Goal: Transaction & Acquisition: Book appointment/travel/reservation

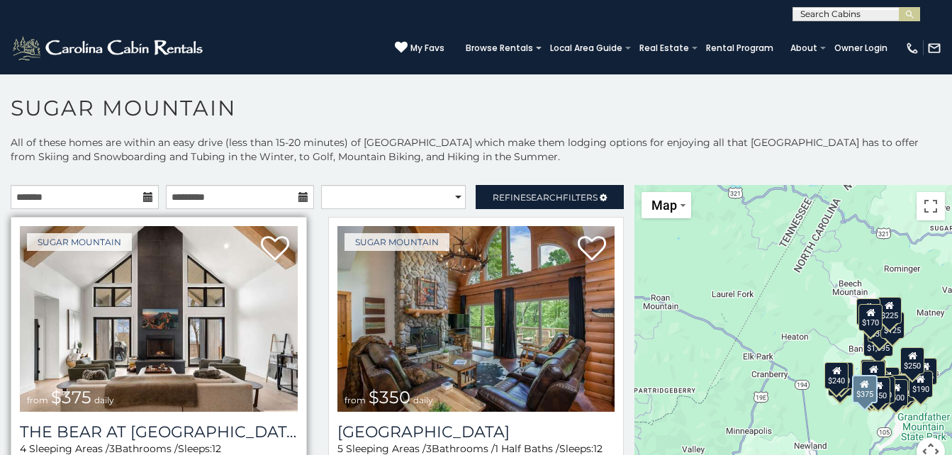
click at [156, 305] on img at bounding box center [159, 319] width 278 height 186
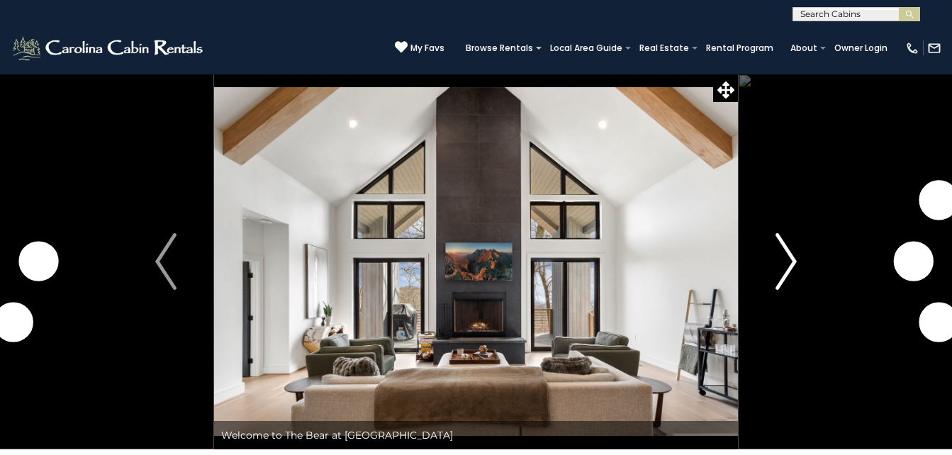
click at [789, 271] on img "Next" at bounding box center [785, 261] width 21 height 57
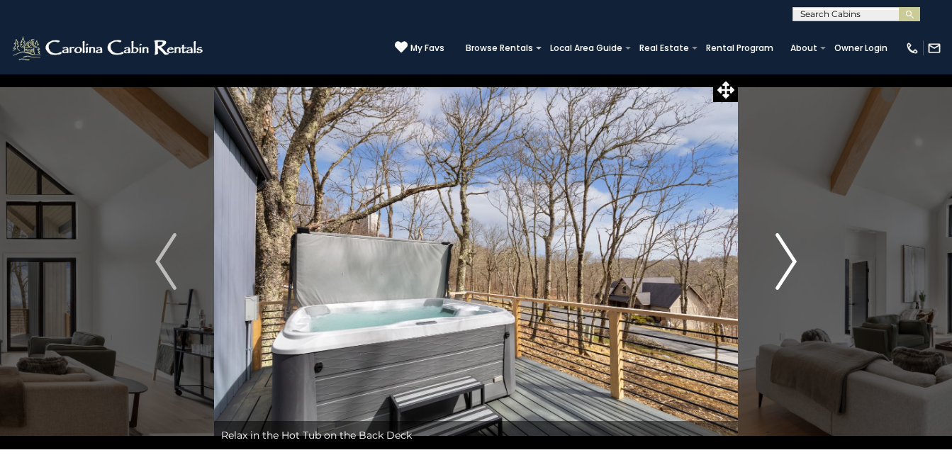
click at [789, 271] on img "Next" at bounding box center [785, 261] width 21 height 57
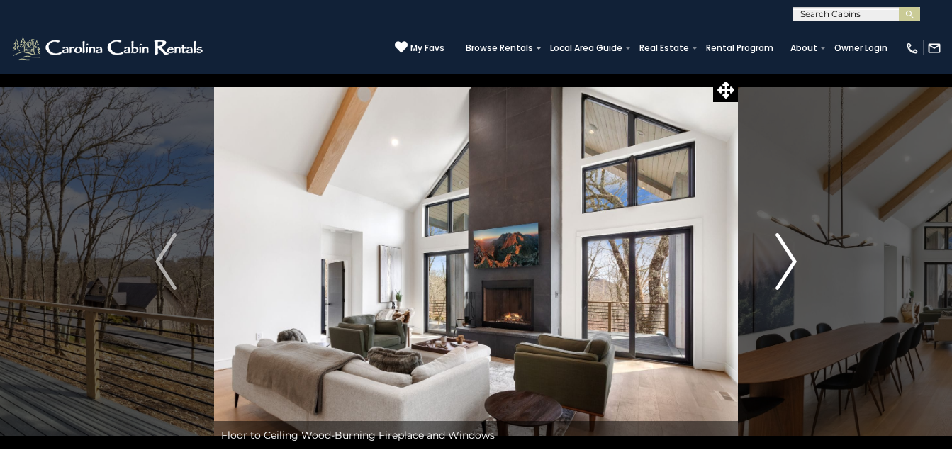
click at [789, 271] on img "Next" at bounding box center [785, 261] width 21 height 57
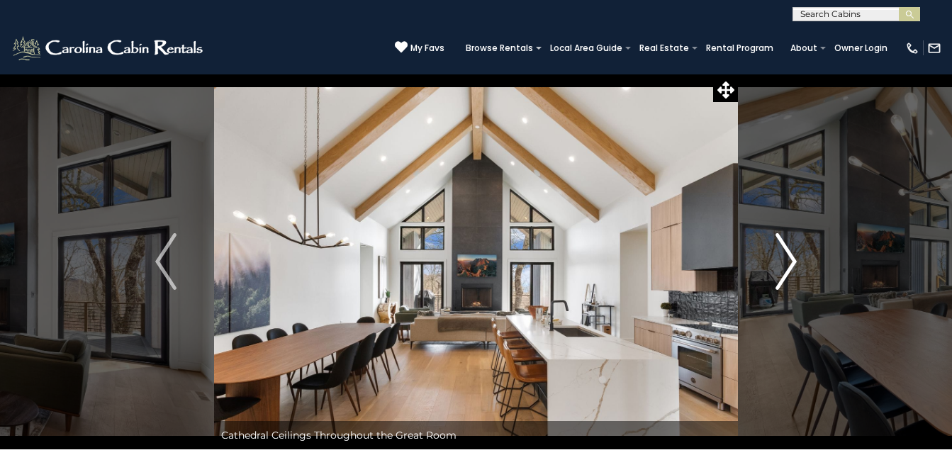
click at [789, 271] on img "Next" at bounding box center [785, 261] width 21 height 57
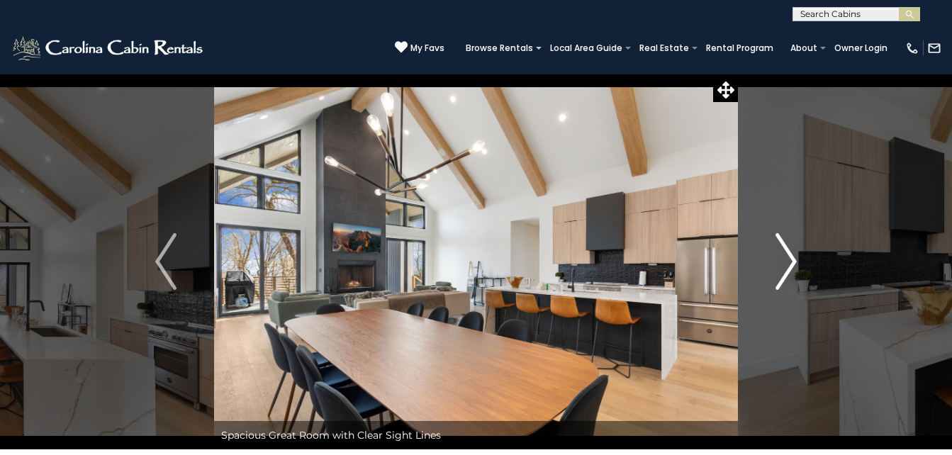
click at [789, 271] on img "Next" at bounding box center [785, 261] width 21 height 57
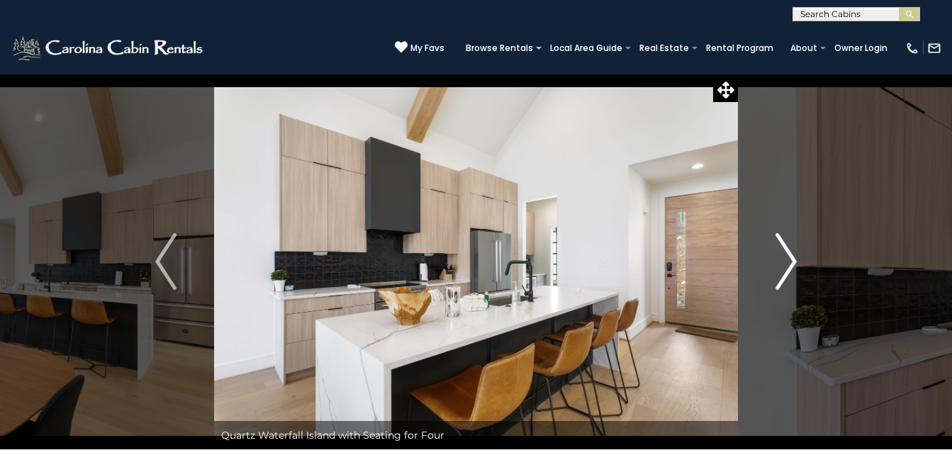
click at [789, 271] on img "Next" at bounding box center [785, 261] width 21 height 57
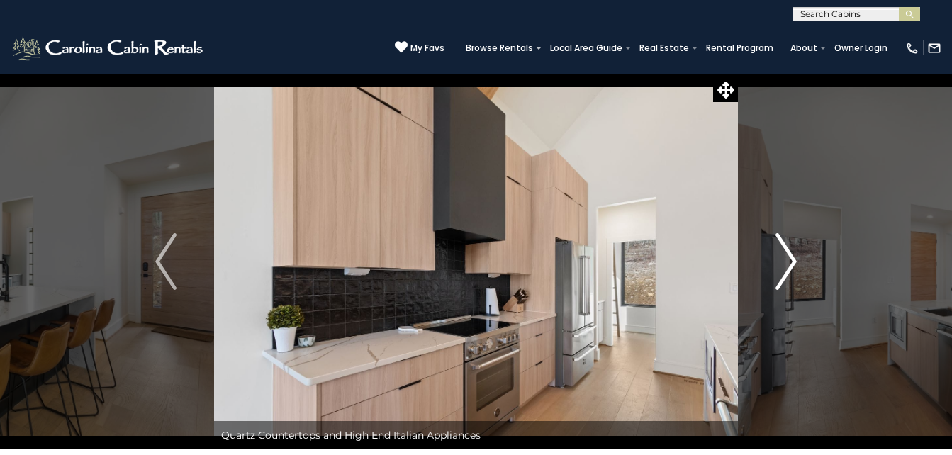
click at [789, 271] on img "Next" at bounding box center [785, 261] width 21 height 57
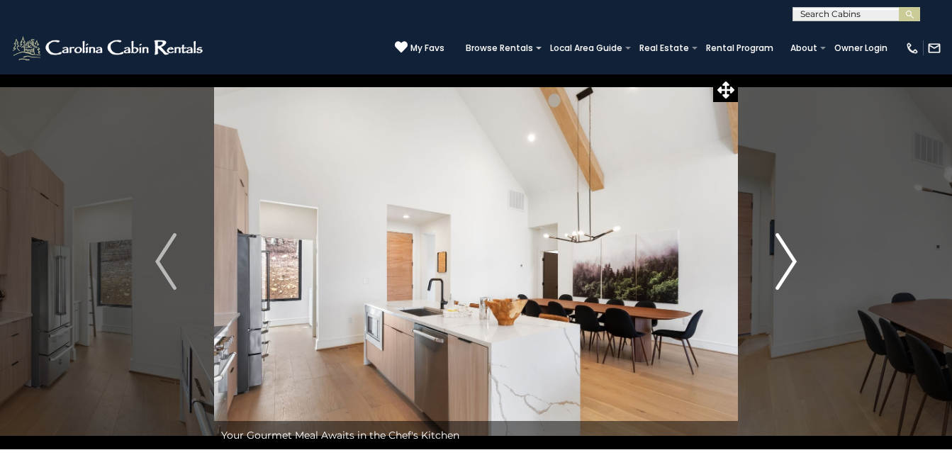
click at [789, 271] on img "Next" at bounding box center [785, 261] width 21 height 57
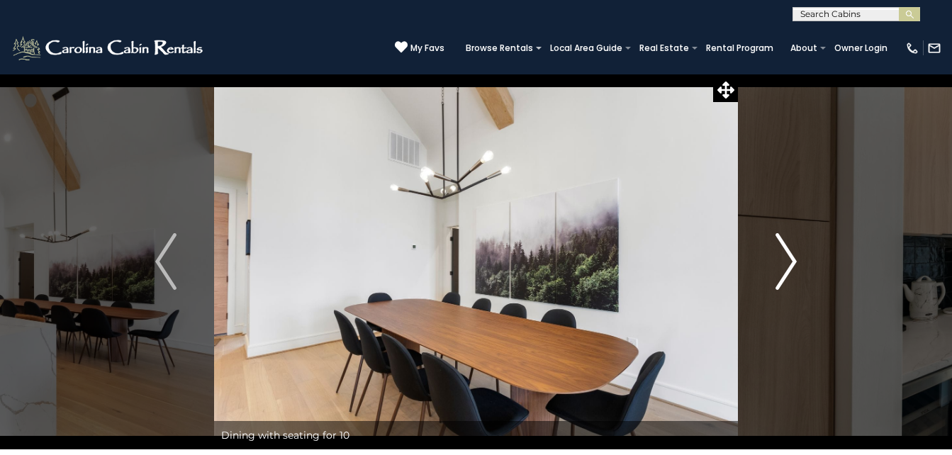
click at [789, 271] on img "Next" at bounding box center [785, 261] width 21 height 57
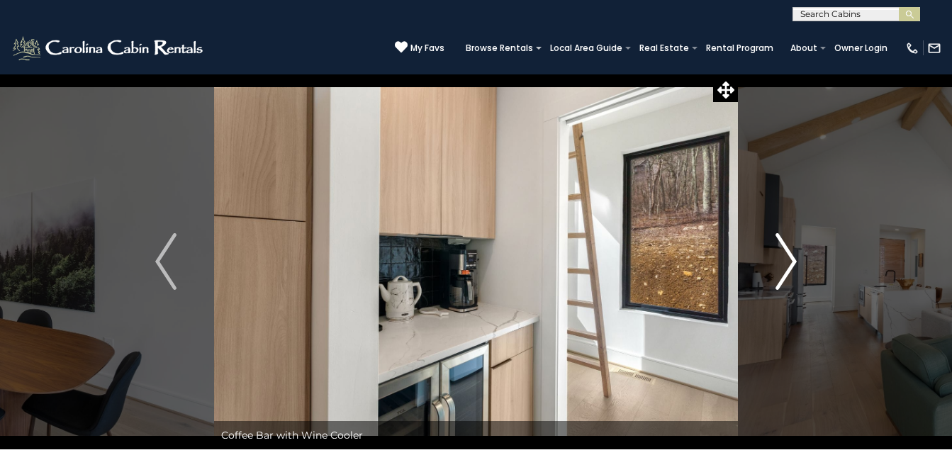
click at [789, 271] on img "Next" at bounding box center [785, 261] width 21 height 57
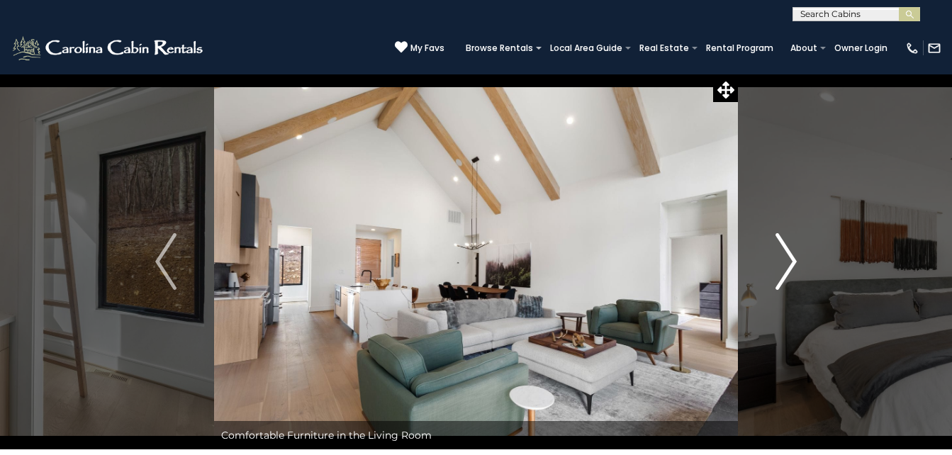
click at [789, 271] on img "Next" at bounding box center [785, 261] width 21 height 57
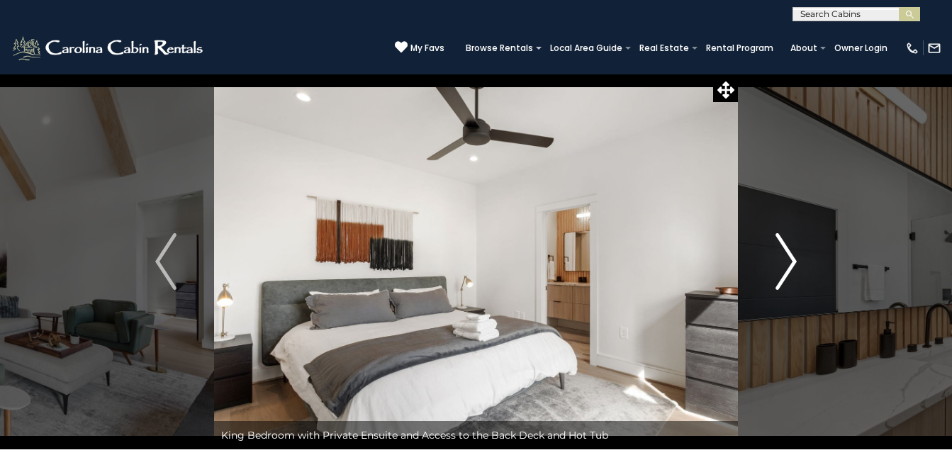
click at [789, 271] on img "Next" at bounding box center [785, 261] width 21 height 57
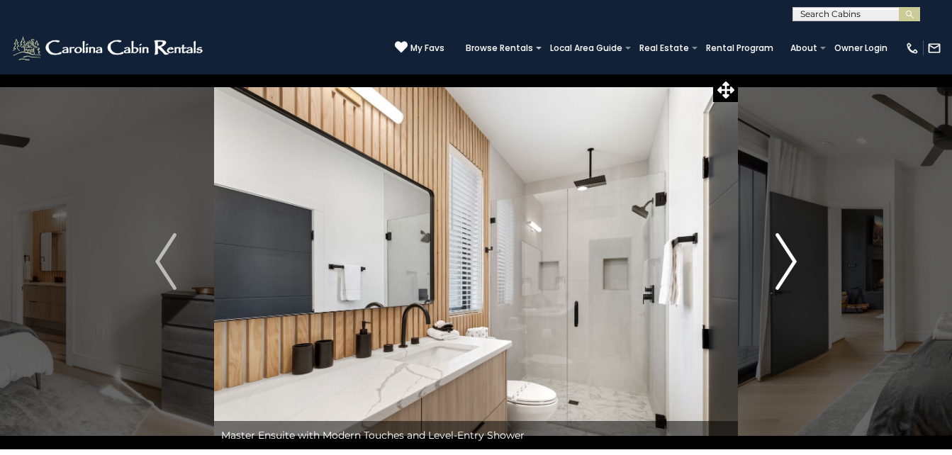
click at [789, 271] on img "Next" at bounding box center [785, 261] width 21 height 57
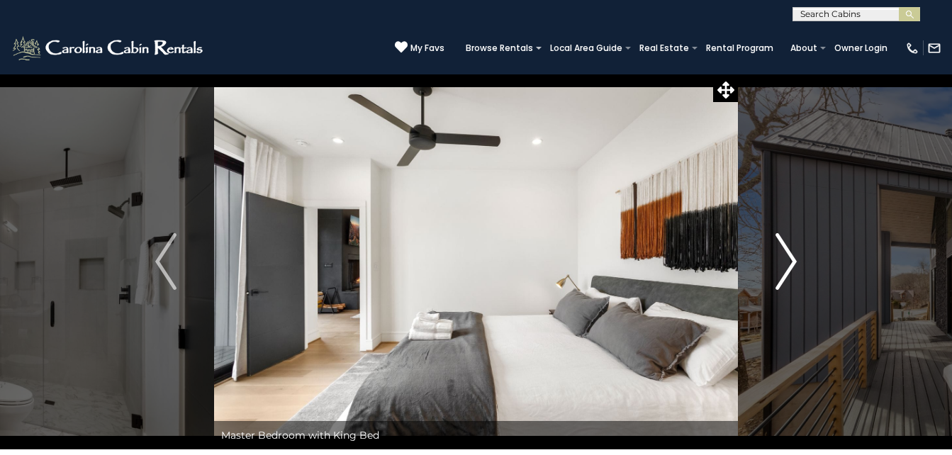
click at [789, 271] on img "Next" at bounding box center [785, 261] width 21 height 57
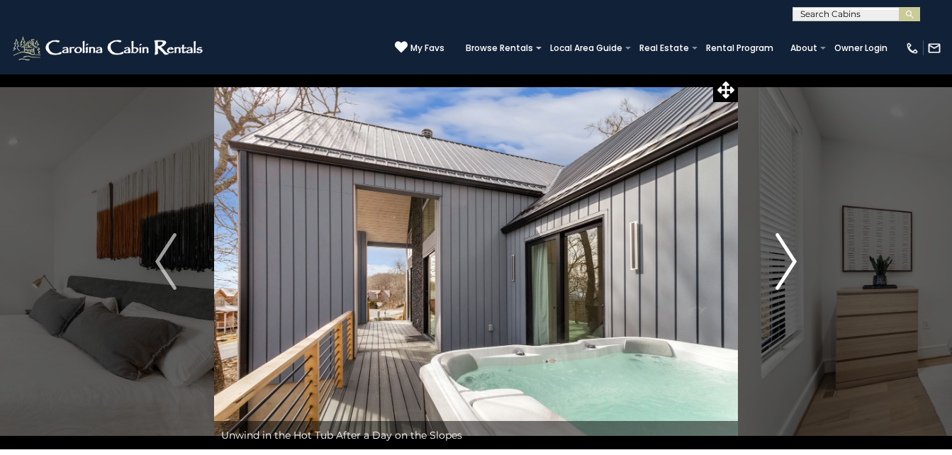
click at [789, 271] on img "Next" at bounding box center [785, 261] width 21 height 57
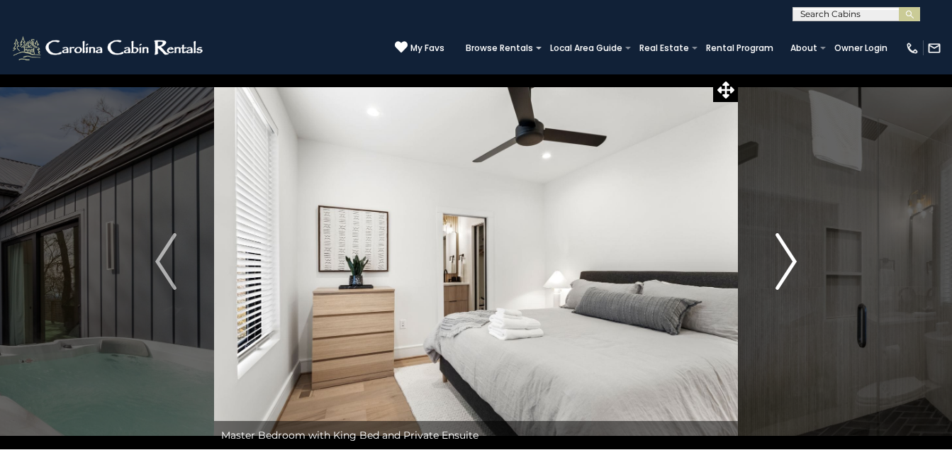
click at [789, 271] on img "Next" at bounding box center [785, 261] width 21 height 57
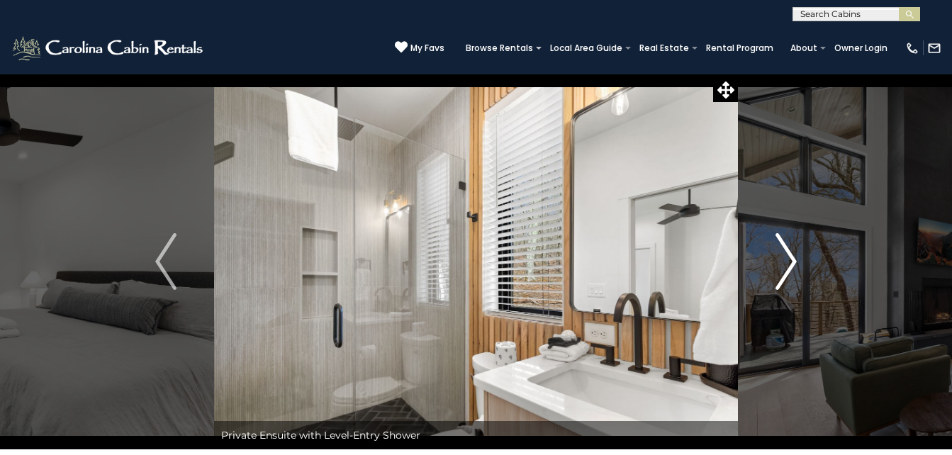
click at [789, 271] on img "Next" at bounding box center [785, 261] width 21 height 57
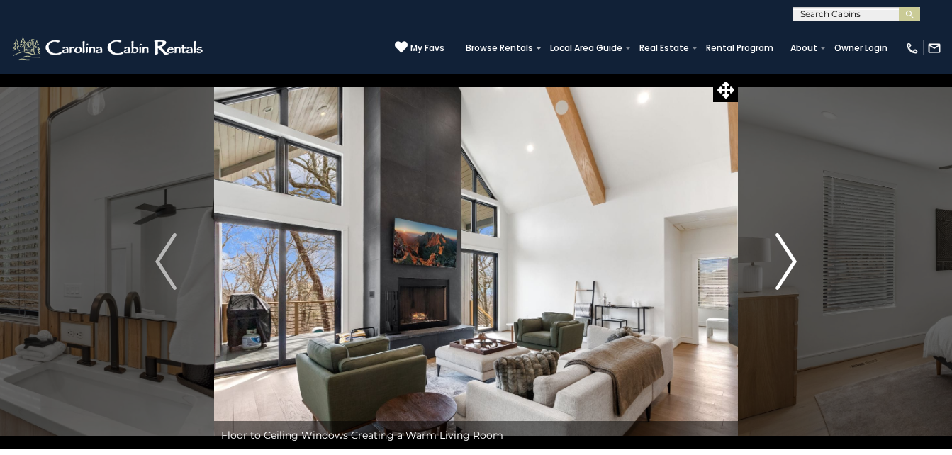
click at [789, 271] on img "Next" at bounding box center [785, 261] width 21 height 57
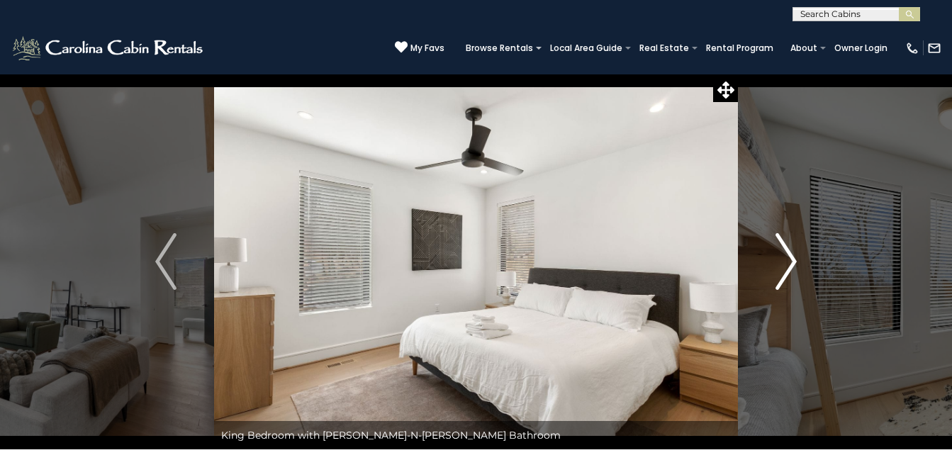
click at [789, 271] on img "Next" at bounding box center [785, 261] width 21 height 57
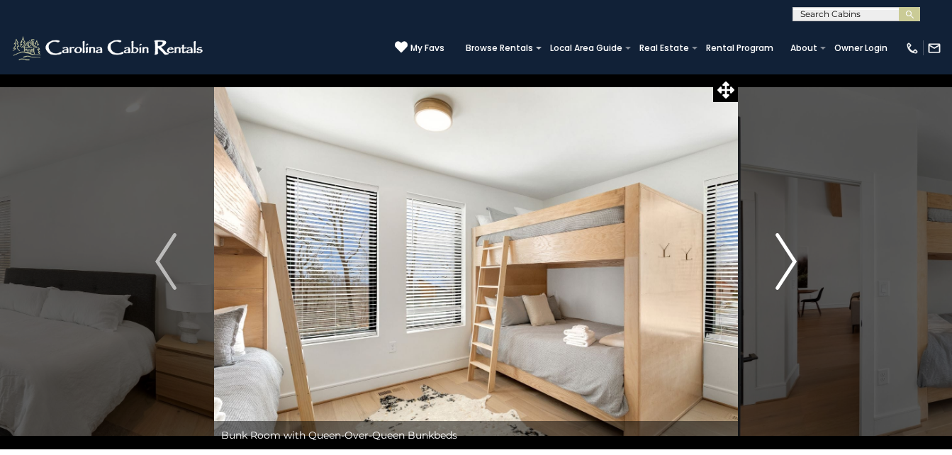
click at [789, 271] on img "Next" at bounding box center [785, 261] width 21 height 57
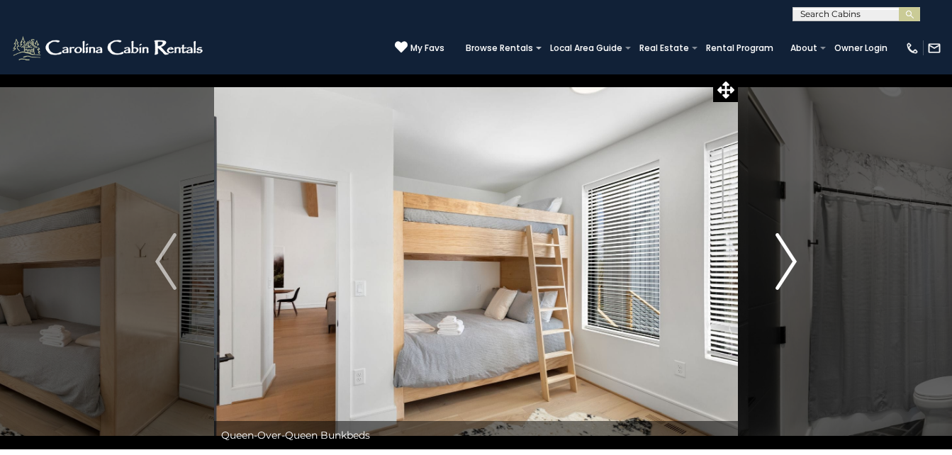
click at [789, 271] on img "Next" at bounding box center [785, 261] width 21 height 57
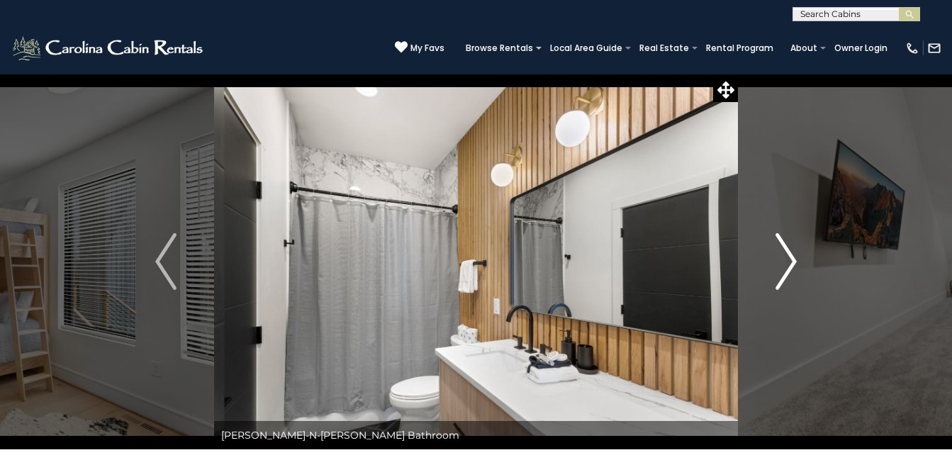
click at [789, 271] on img "Next" at bounding box center [785, 261] width 21 height 57
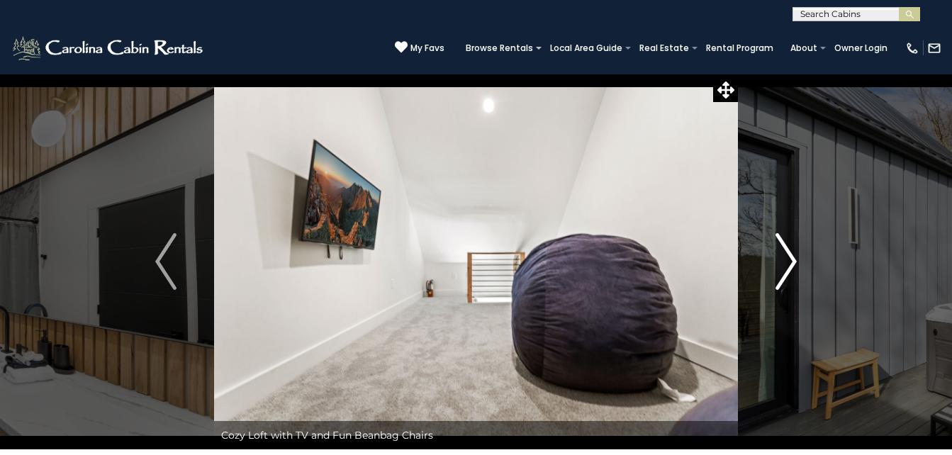
click at [789, 271] on img "Next" at bounding box center [785, 261] width 21 height 57
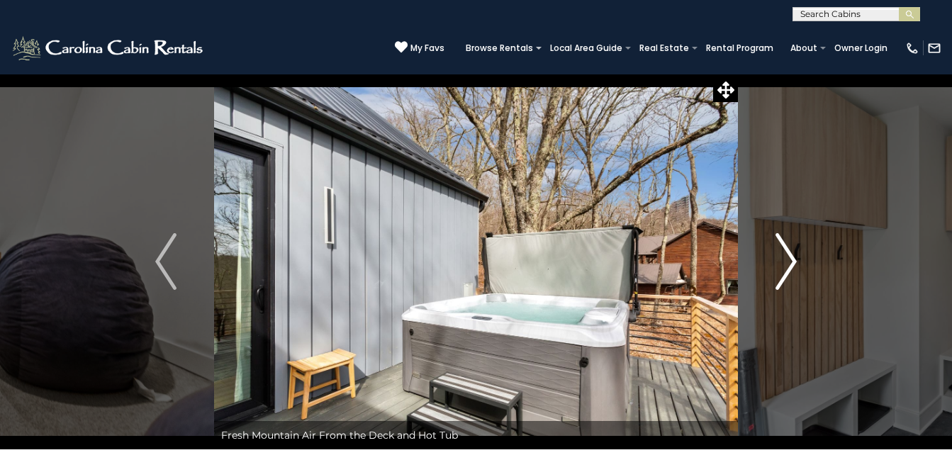
click at [789, 271] on img "Next" at bounding box center [785, 261] width 21 height 57
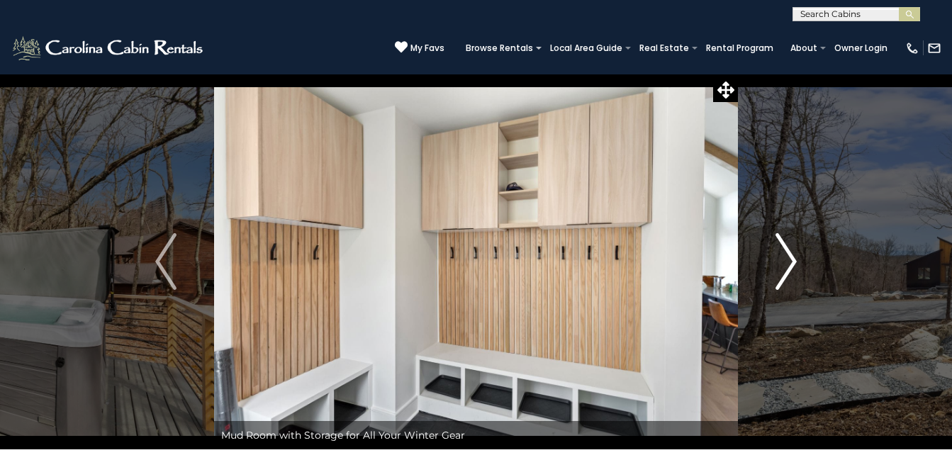
click at [789, 271] on img "Next" at bounding box center [785, 261] width 21 height 57
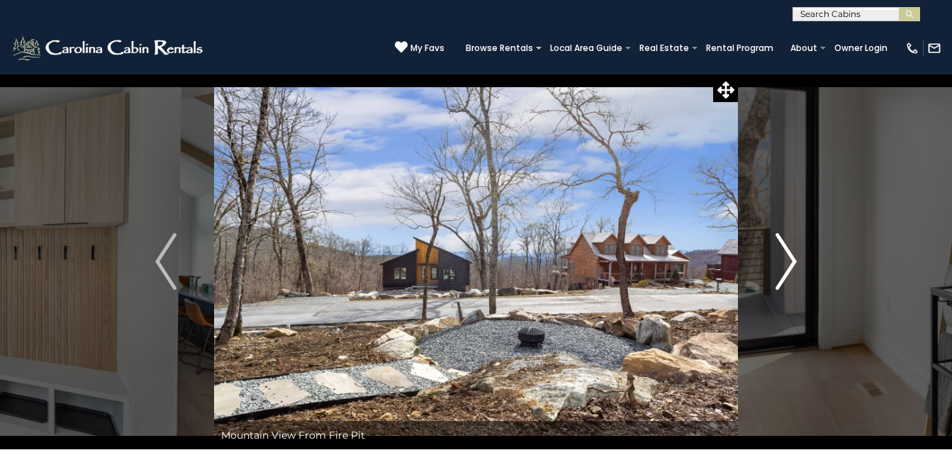
click at [789, 271] on img "Next" at bounding box center [785, 261] width 21 height 57
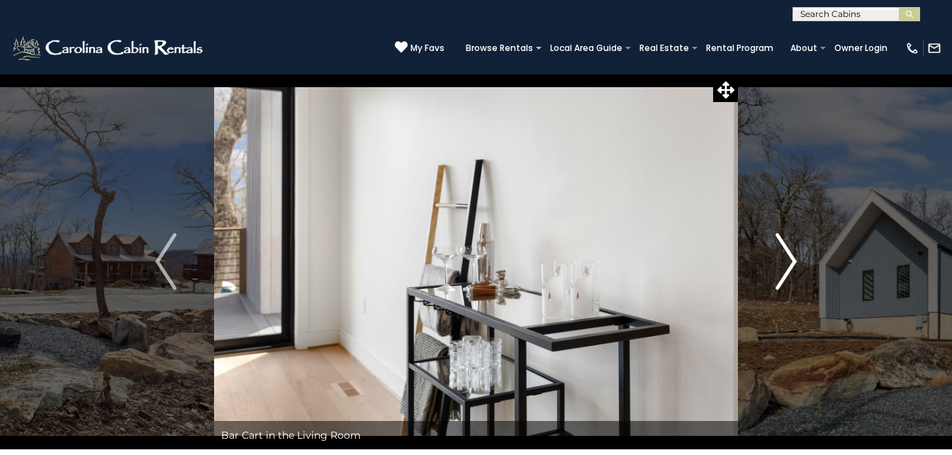
click at [789, 271] on img "Next" at bounding box center [785, 261] width 21 height 57
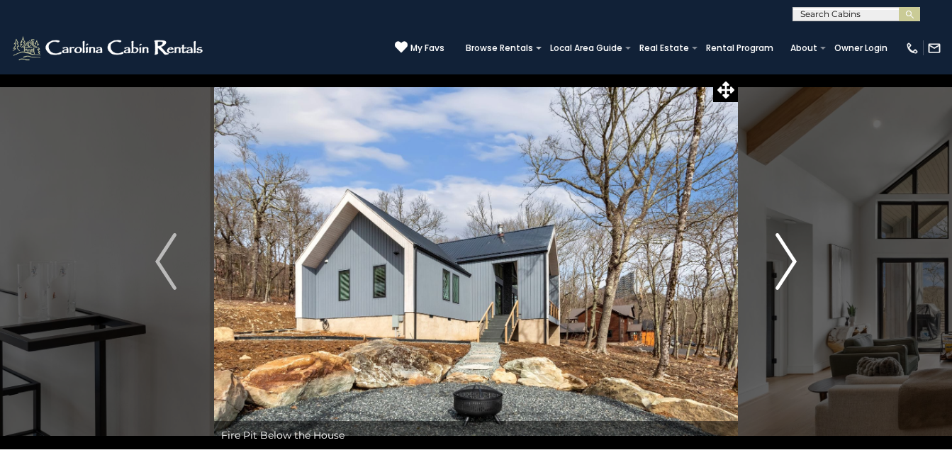
click at [789, 271] on img "Next" at bounding box center [785, 261] width 21 height 57
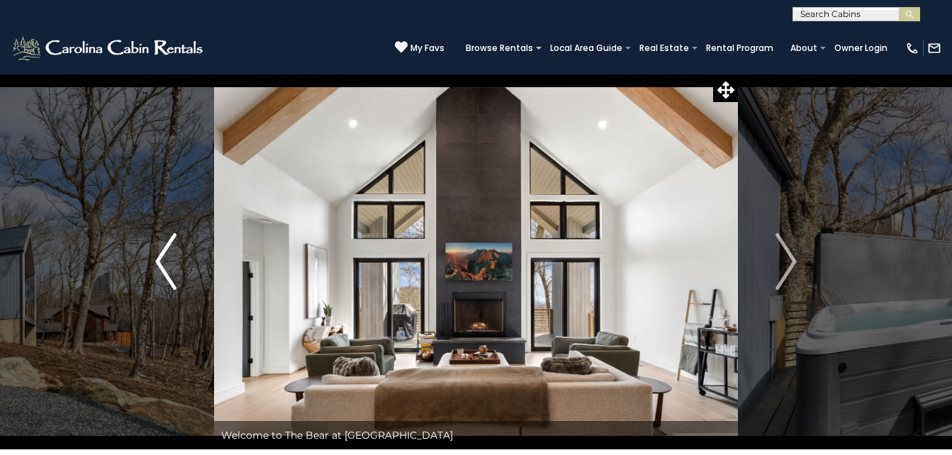
click at [169, 256] on img "Previous" at bounding box center [165, 261] width 21 height 57
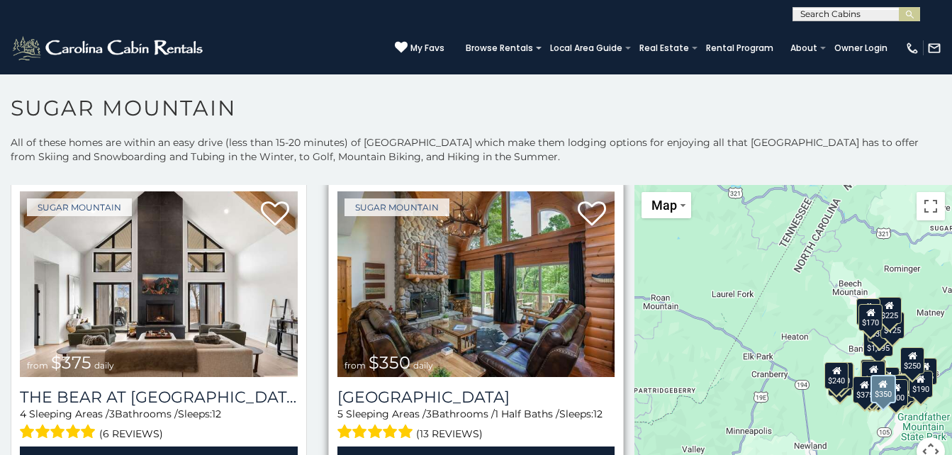
scroll to position [25, 0]
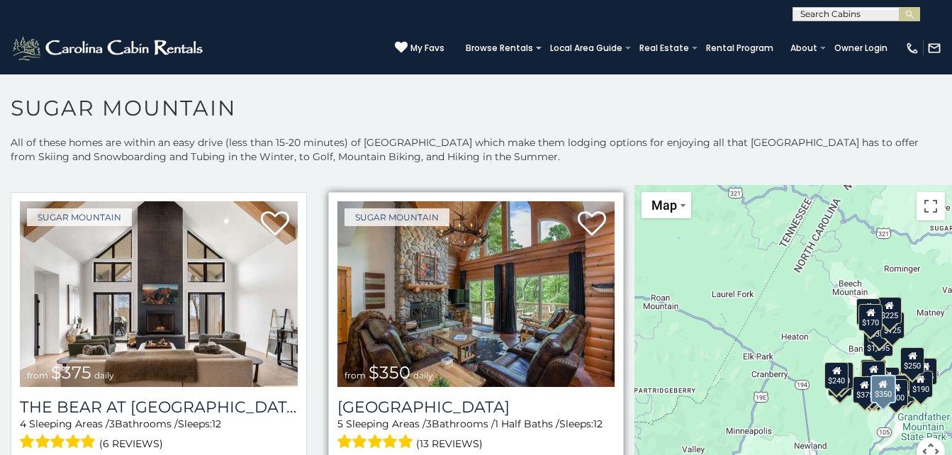
click at [476, 324] on img at bounding box center [476, 294] width 278 height 186
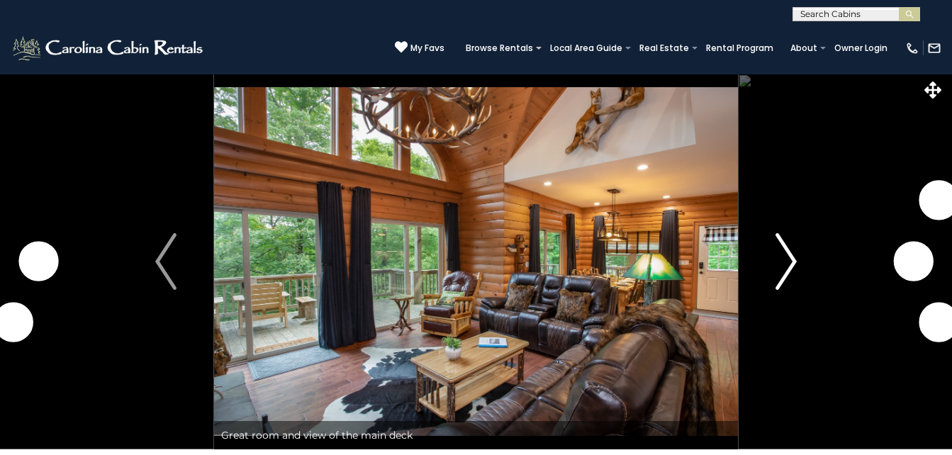
click at [786, 266] on img "Next" at bounding box center [785, 261] width 21 height 57
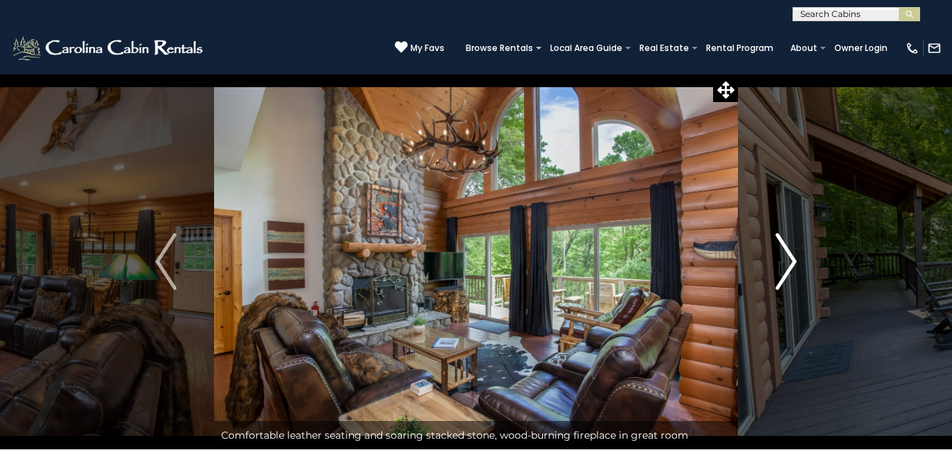
click at [786, 266] on img "Next" at bounding box center [785, 261] width 21 height 57
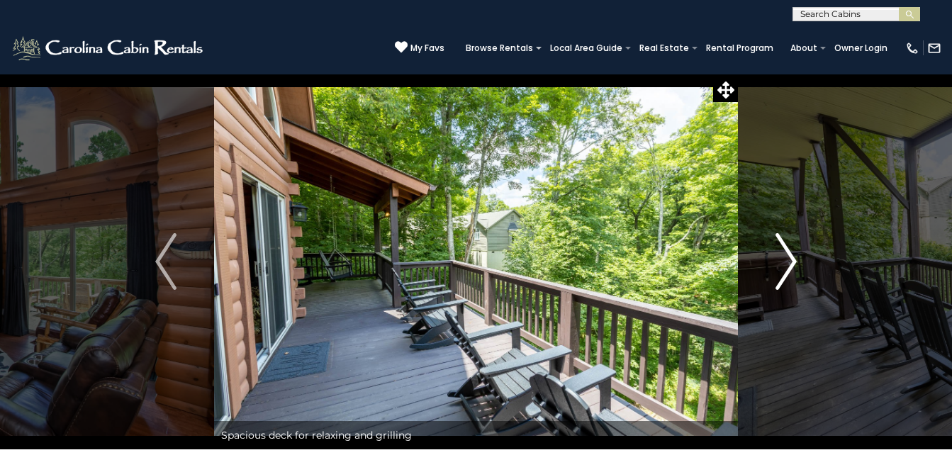
click at [786, 266] on img "Next" at bounding box center [785, 261] width 21 height 57
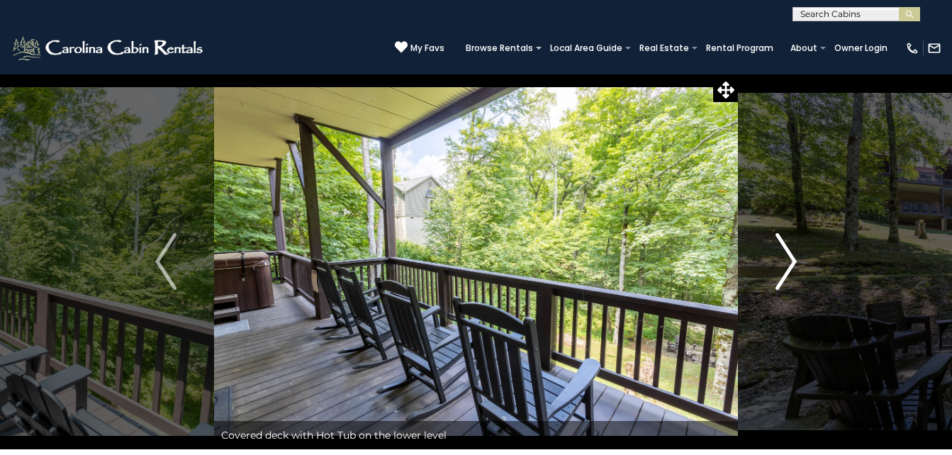
click at [786, 266] on img "Next" at bounding box center [785, 261] width 21 height 57
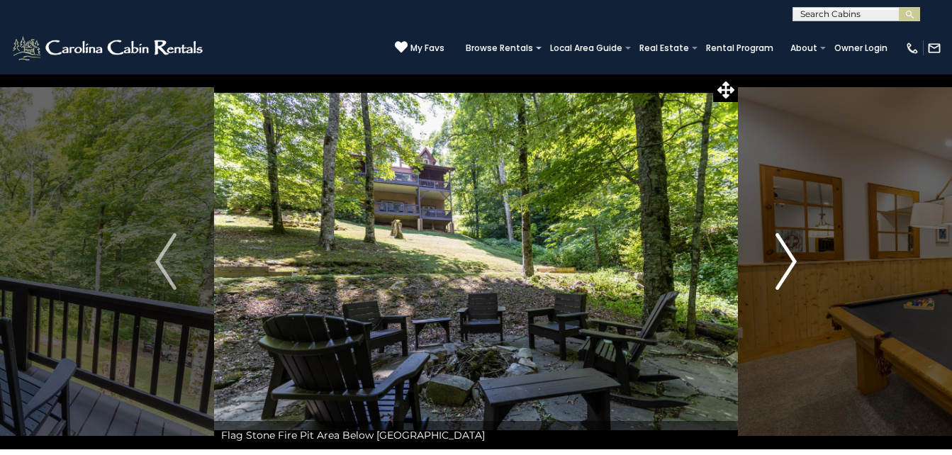
click at [786, 266] on img "Next" at bounding box center [785, 261] width 21 height 57
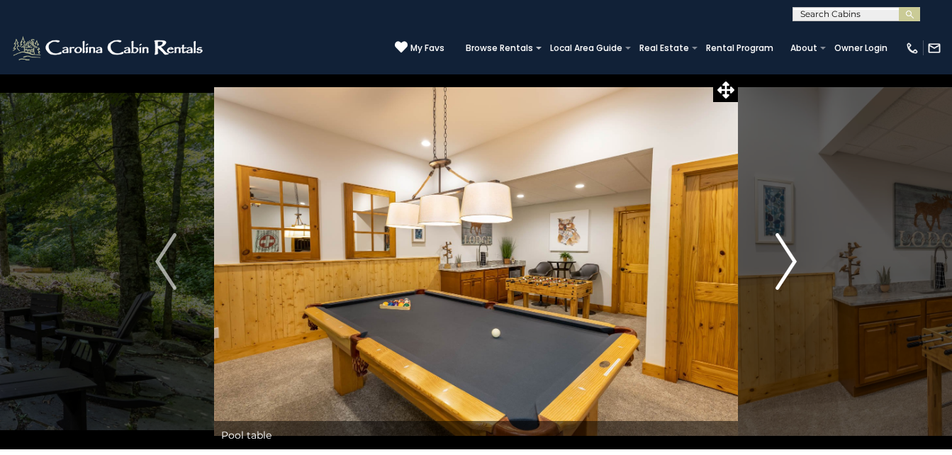
click at [786, 266] on img "Next" at bounding box center [785, 261] width 21 height 57
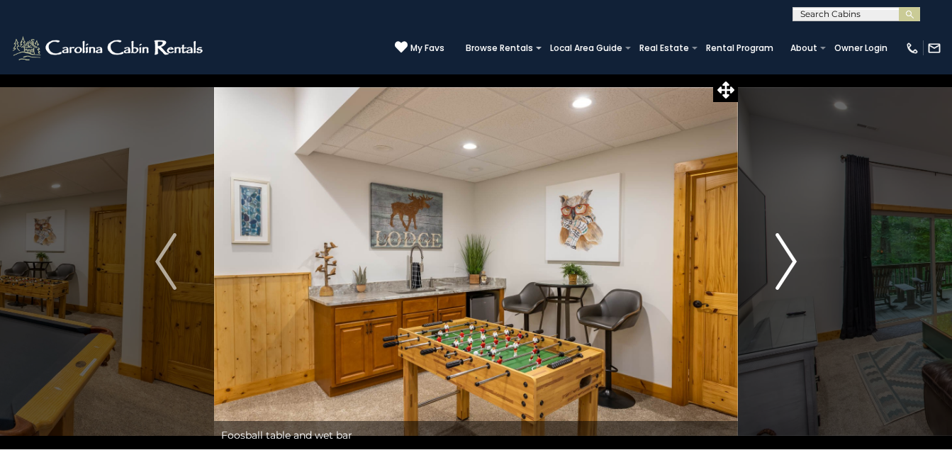
click at [786, 266] on img "Next" at bounding box center [785, 261] width 21 height 57
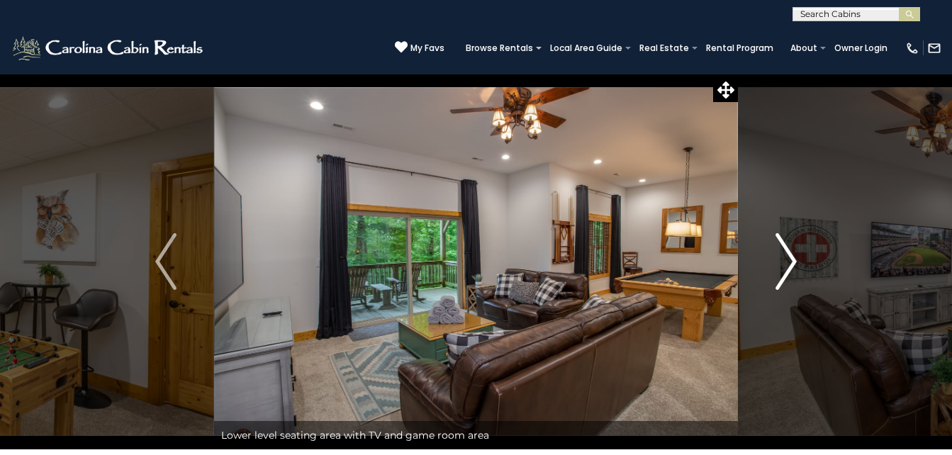
click at [786, 266] on img "Next" at bounding box center [785, 261] width 21 height 57
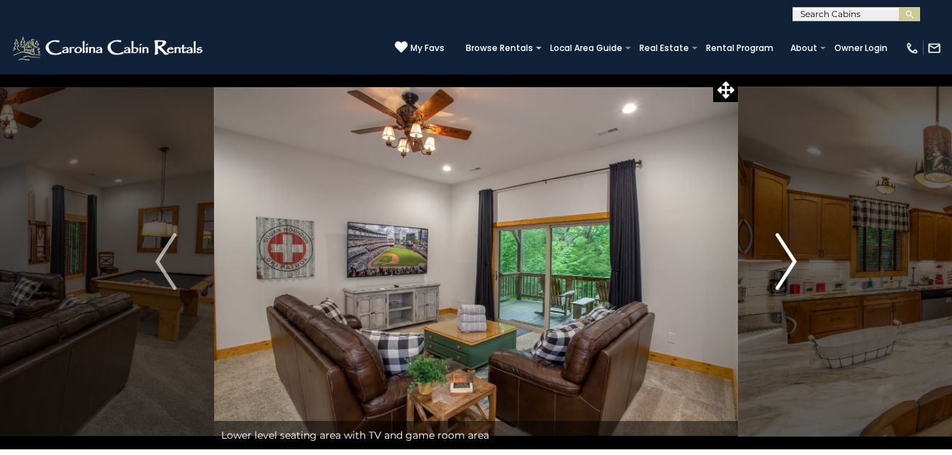
click at [786, 266] on img "Next" at bounding box center [785, 261] width 21 height 57
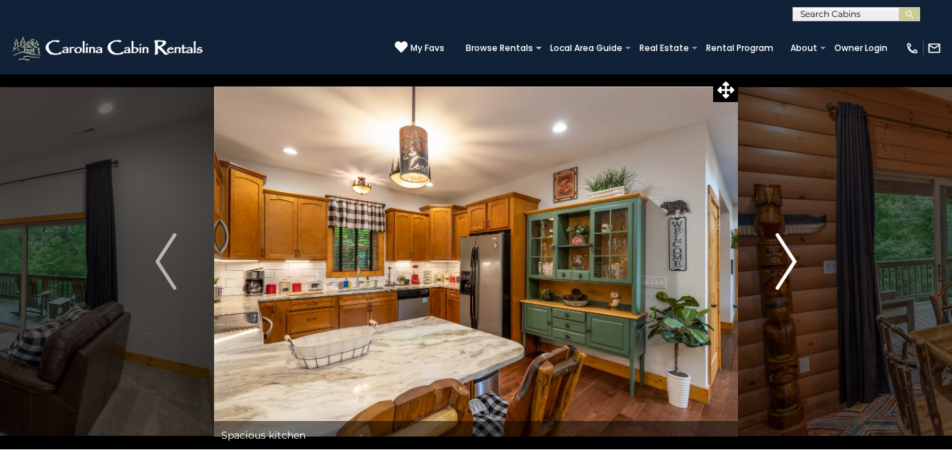
click at [786, 266] on img "Next" at bounding box center [785, 261] width 21 height 57
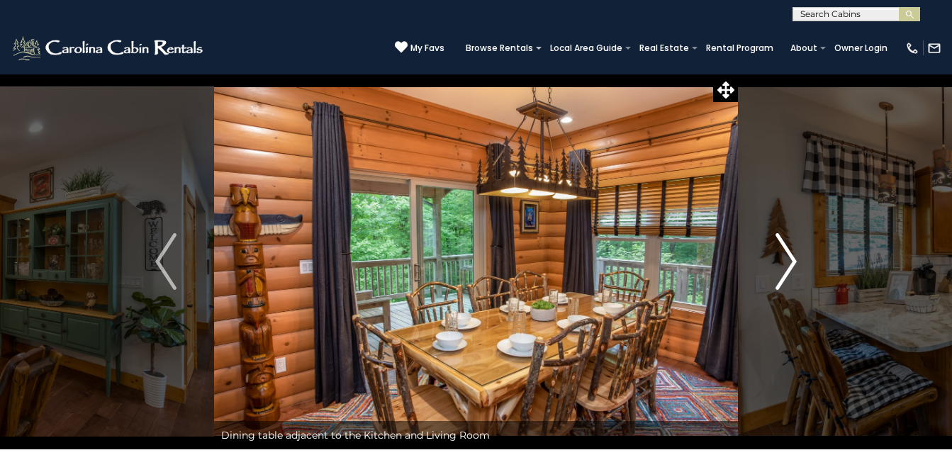
click at [786, 266] on img "Next" at bounding box center [785, 261] width 21 height 57
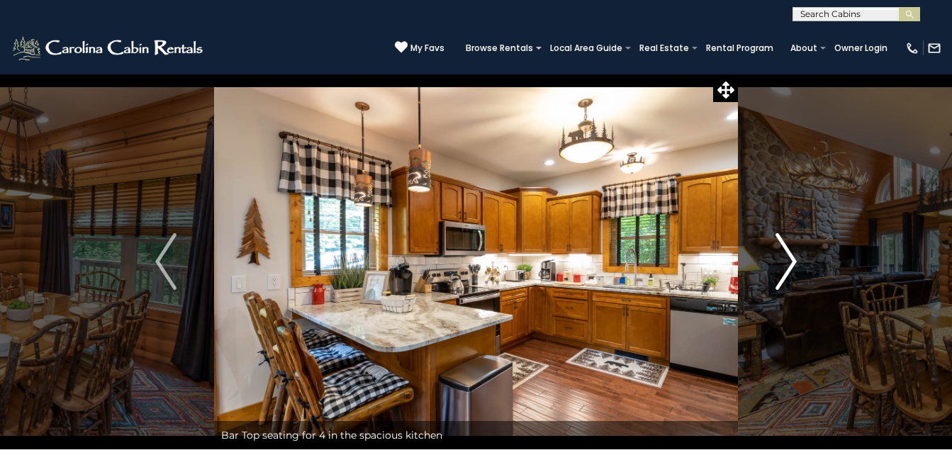
click at [786, 266] on img "Next" at bounding box center [785, 261] width 21 height 57
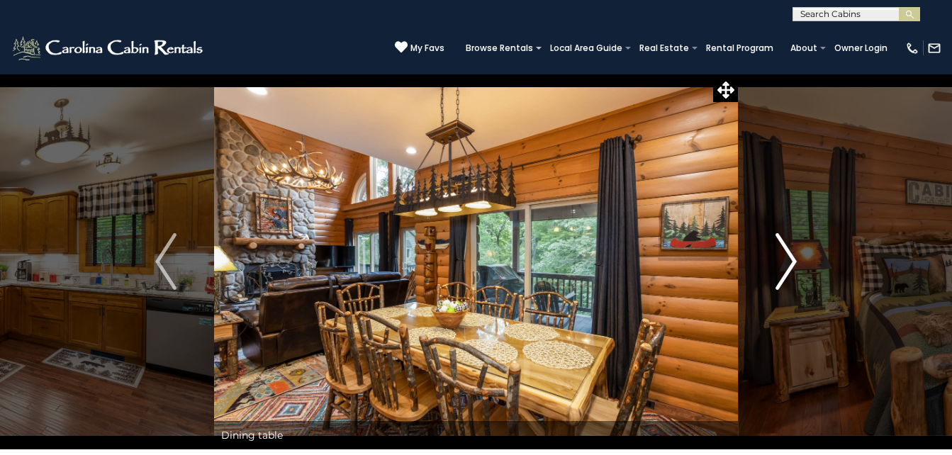
click at [786, 266] on img "Next" at bounding box center [785, 261] width 21 height 57
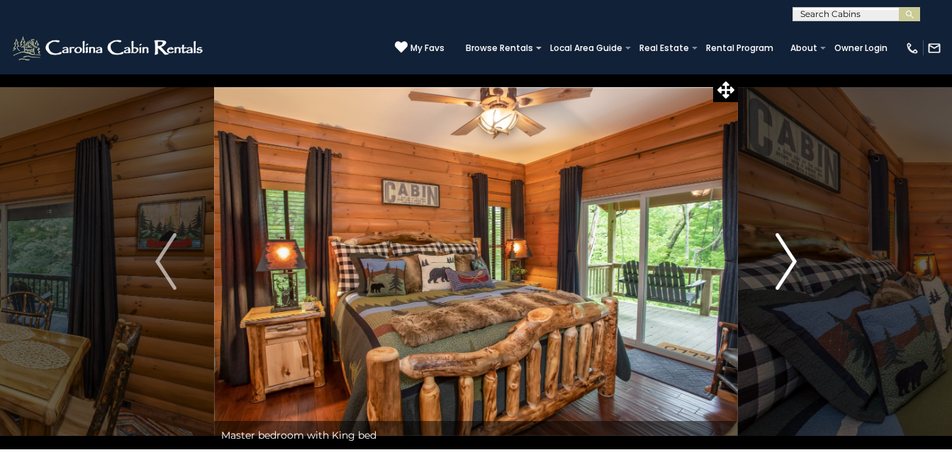
click at [786, 266] on img "Next" at bounding box center [785, 261] width 21 height 57
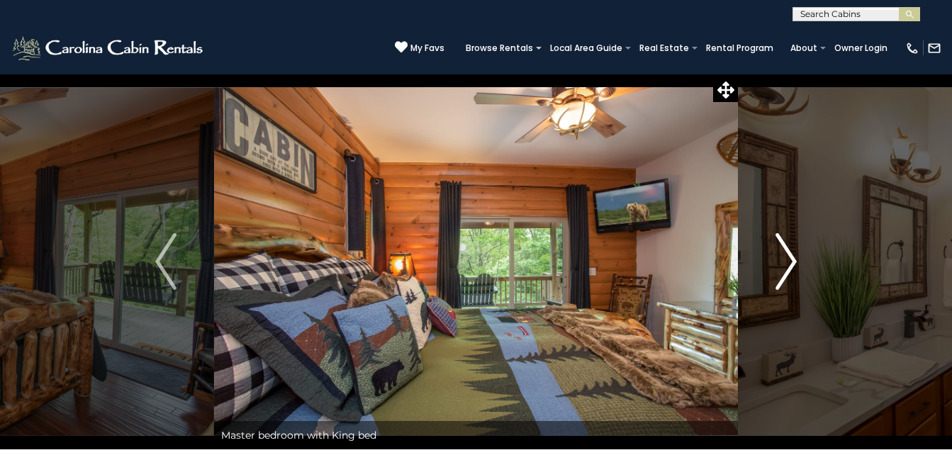
click at [786, 266] on img "Next" at bounding box center [785, 261] width 21 height 57
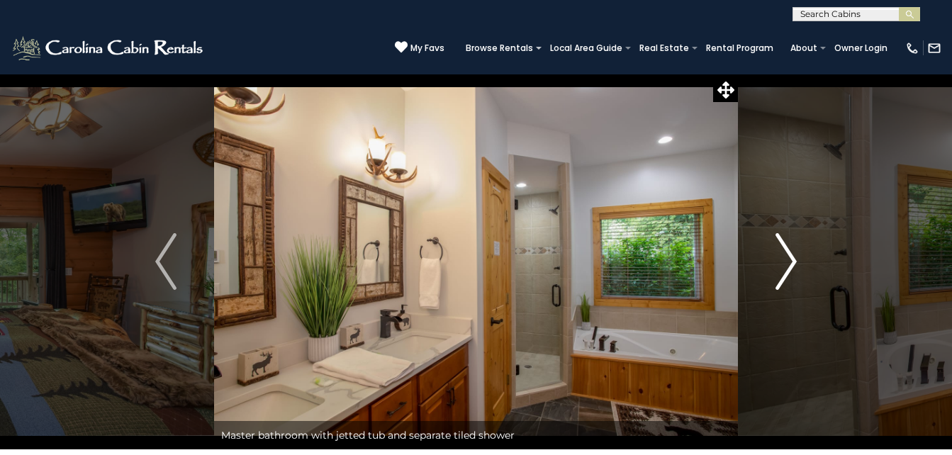
click at [786, 266] on img "Next" at bounding box center [785, 261] width 21 height 57
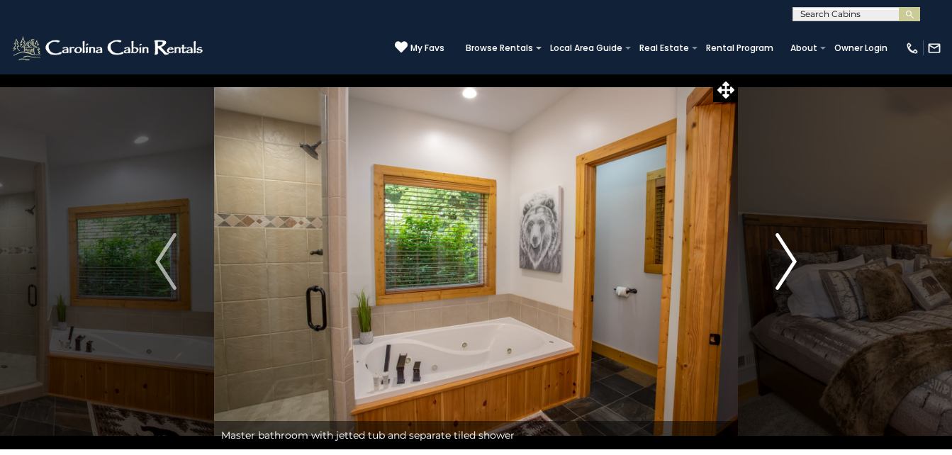
click at [786, 266] on img "Next" at bounding box center [785, 261] width 21 height 57
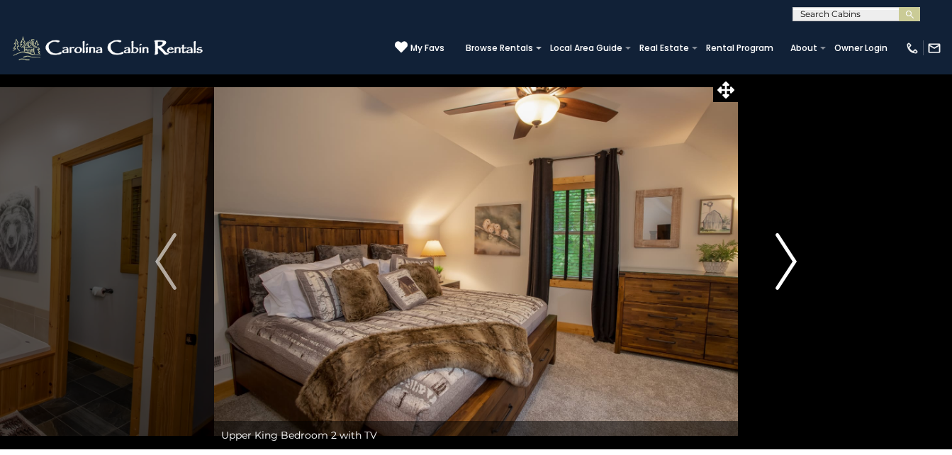
click at [786, 266] on img "Next" at bounding box center [785, 261] width 21 height 57
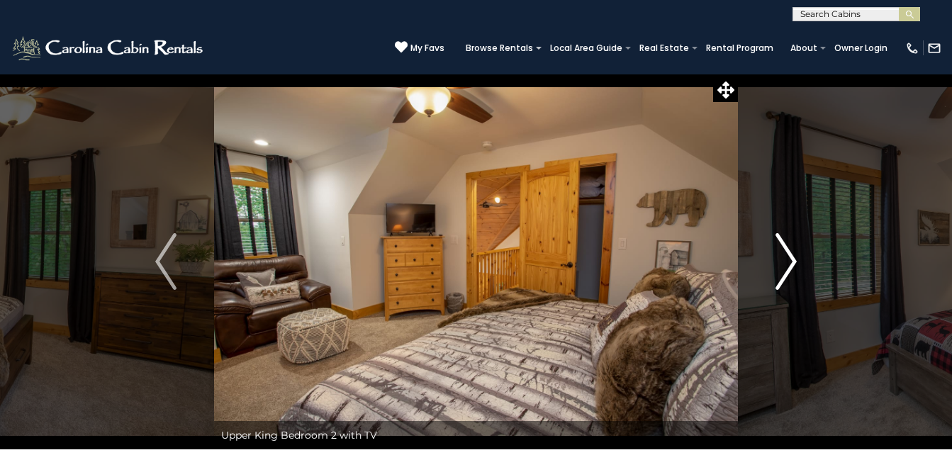
click at [786, 266] on img "Next" at bounding box center [785, 261] width 21 height 57
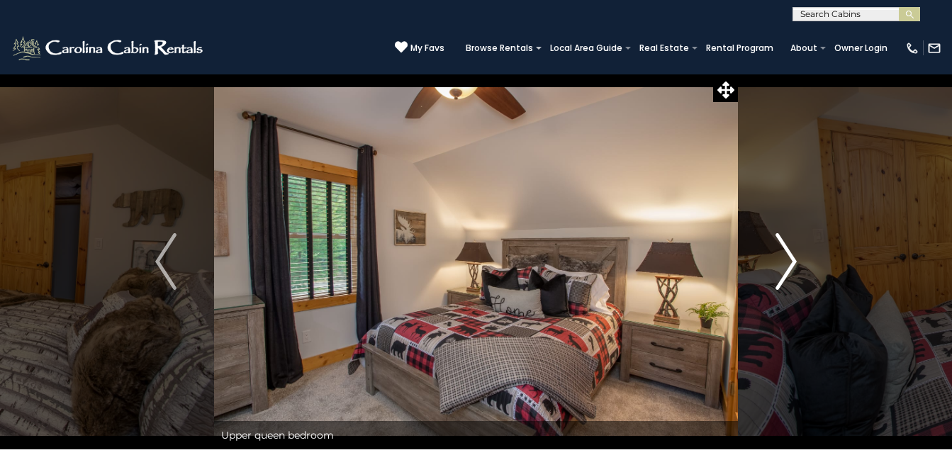
click at [786, 266] on img "Next" at bounding box center [785, 261] width 21 height 57
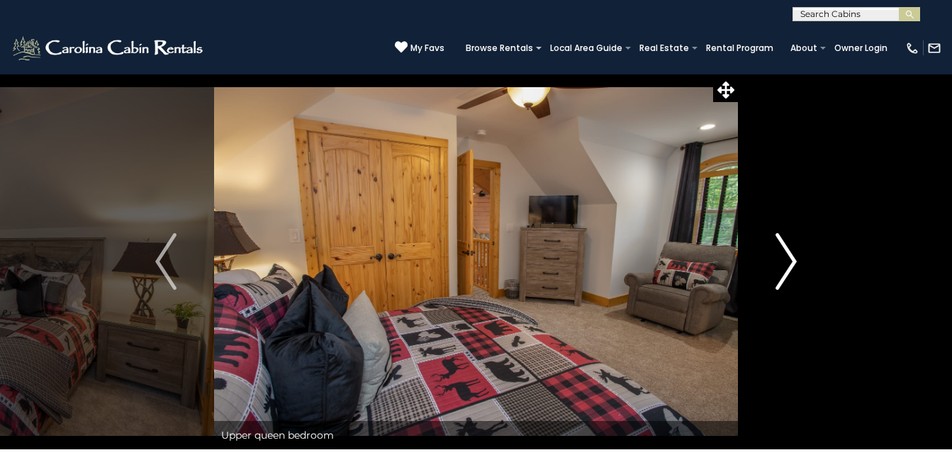
click at [786, 266] on img "Next" at bounding box center [785, 261] width 21 height 57
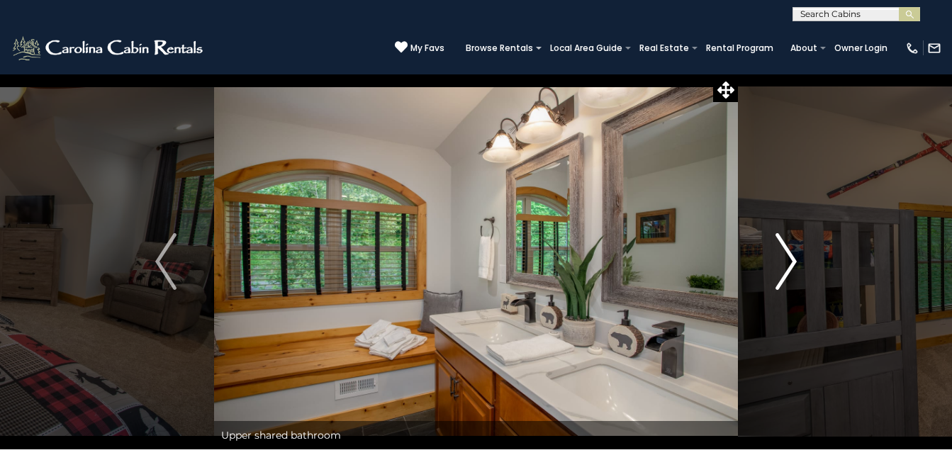
click at [786, 266] on img "Next" at bounding box center [785, 261] width 21 height 57
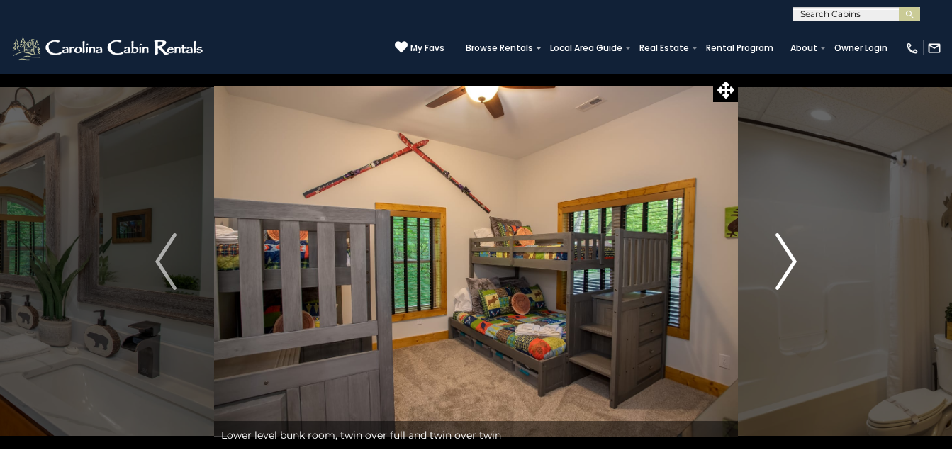
click at [786, 266] on img "Next" at bounding box center [785, 261] width 21 height 57
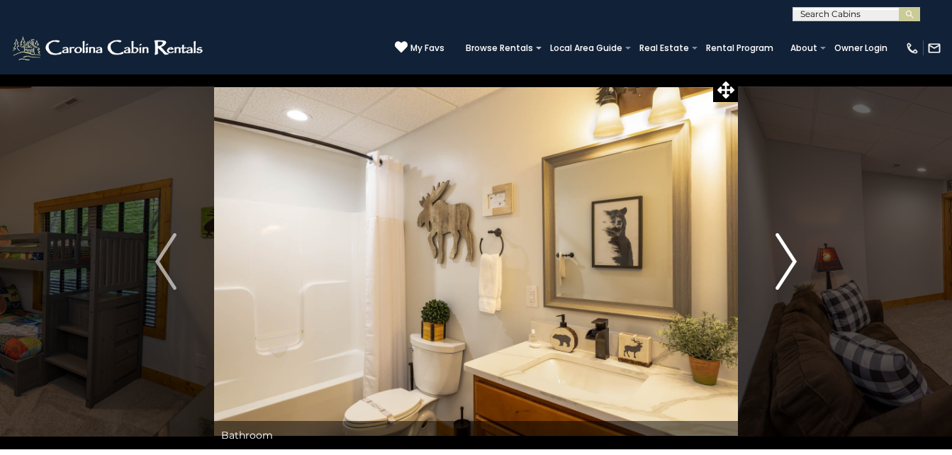
click at [786, 266] on img "Next" at bounding box center [785, 261] width 21 height 57
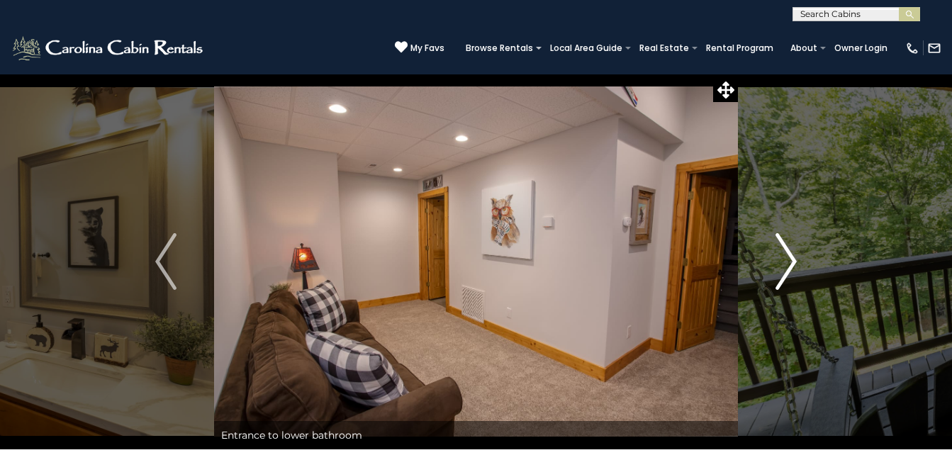
click at [786, 266] on img "Next" at bounding box center [785, 261] width 21 height 57
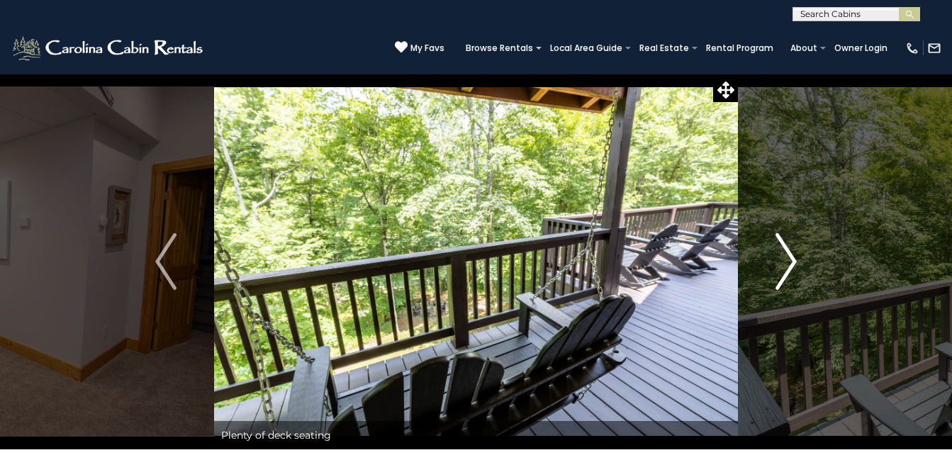
click at [786, 266] on img "Next" at bounding box center [785, 261] width 21 height 57
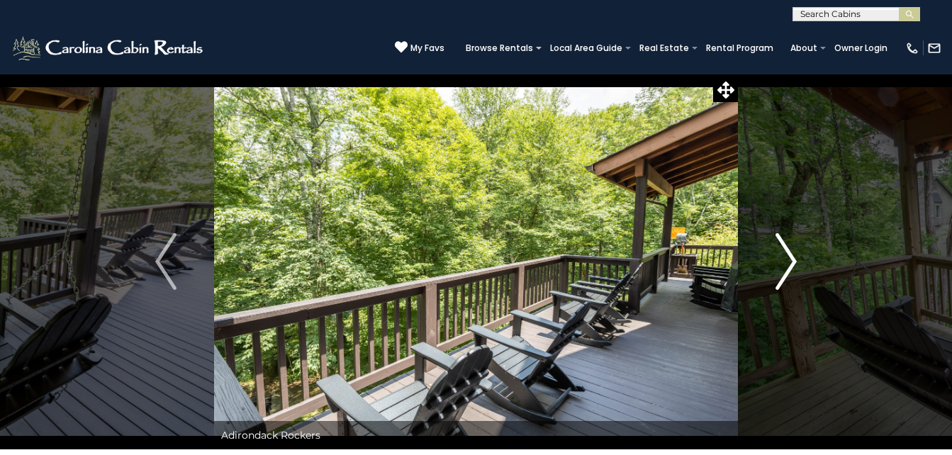
click at [786, 266] on img "Next" at bounding box center [785, 261] width 21 height 57
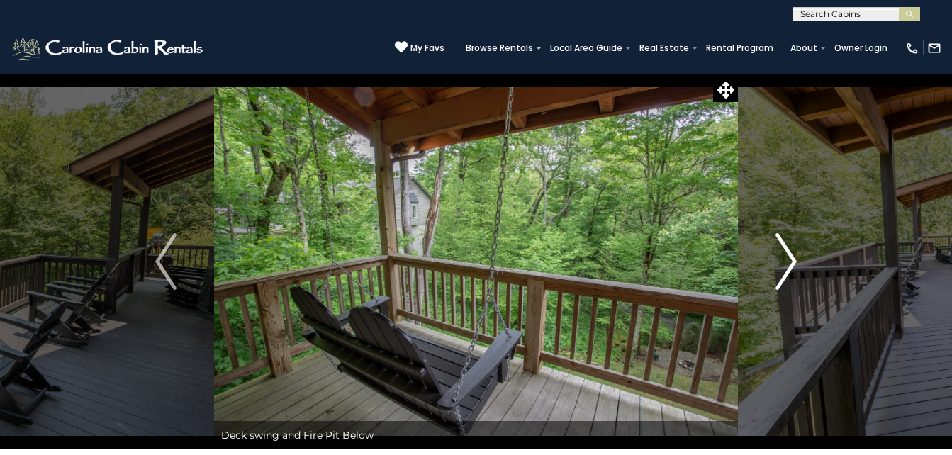
click at [786, 266] on img "Next" at bounding box center [785, 261] width 21 height 57
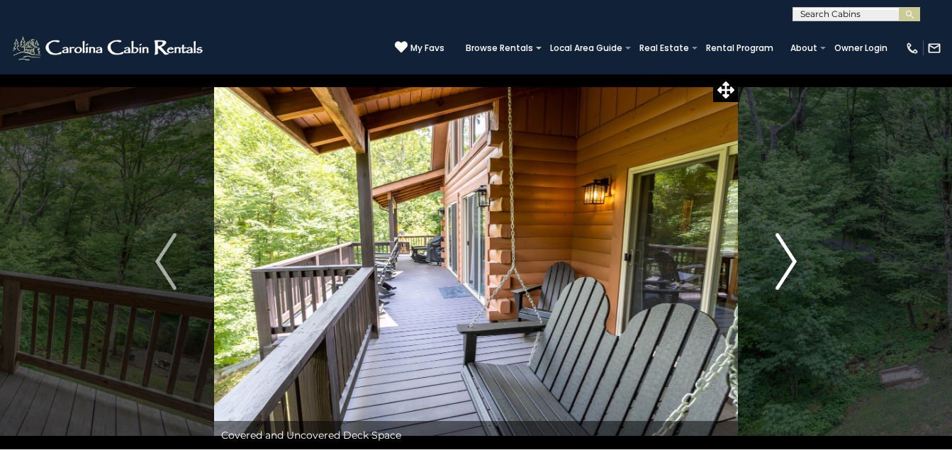
click at [786, 266] on img "Next" at bounding box center [785, 261] width 21 height 57
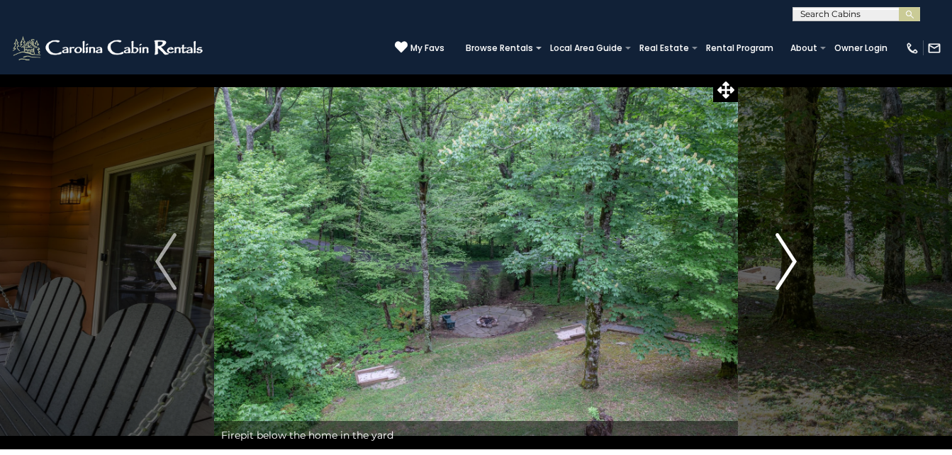
click at [786, 266] on img "Next" at bounding box center [785, 261] width 21 height 57
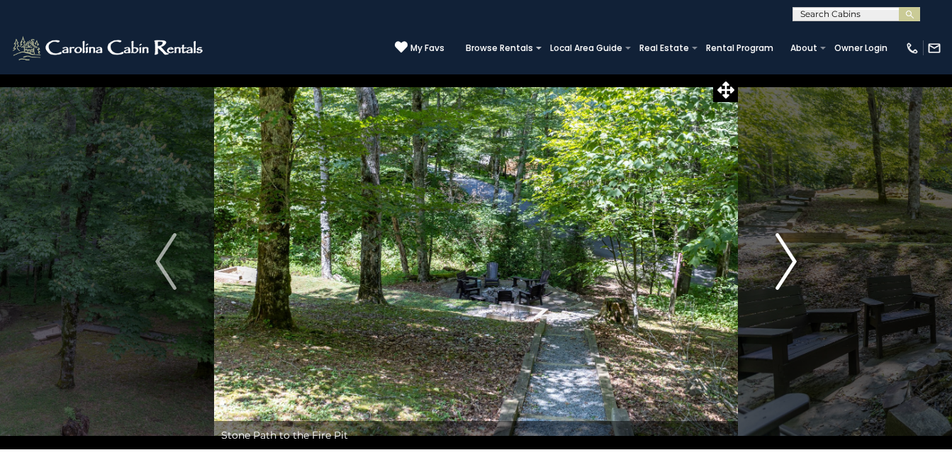
click at [786, 266] on img "Next" at bounding box center [785, 261] width 21 height 57
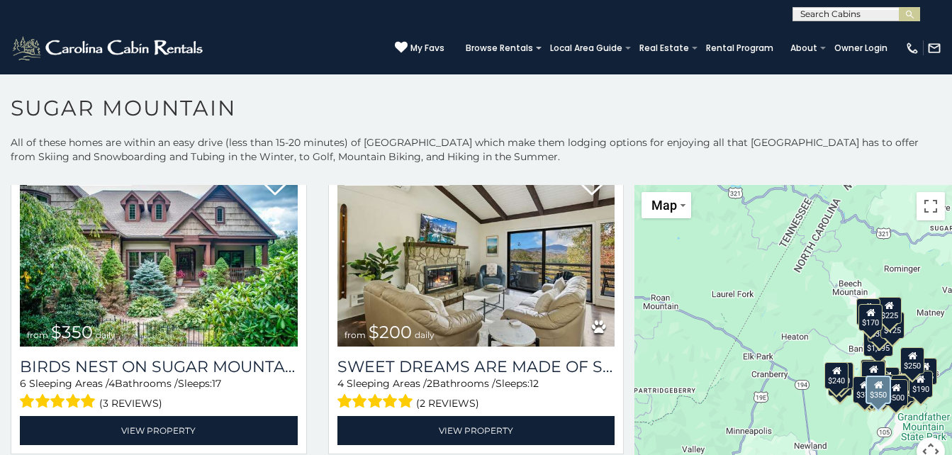
scroll to position [386, 0]
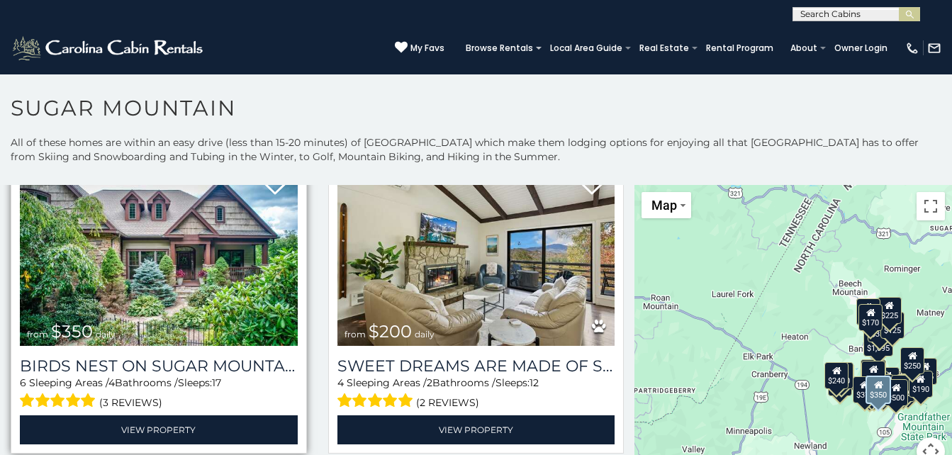
click at [276, 277] on img at bounding box center [159, 253] width 278 height 186
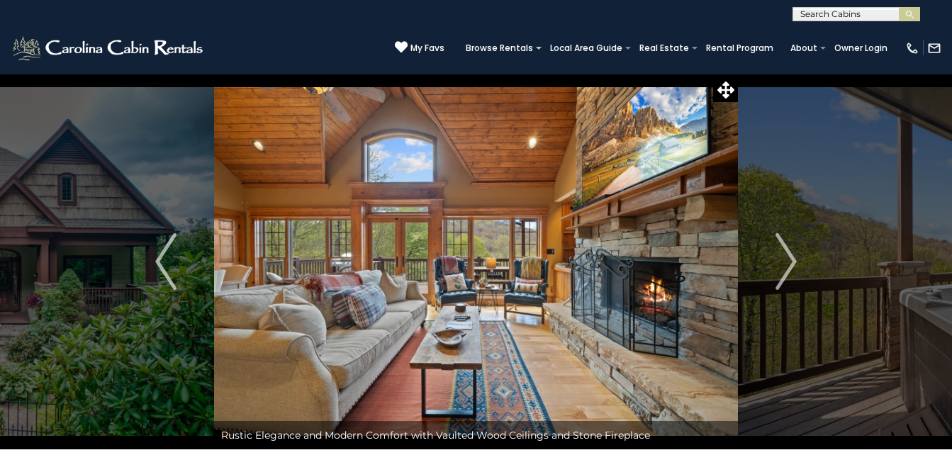
click at [782, 266] on img "Next" at bounding box center [785, 261] width 21 height 57
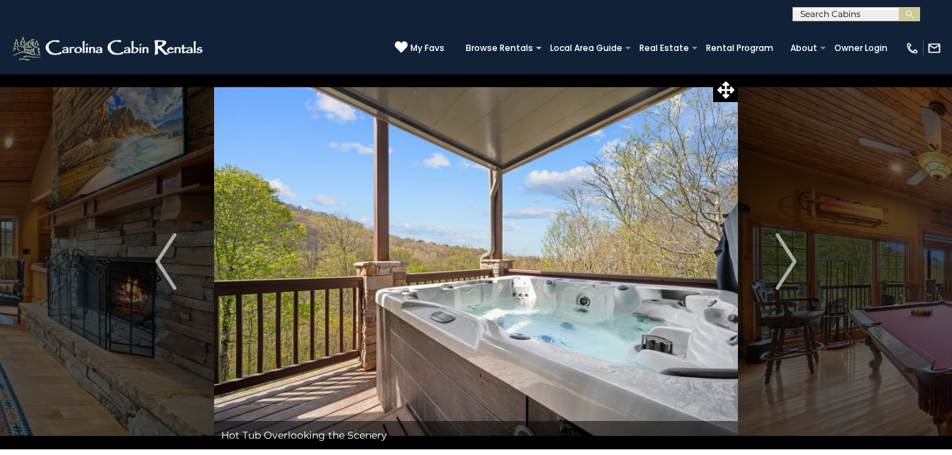
click at [782, 266] on img "Next" at bounding box center [785, 261] width 21 height 57
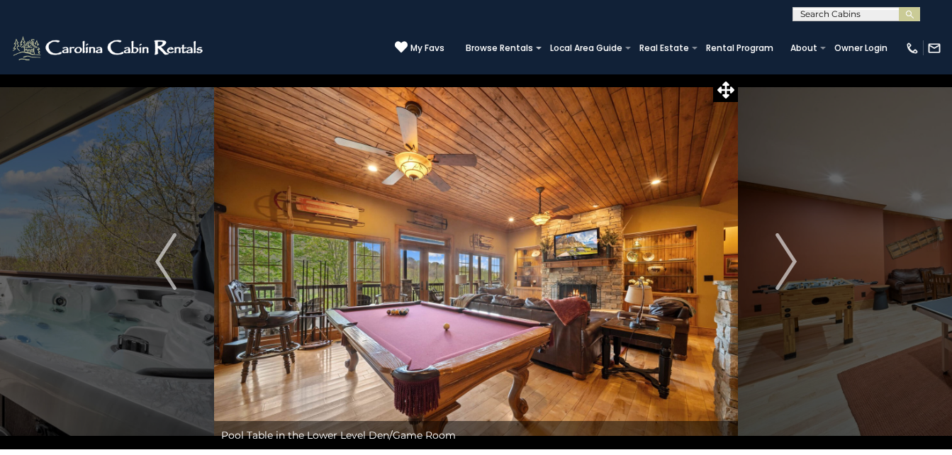
click at [782, 266] on img "Next" at bounding box center [785, 261] width 21 height 57
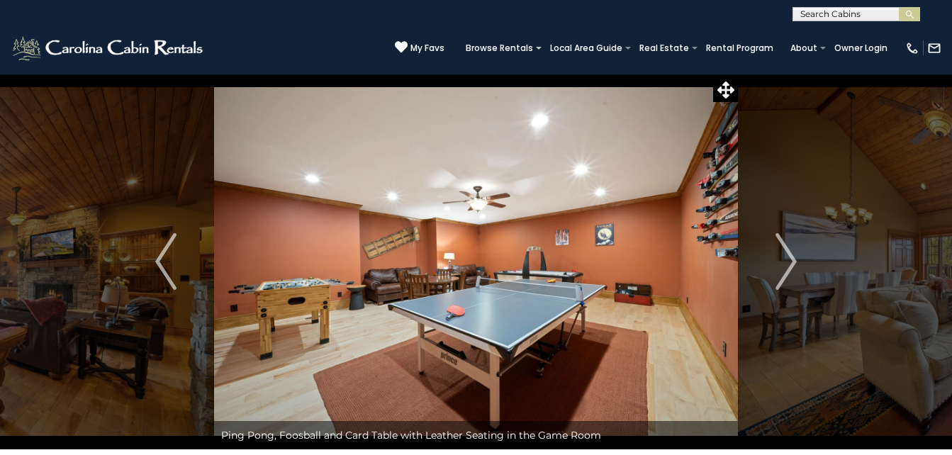
click at [782, 266] on img "Next" at bounding box center [785, 261] width 21 height 57
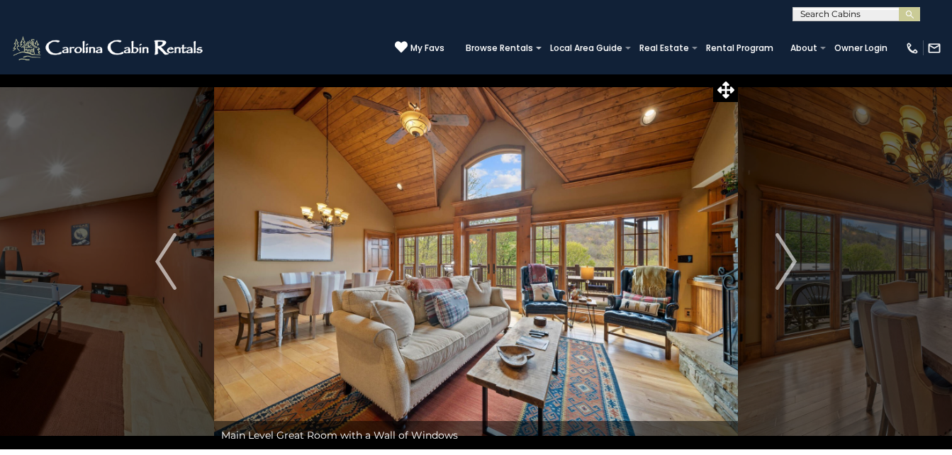
click at [782, 266] on img "Next" at bounding box center [785, 261] width 21 height 57
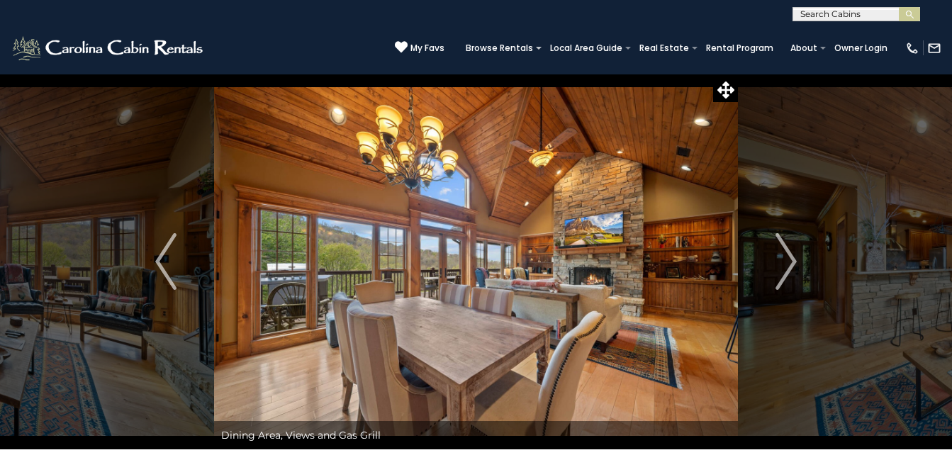
click at [782, 266] on img "Next" at bounding box center [785, 261] width 21 height 57
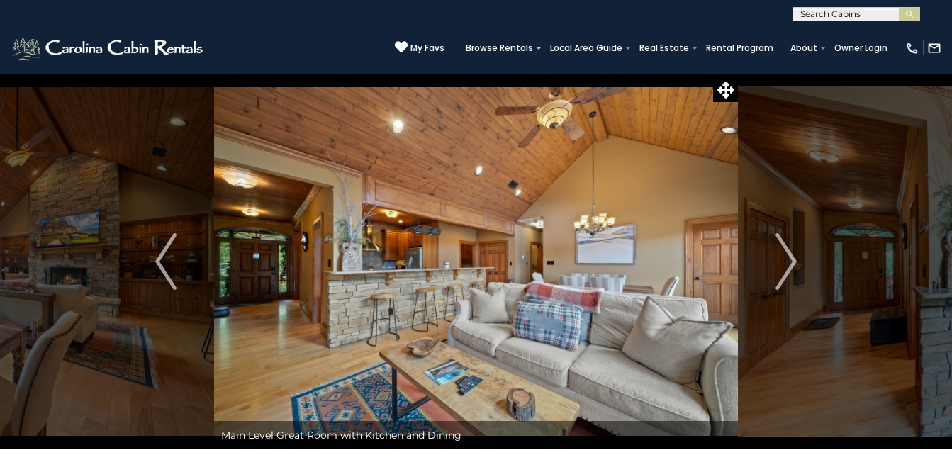
click at [782, 266] on img "Next" at bounding box center [785, 261] width 21 height 57
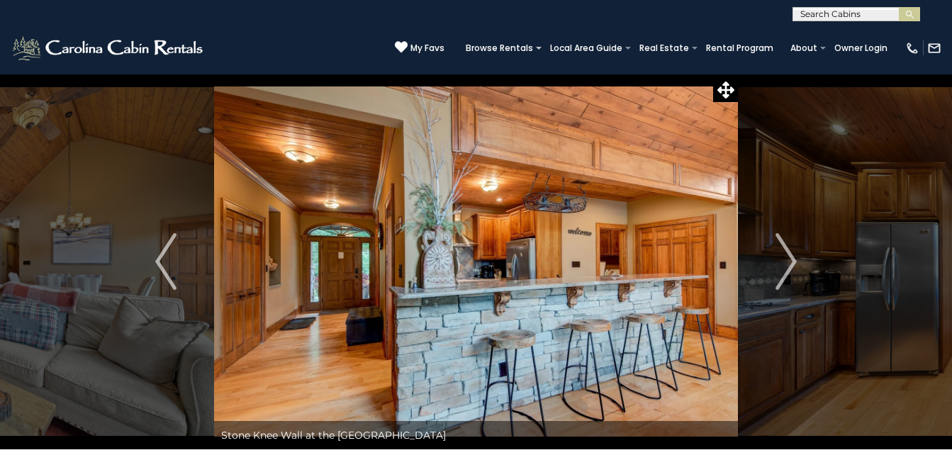
click at [782, 266] on img "Next" at bounding box center [785, 261] width 21 height 57
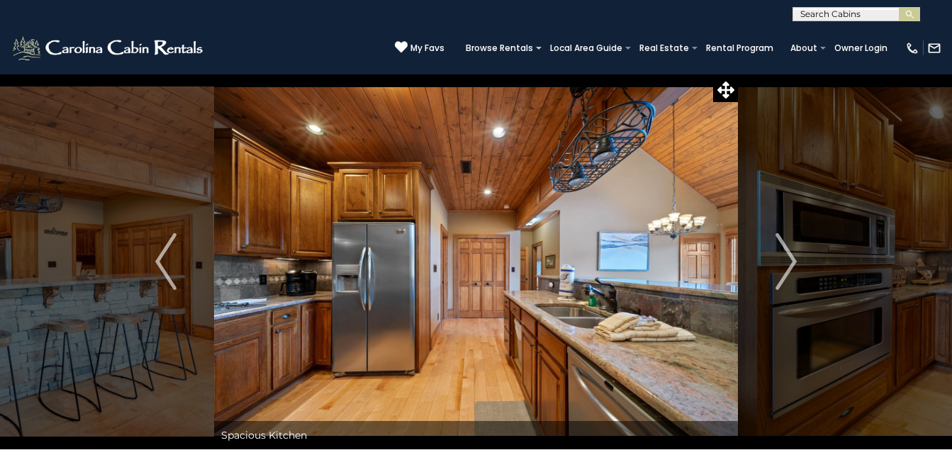
click at [782, 266] on img "Next" at bounding box center [785, 261] width 21 height 57
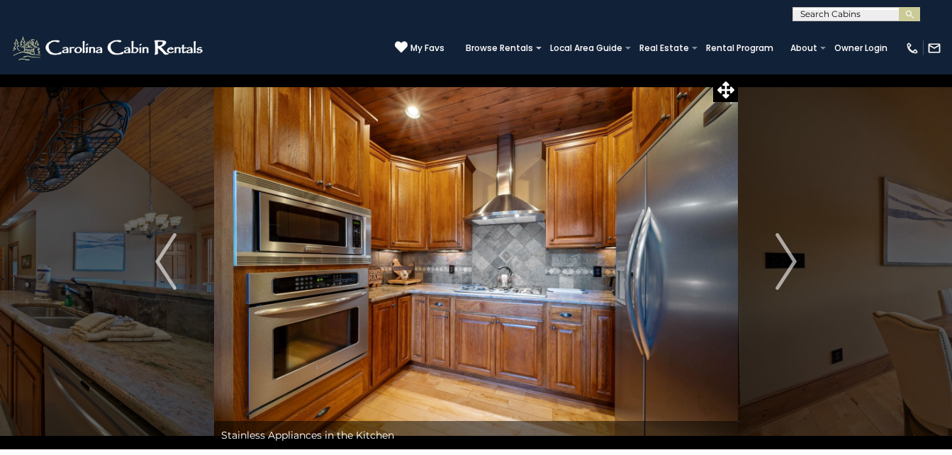
click at [782, 266] on img "Next" at bounding box center [785, 261] width 21 height 57
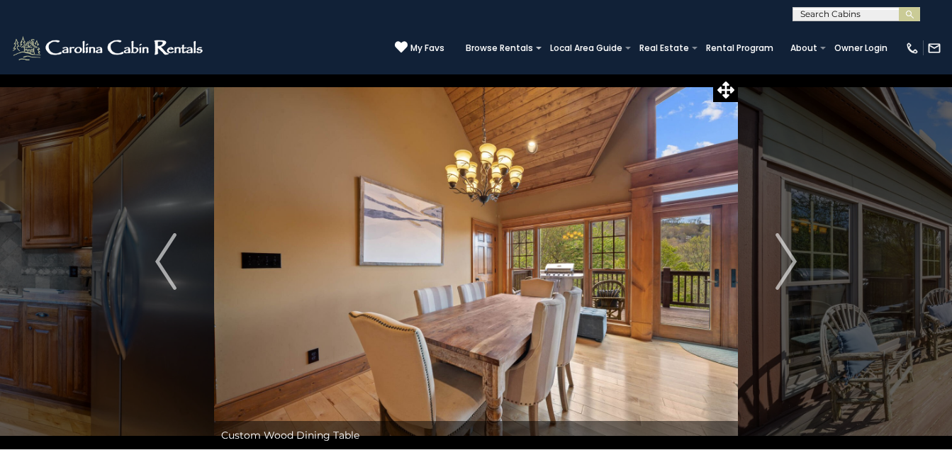
click at [782, 266] on img "Next" at bounding box center [785, 261] width 21 height 57
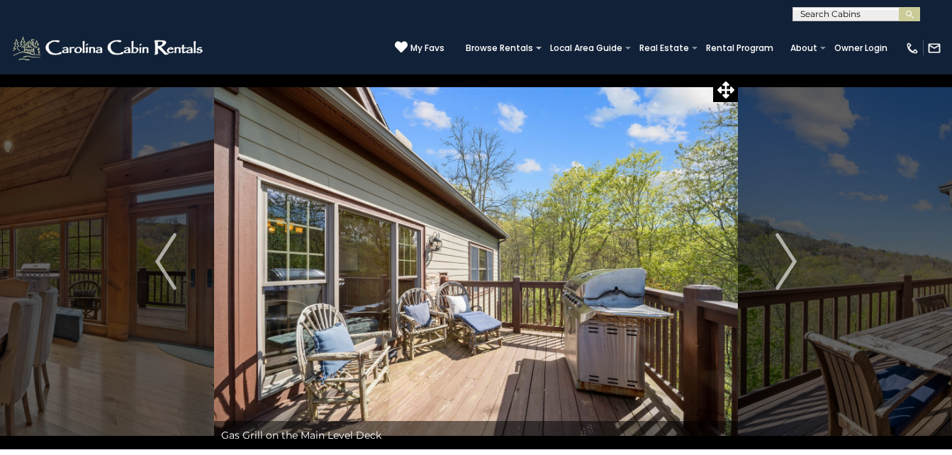
click at [782, 266] on img "Next" at bounding box center [785, 261] width 21 height 57
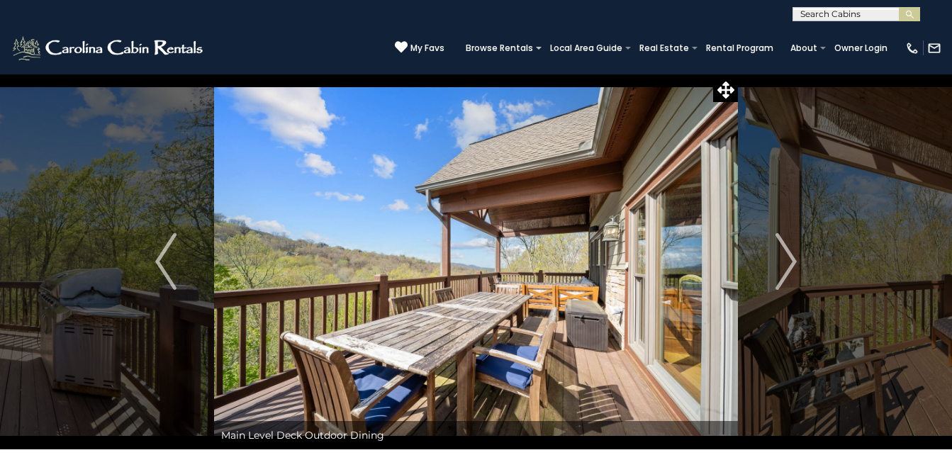
click at [782, 266] on img "Next" at bounding box center [785, 261] width 21 height 57
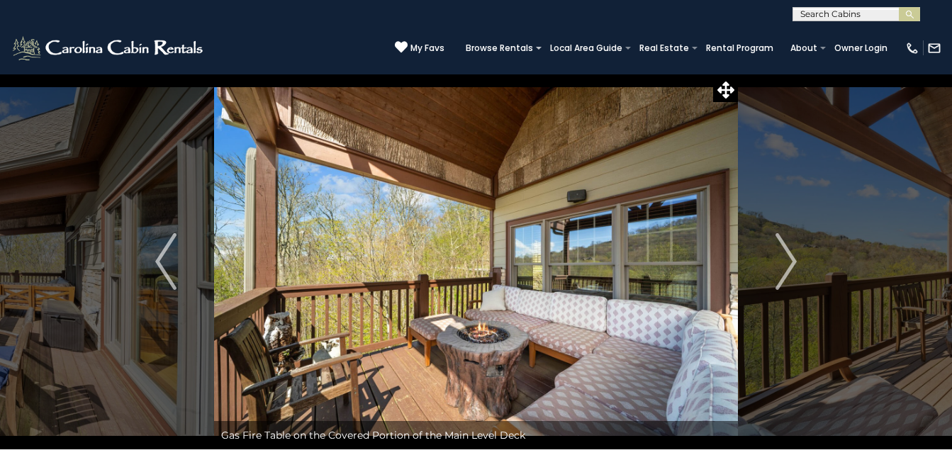
click at [782, 266] on img "Next" at bounding box center [785, 261] width 21 height 57
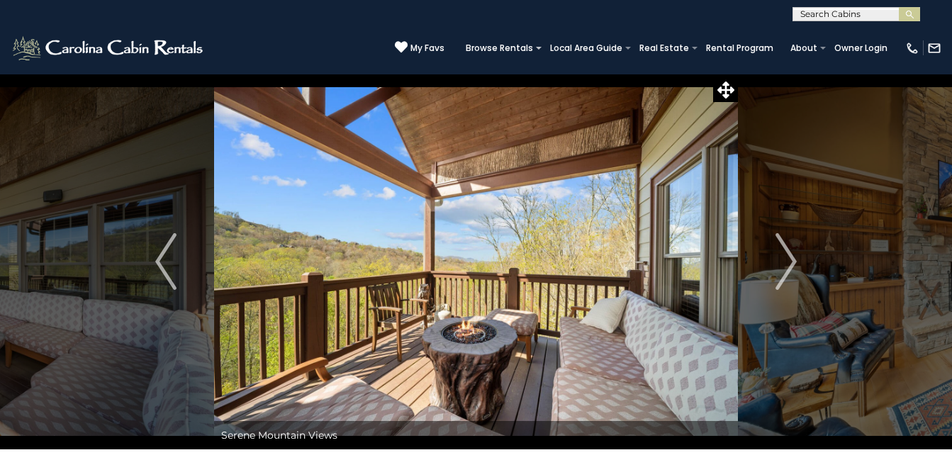
click at [782, 266] on img "Next" at bounding box center [785, 261] width 21 height 57
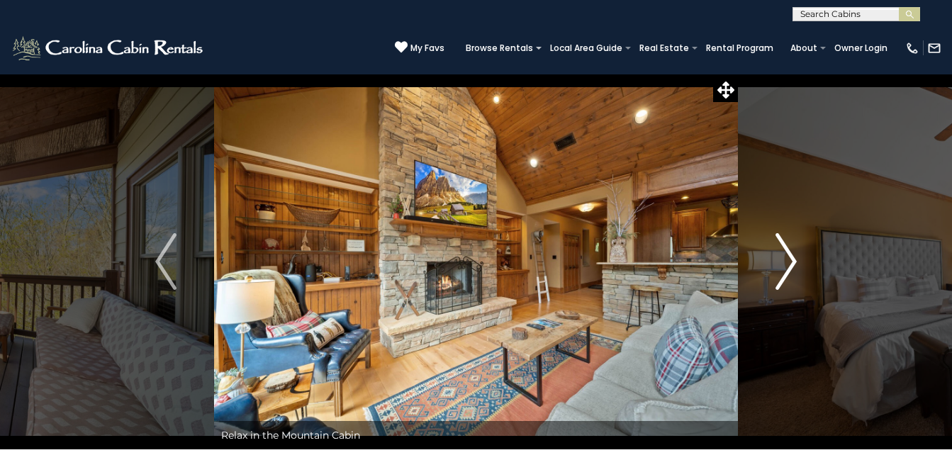
drag, startPoint x: 0, startPoint y: 0, endPoint x: 782, endPoint y: 266, distance: 826.1
click at [782, 266] on img "Next" at bounding box center [785, 261] width 21 height 57
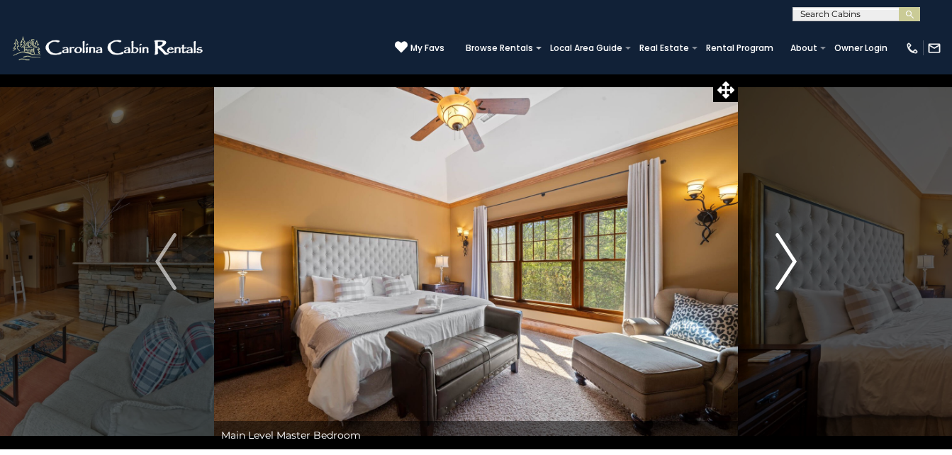
click at [782, 266] on img "Next" at bounding box center [785, 261] width 21 height 57
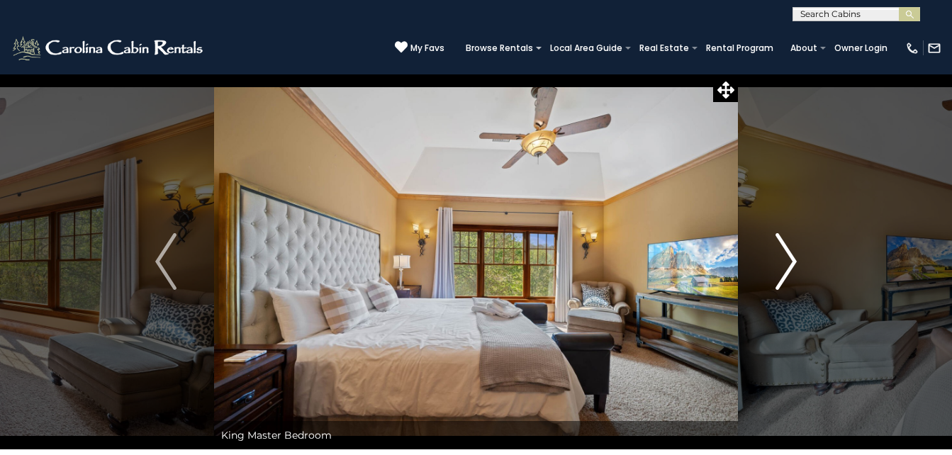
click at [782, 266] on img "Next" at bounding box center [785, 261] width 21 height 57
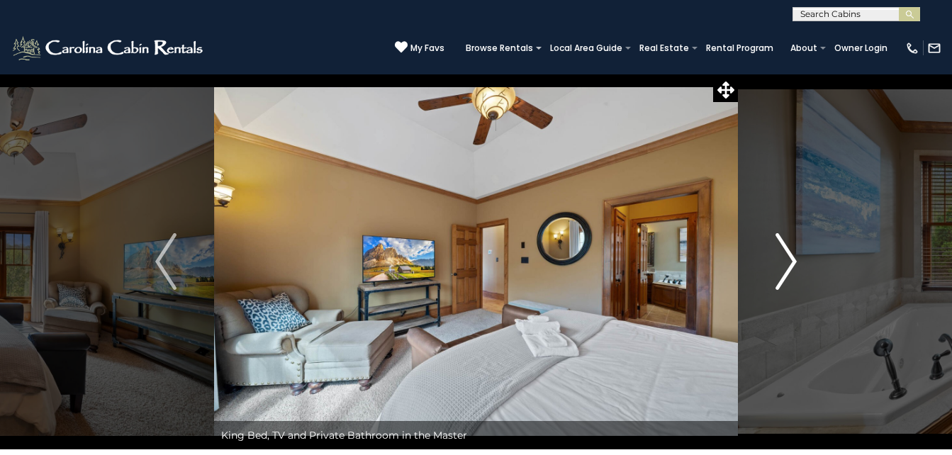
click at [782, 266] on img "Next" at bounding box center [785, 261] width 21 height 57
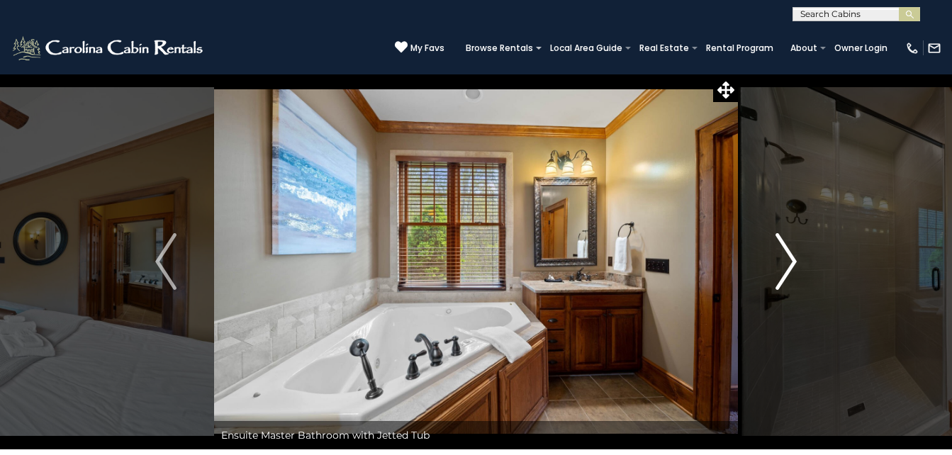
click at [782, 266] on img "Next" at bounding box center [785, 261] width 21 height 57
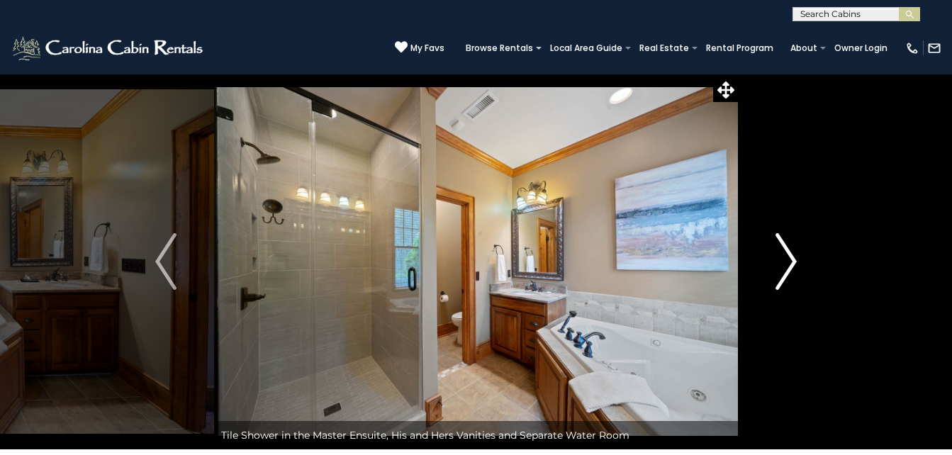
click at [782, 266] on img "Next" at bounding box center [785, 261] width 21 height 57
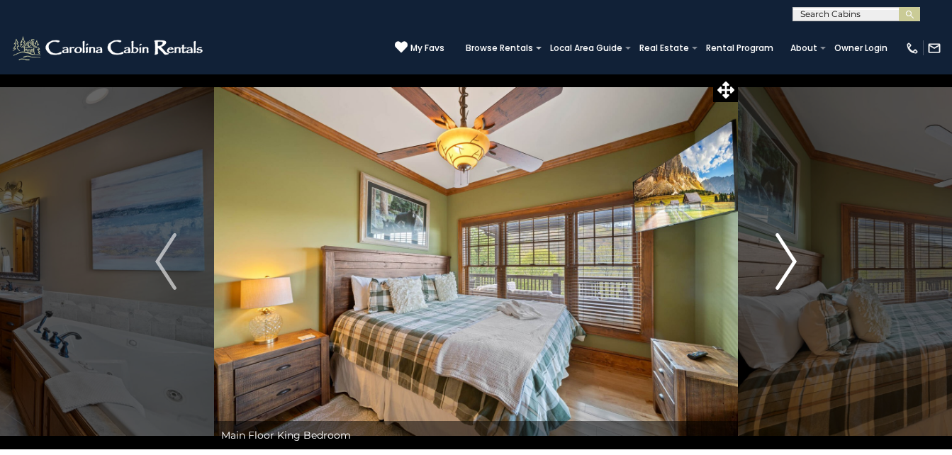
click at [782, 266] on img "Next" at bounding box center [785, 261] width 21 height 57
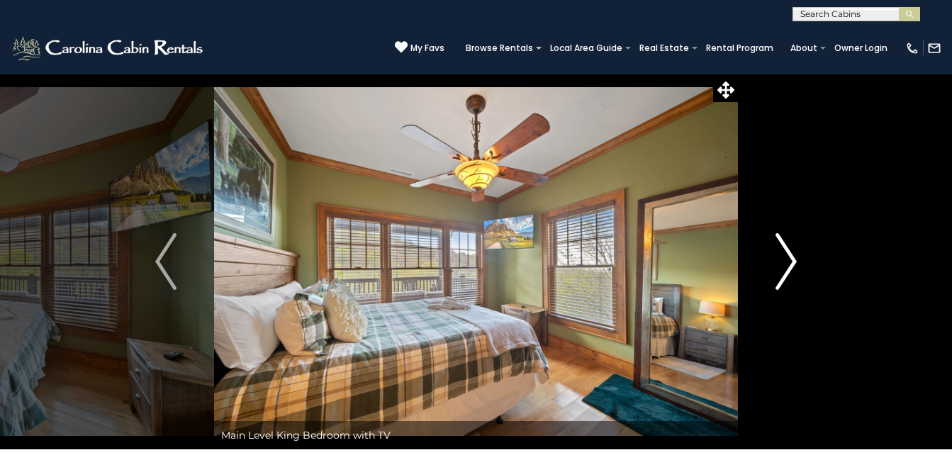
click at [782, 266] on img "Next" at bounding box center [785, 261] width 21 height 57
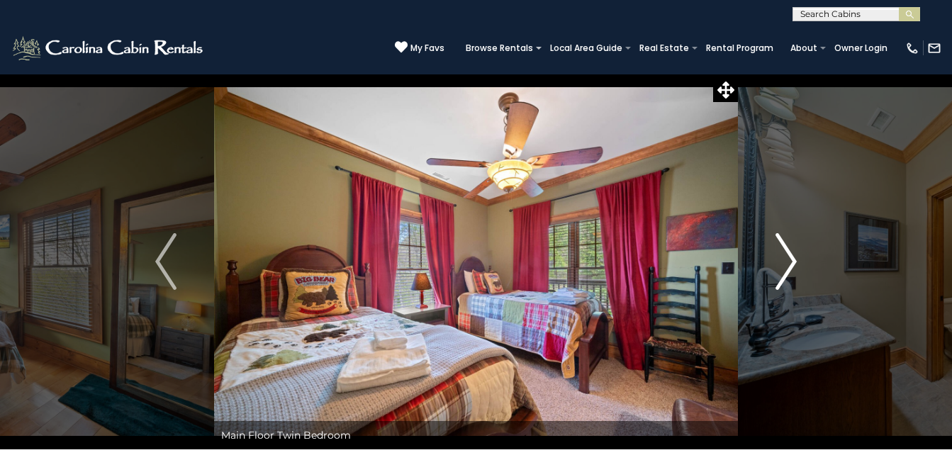
click at [782, 266] on img "Next" at bounding box center [785, 261] width 21 height 57
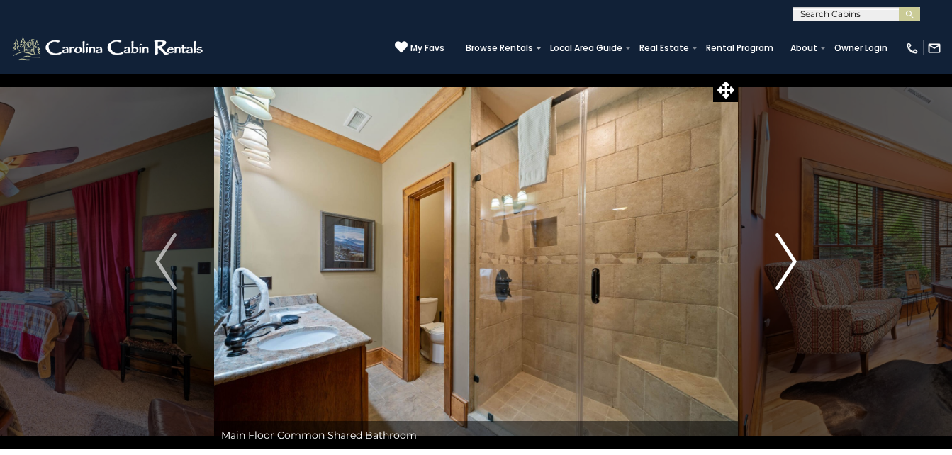
click at [782, 266] on img "Next" at bounding box center [785, 261] width 21 height 57
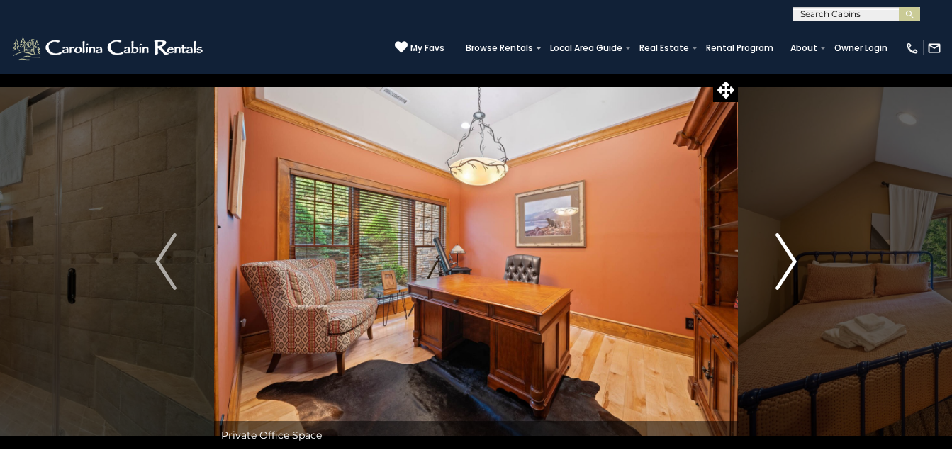
click at [782, 266] on img "Next" at bounding box center [785, 261] width 21 height 57
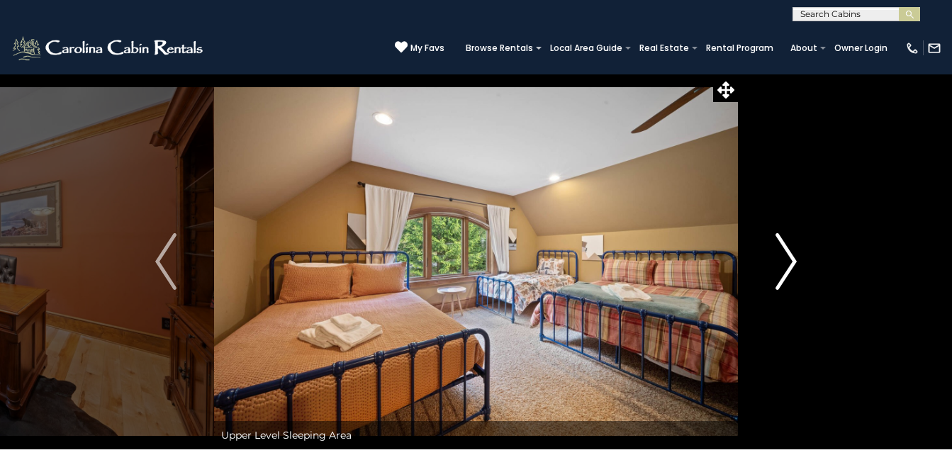
click at [782, 266] on img "Next" at bounding box center [785, 261] width 21 height 57
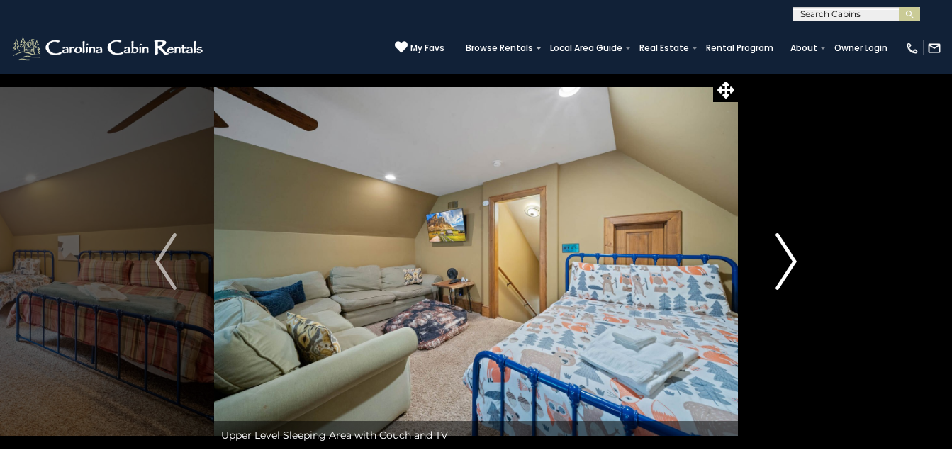
click at [782, 266] on img "Next" at bounding box center [785, 261] width 21 height 57
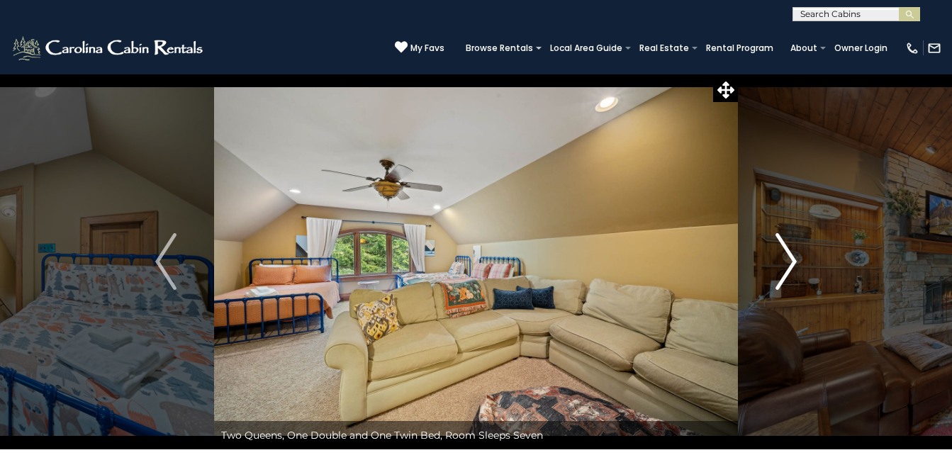
click at [782, 266] on img "Next" at bounding box center [785, 261] width 21 height 57
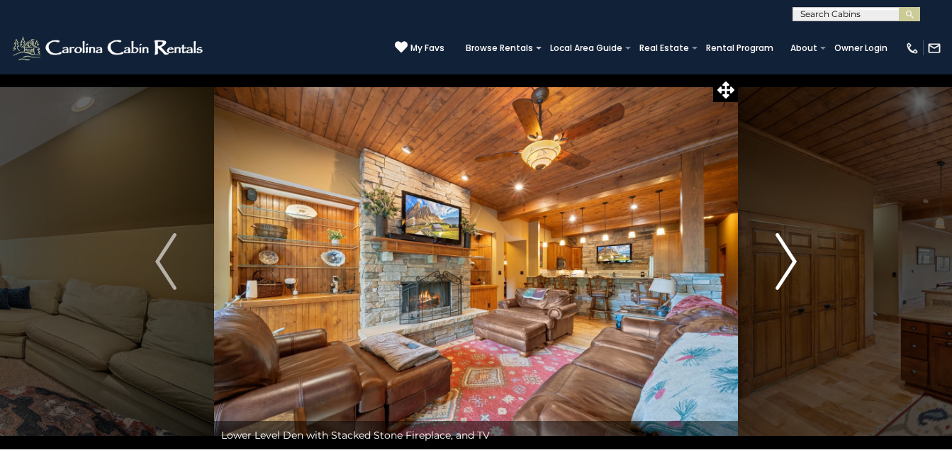
click at [782, 266] on img "Next" at bounding box center [785, 261] width 21 height 57
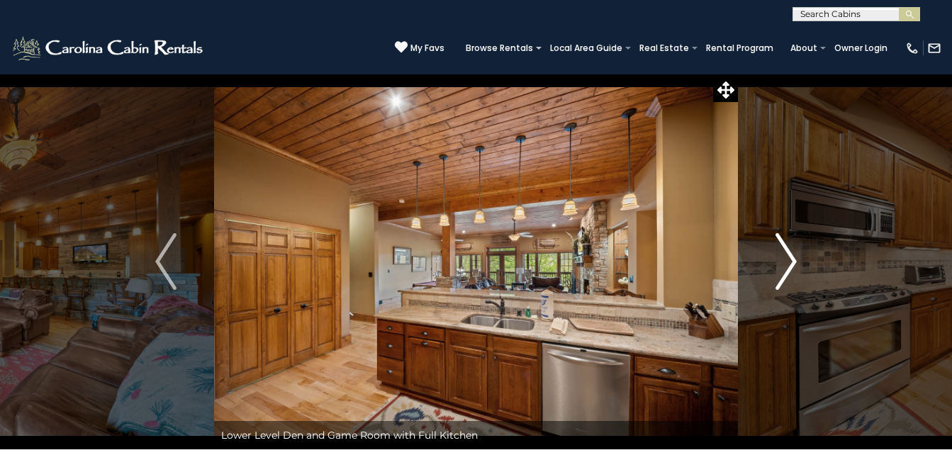
click at [782, 266] on img "Next" at bounding box center [785, 261] width 21 height 57
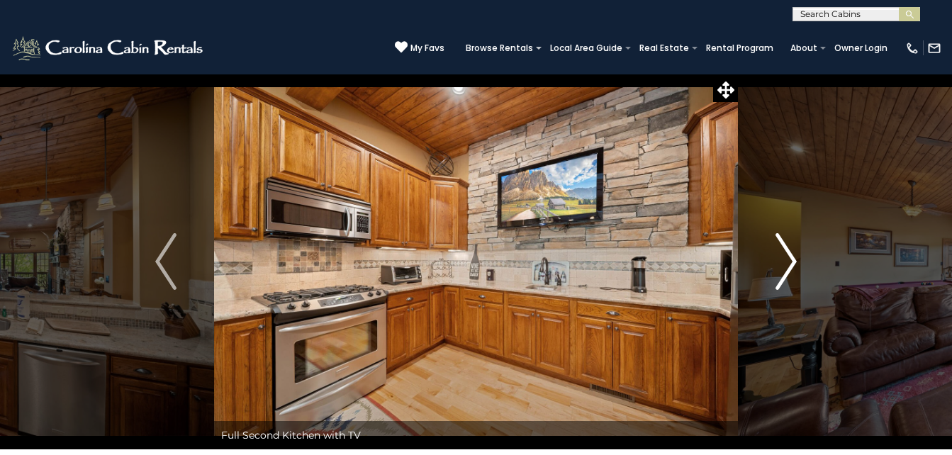
click at [782, 266] on img "Next" at bounding box center [785, 261] width 21 height 57
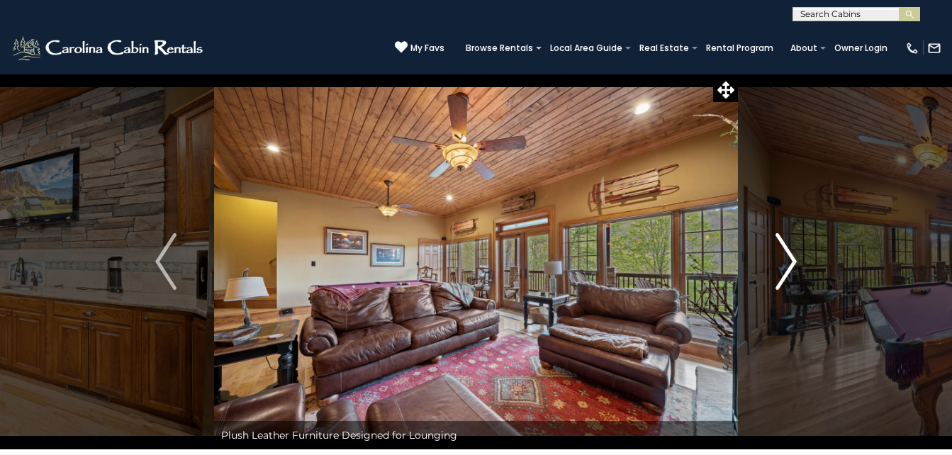
click at [782, 266] on img "Next" at bounding box center [785, 261] width 21 height 57
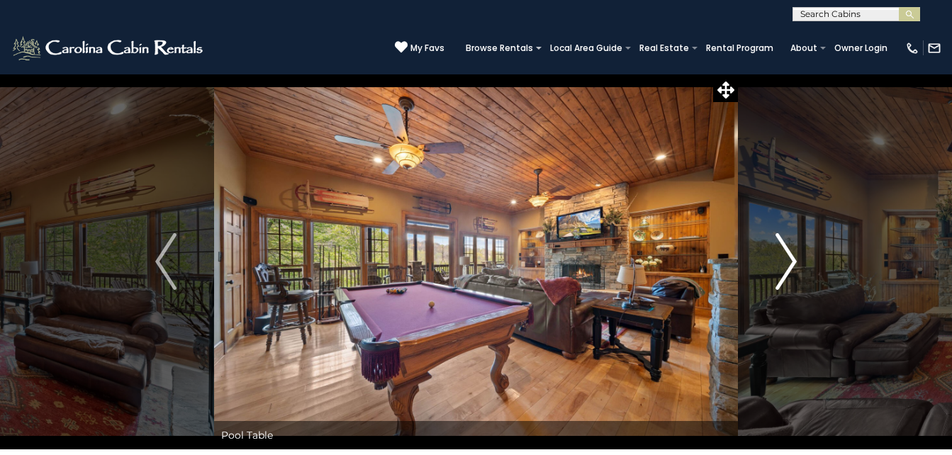
click at [782, 266] on img "Next" at bounding box center [785, 261] width 21 height 57
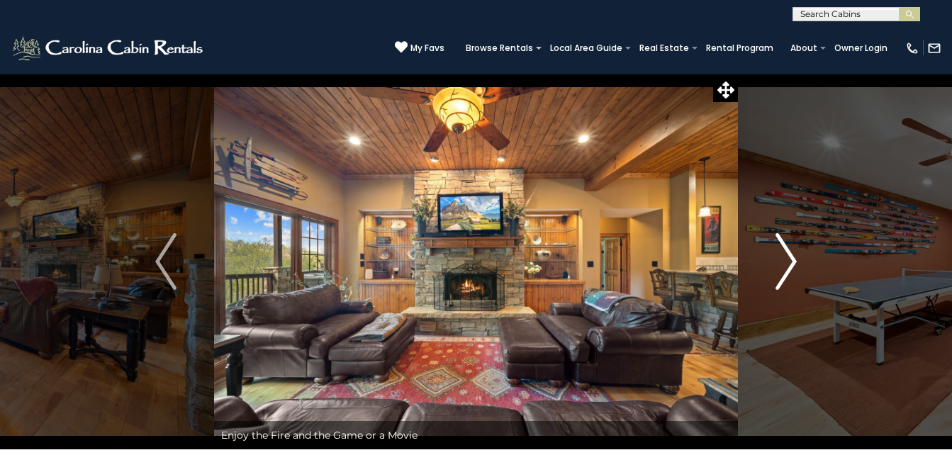
click at [782, 266] on img "Next" at bounding box center [785, 261] width 21 height 57
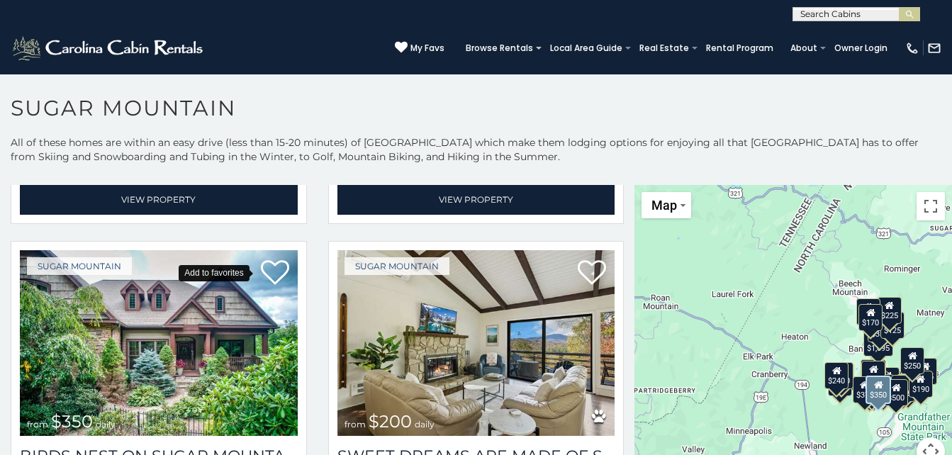
scroll to position [295, 0]
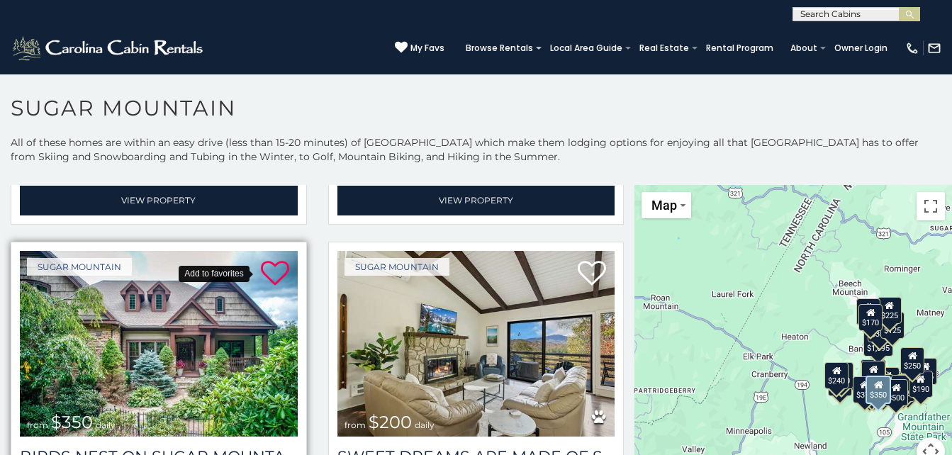
click at [264, 266] on icon at bounding box center [275, 273] width 28 height 28
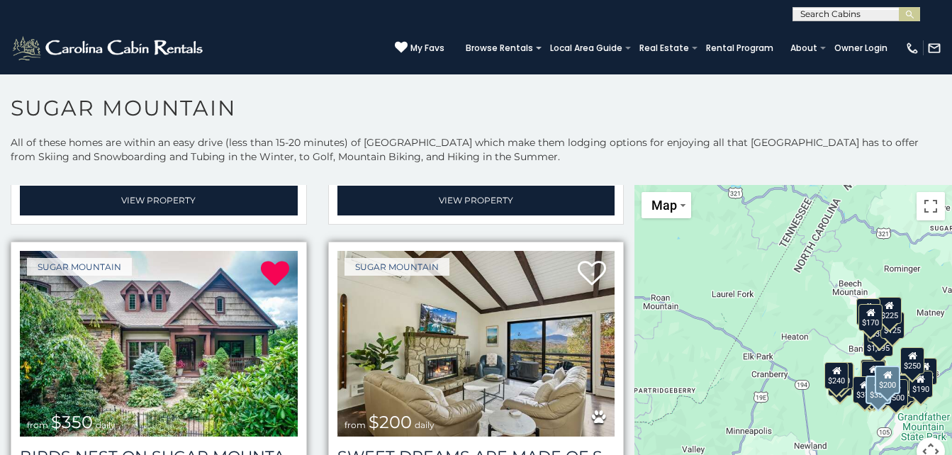
click at [471, 336] on img at bounding box center [476, 344] width 278 height 186
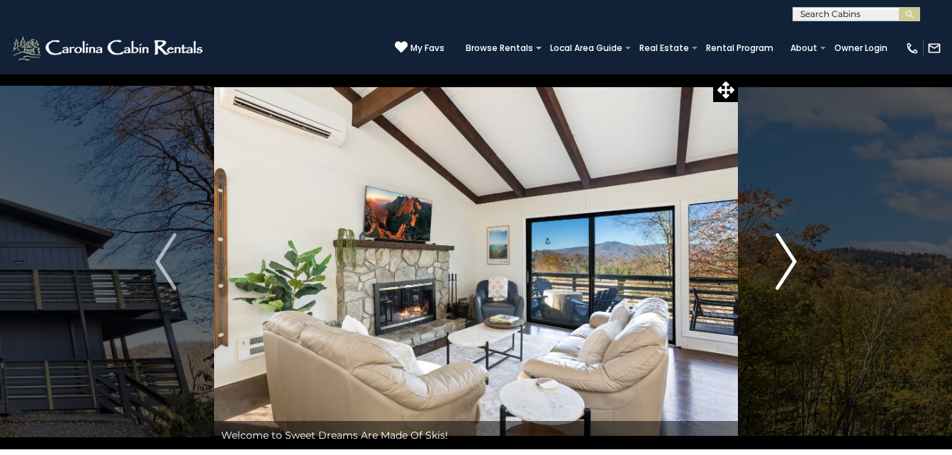
click at [780, 271] on img "Next" at bounding box center [785, 261] width 21 height 57
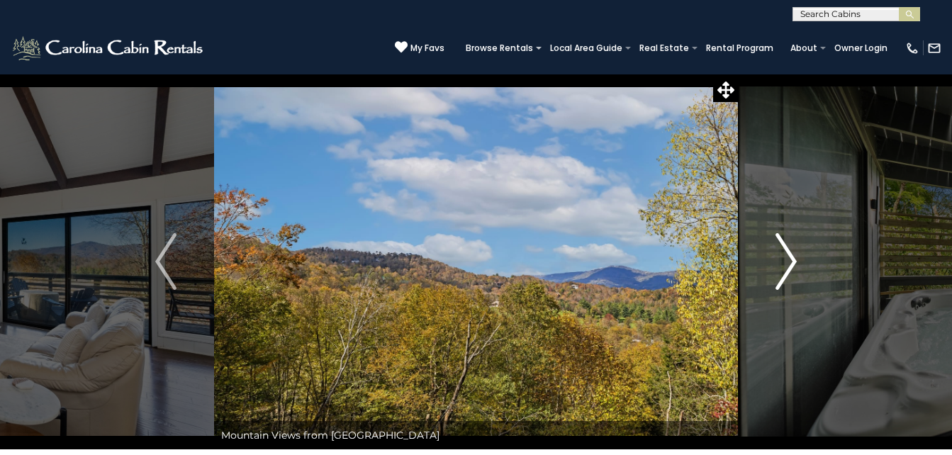
click at [780, 271] on img "Next" at bounding box center [785, 261] width 21 height 57
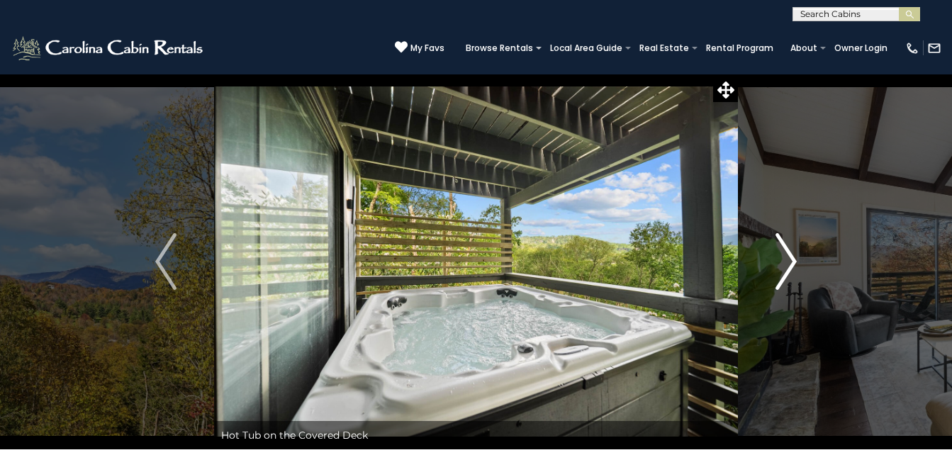
click at [780, 271] on img "Next" at bounding box center [785, 261] width 21 height 57
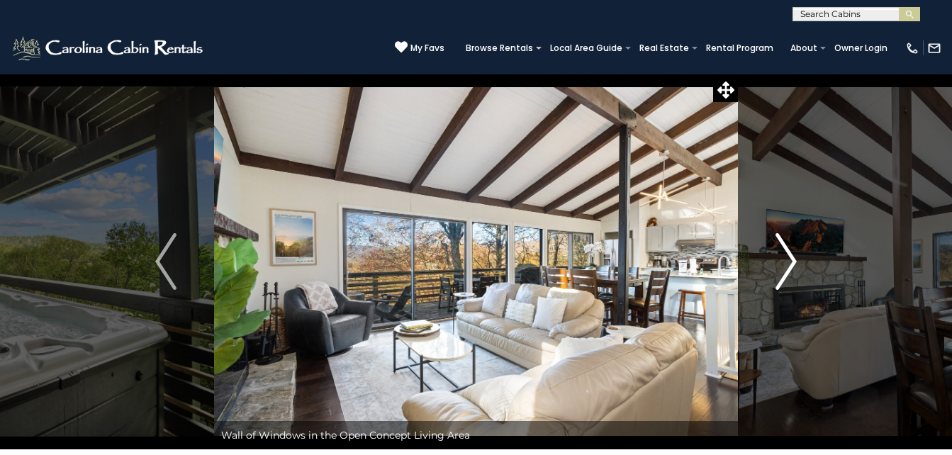
click at [780, 271] on img "Next" at bounding box center [785, 261] width 21 height 57
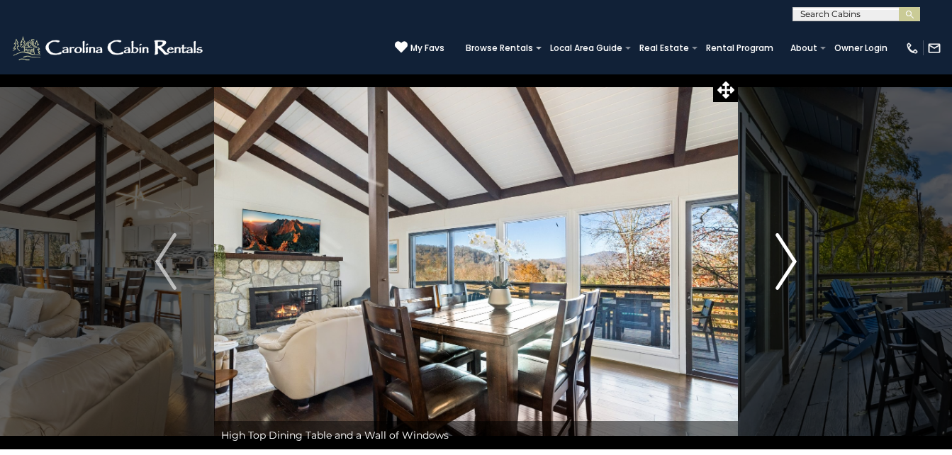
click at [780, 271] on img "Next" at bounding box center [785, 261] width 21 height 57
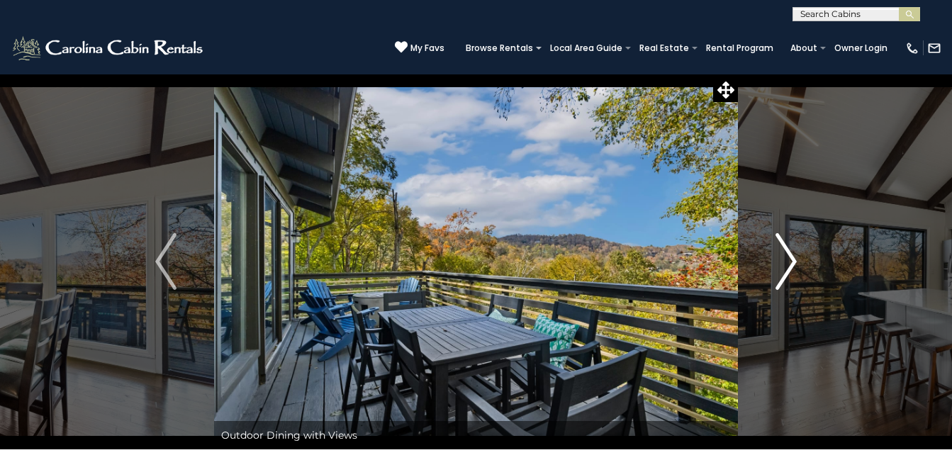
click at [780, 271] on img "Next" at bounding box center [785, 261] width 21 height 57
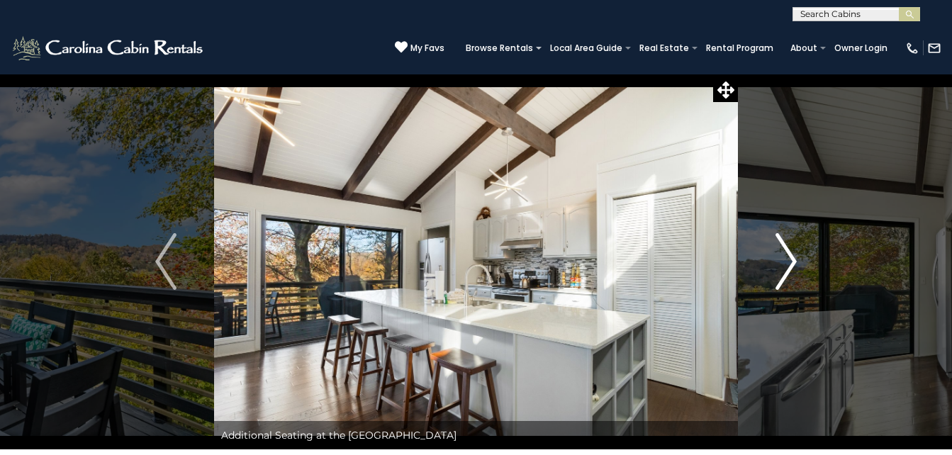
click at [780, 271] on img "Next" at bounding box center [785, 261] width 21 height 57
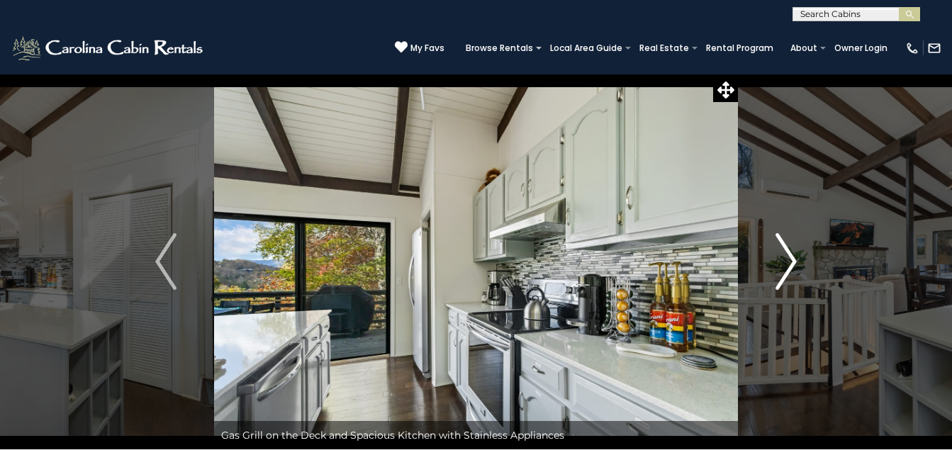
click at [780, 271] on img "Next" at bounding box center [785, 261] width 21 height 57
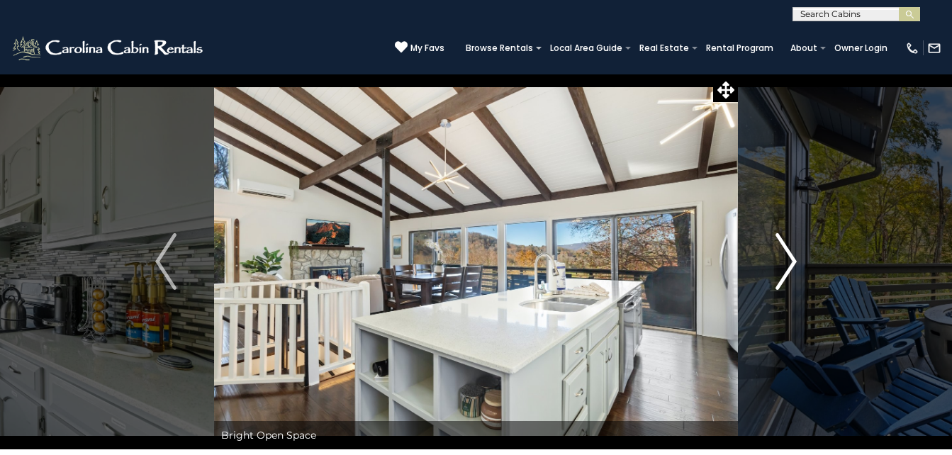
click at [780, 271] on img "Next" at bounding box center [785, 261] width 21 height 57
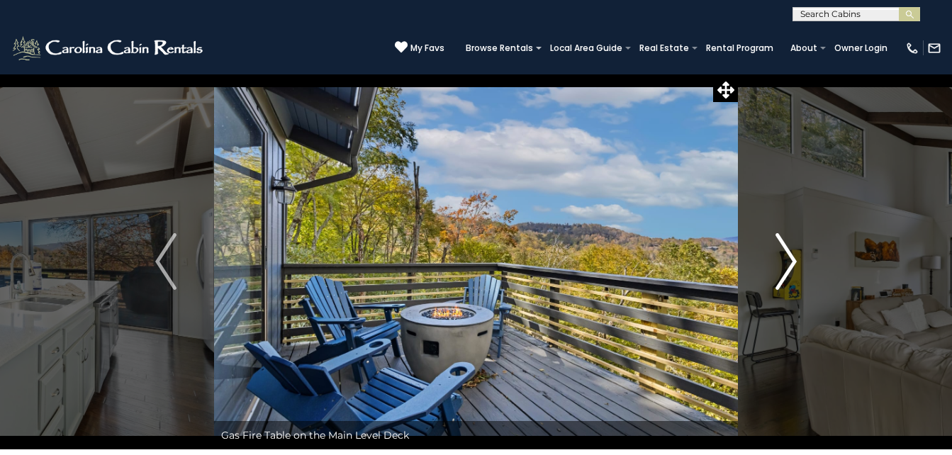
click at [780, 271] on img "Next" at bounding box center [785, 261] width 21 height 57
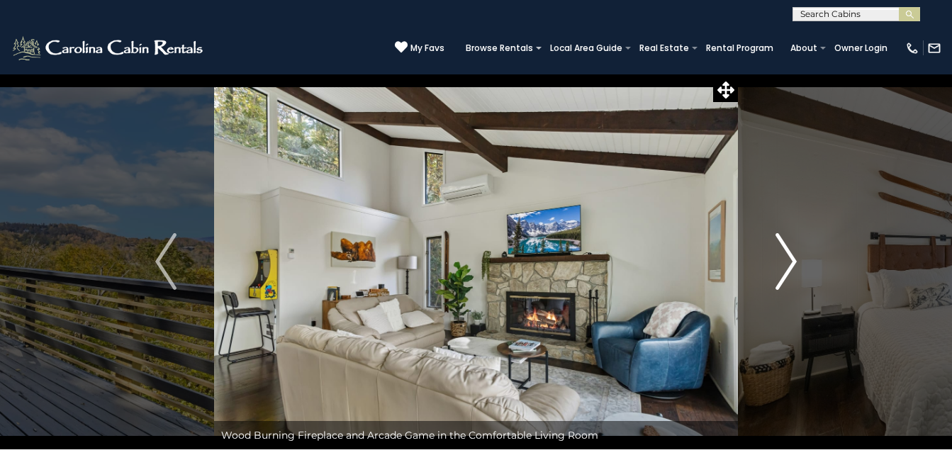
click at [780, 271] on img "Next" at bounding box center [785, 261] width 21 height 57
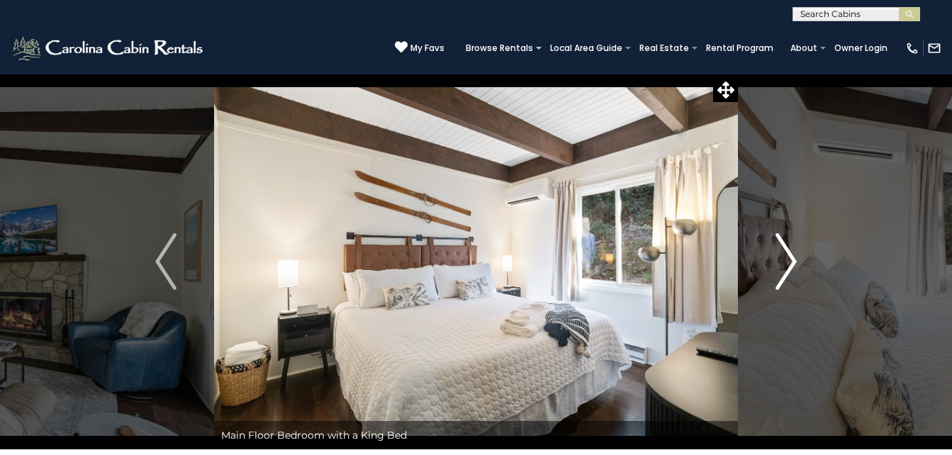
click at [780, 271] on img "Next" at bounding box center [785, 261] width 21 height 57
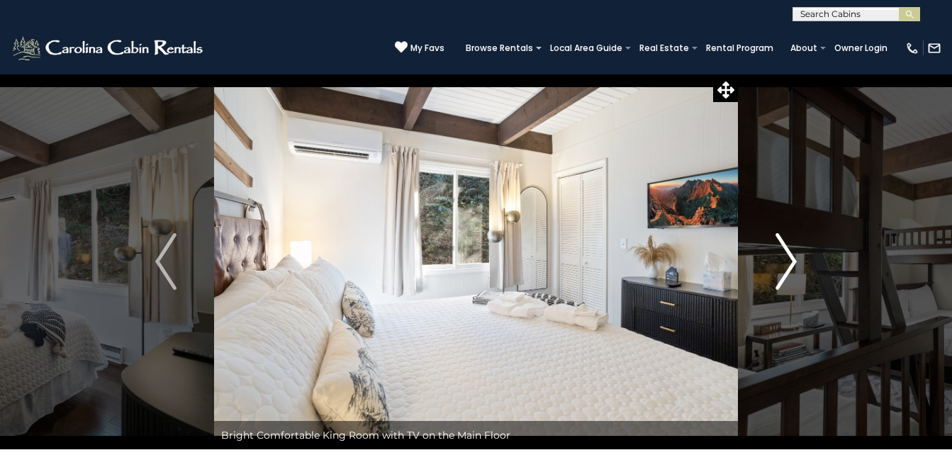
click at [780, 271] on img "Next" at bounding box center [785, 261] width 21 height 57
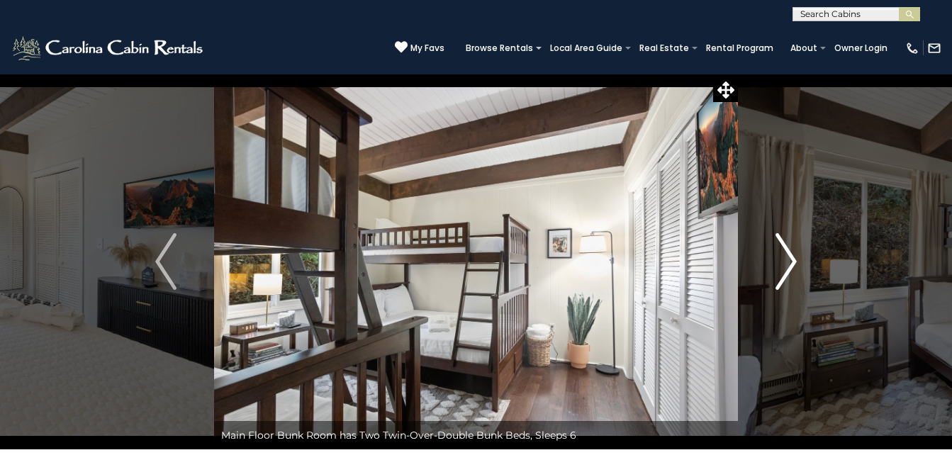
click at [780, 271] on img "Next" at bounding box center [785, 261] width 21 height 57
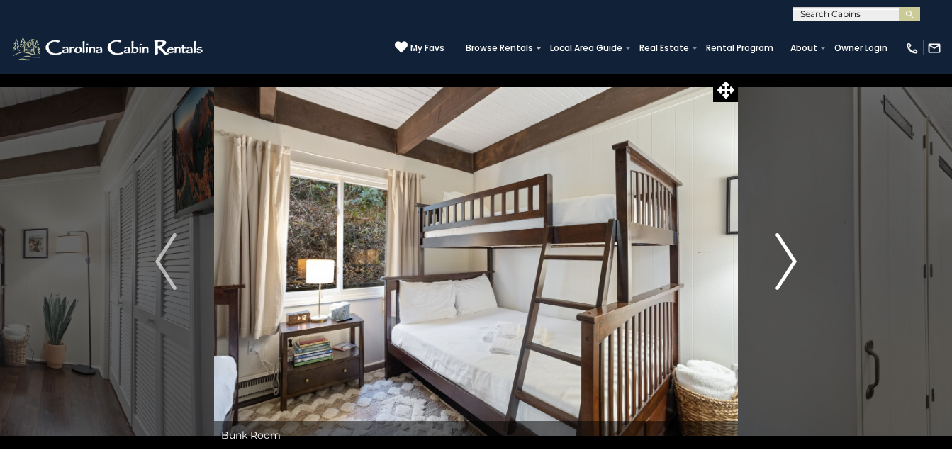
click at [780, 271] on img "Next" at bounding box center [785, 261] width 21 height 57
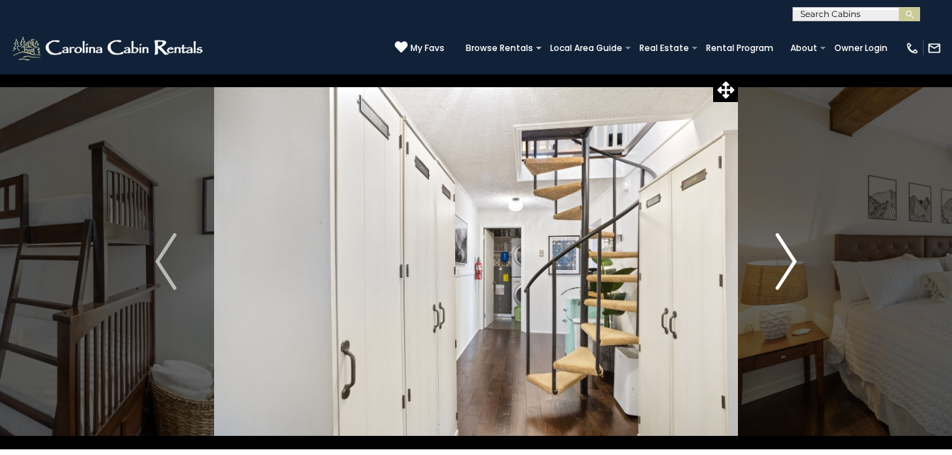
click at [780, 271] on img "Next" at bounding box center [785, 261] width 21 height 57
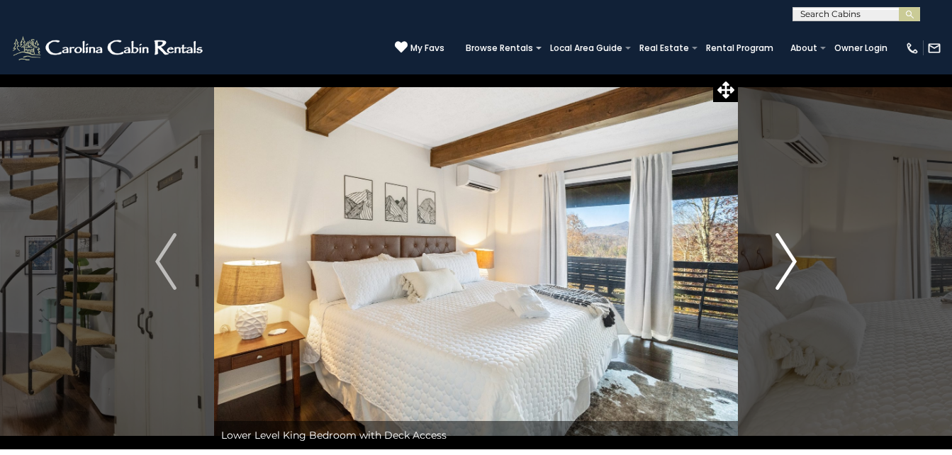
click at [780, 271] on img "Next" at bounding box center [785, 261] width 21 height 57
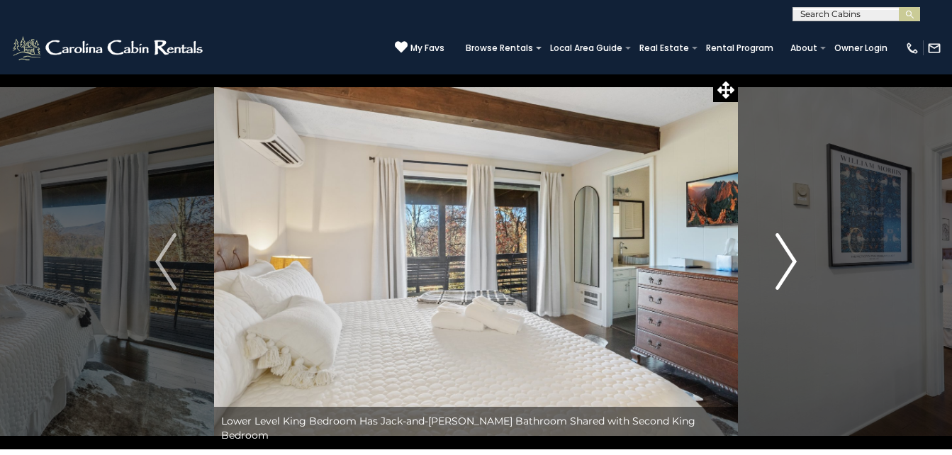
click at [780, 271] on img "Next" at bounding box center [785, 261] width 21 height 57
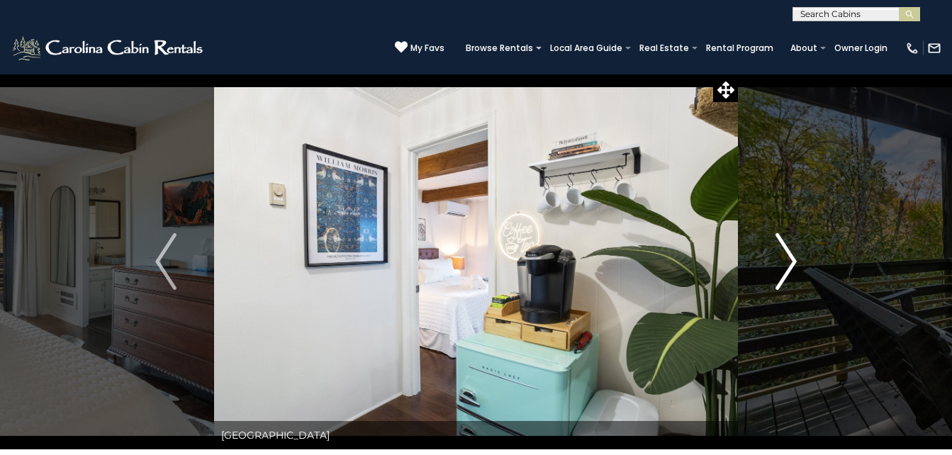
click at [780, 271] on img "Next" at bounding box center [785, 261] width 21 height 57
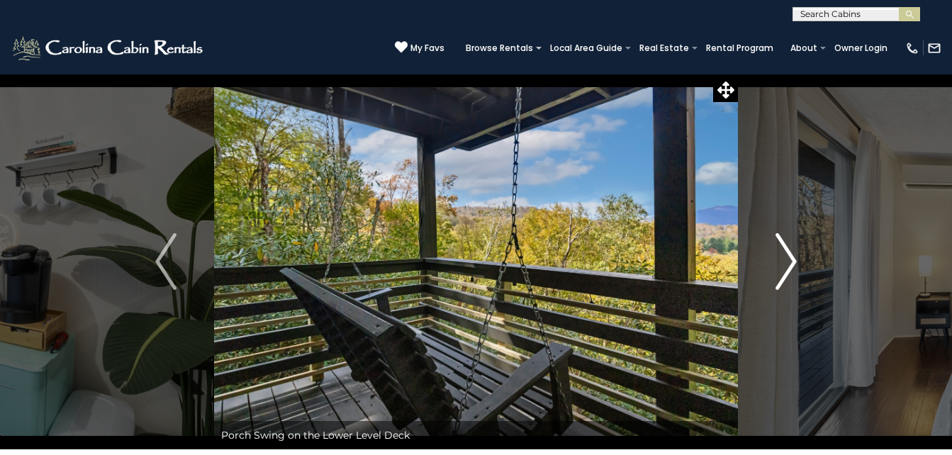
click at [780, 271] on img "Next" at bounding box center [785, 261] width 21 height 57
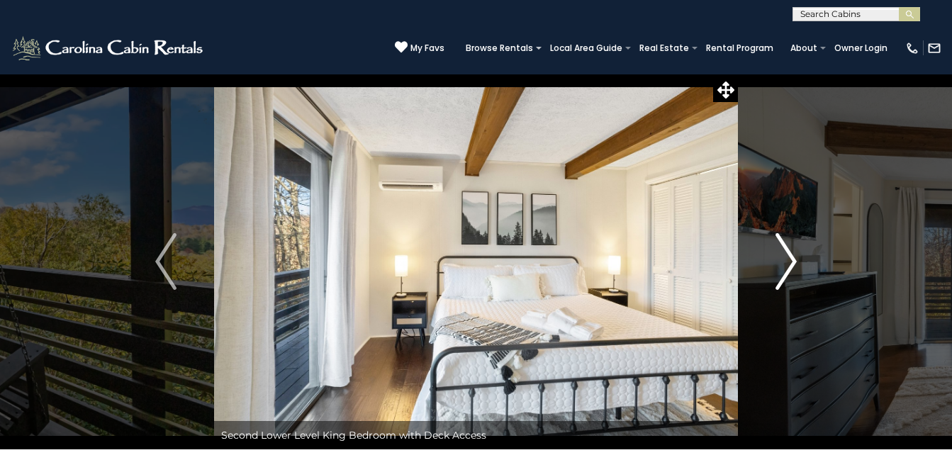
click at [780, 271] on img "Next" at bounding box center [785, 261] width 21 height 57
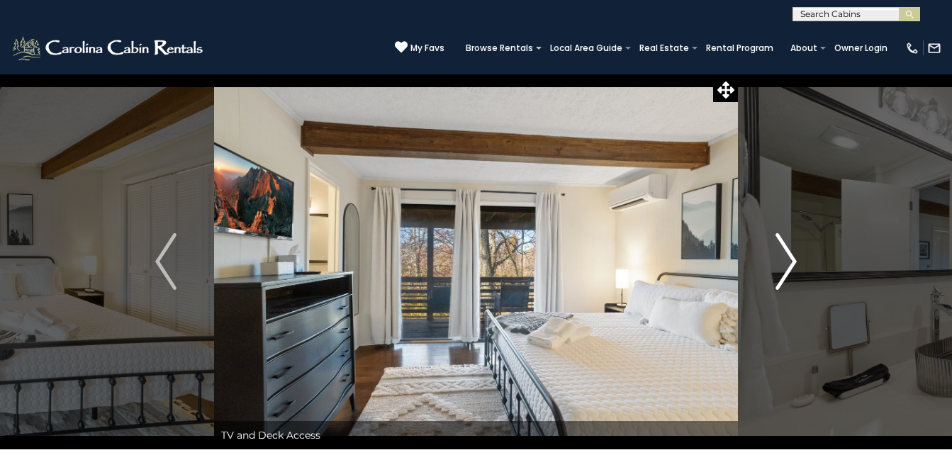
click at [780, 271] on img "Next" at bounding box center [785, 261] width 21 height 57
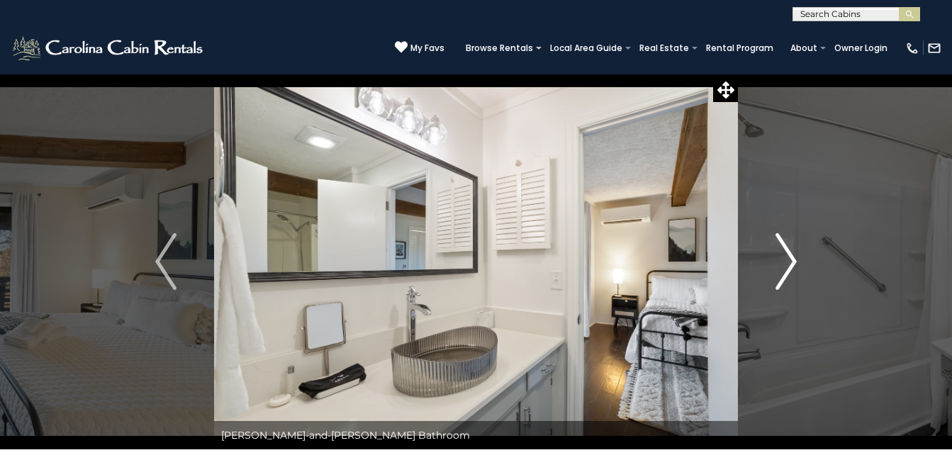
click at [780, 271] on img "Next" at bounding box center [785, 261] width 21 height 57
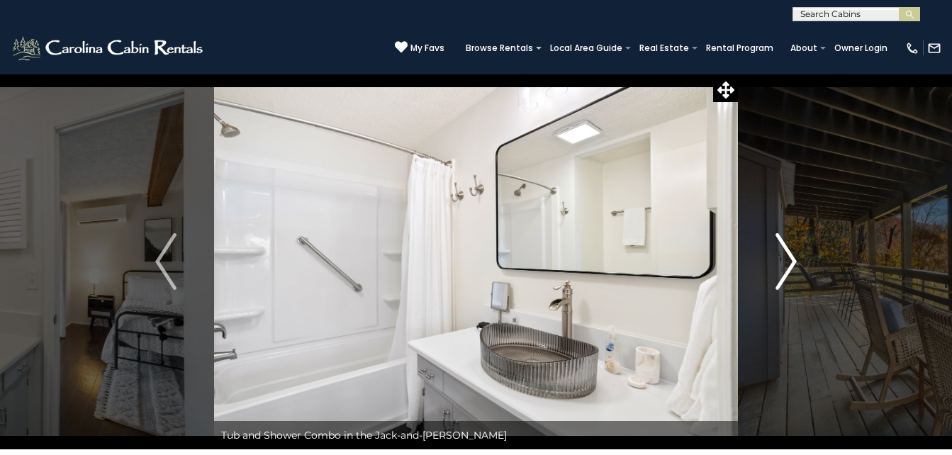
click at [780, 271] on img "Next" at bounding box center [785, 261] width 21 height 57
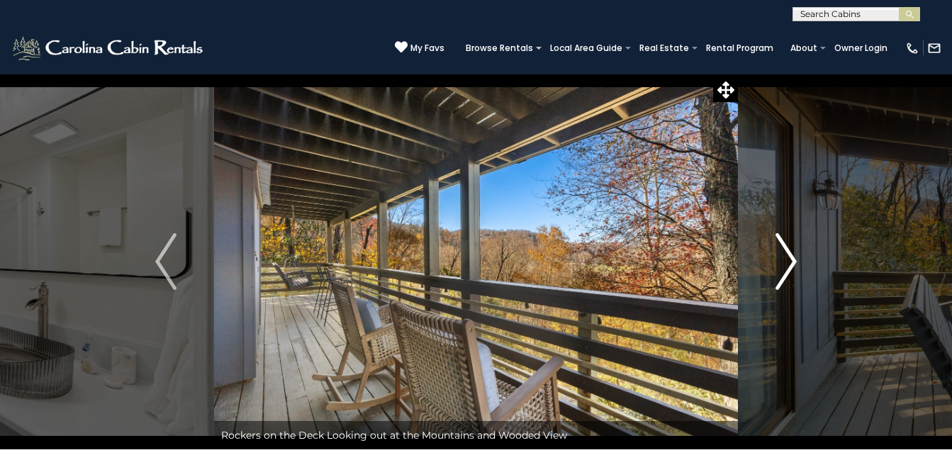
click at [780, 271] on img "Next" at bounding box center [785, 261] width 21 height 57
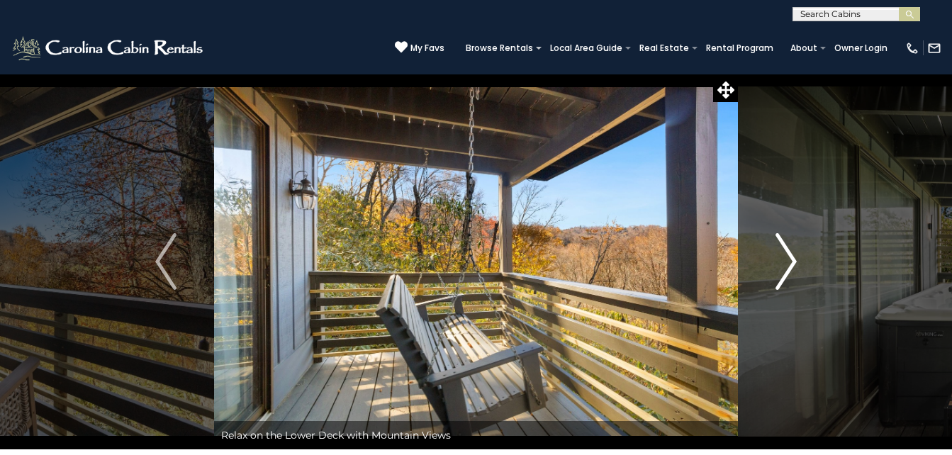
click at [780, 271] on img "Next" at bounding box center [785, 261] width 21 height 57
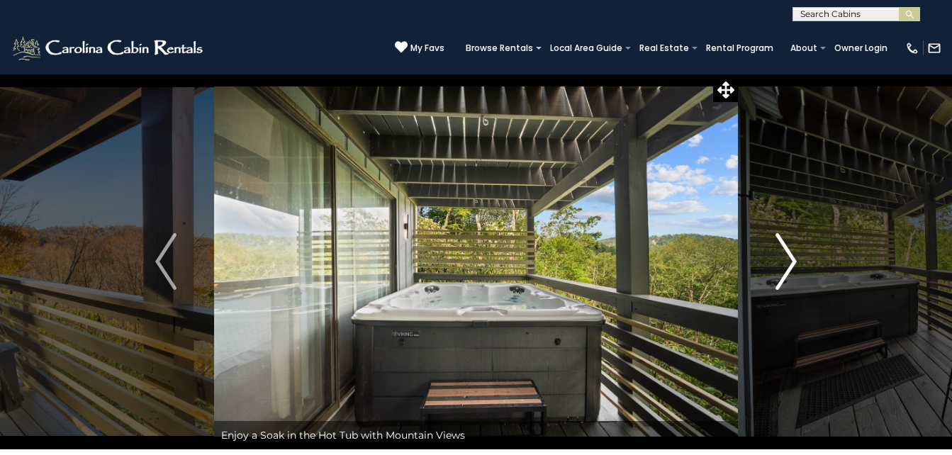
click at [780, 271] on img "Next" at bounding box center [785, 261] width 21 height 57
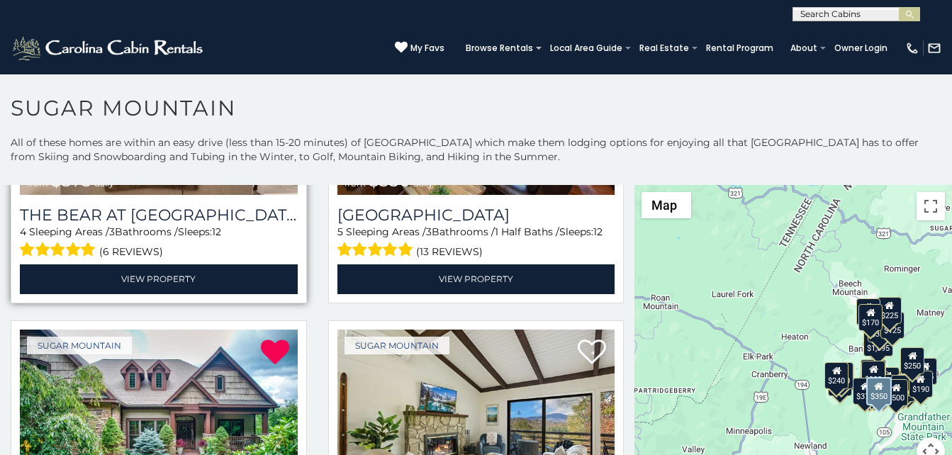
scroll to position [315, 0]
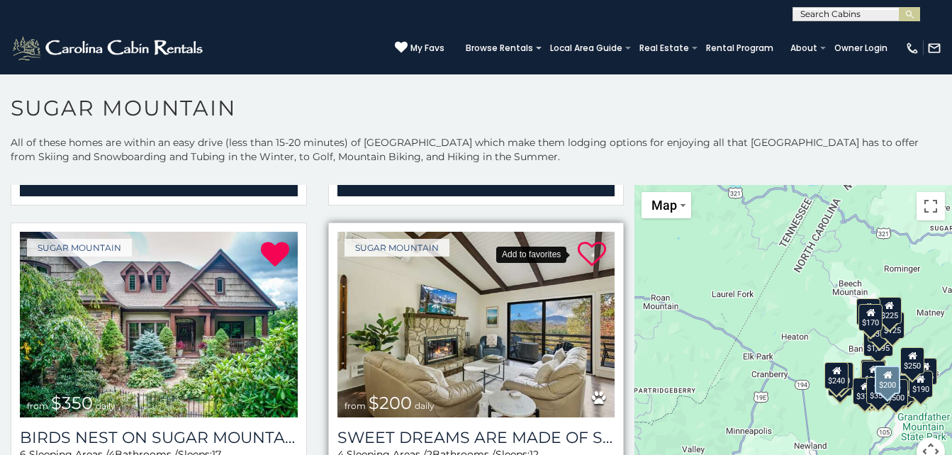
click at [578, 252] on icon at bounding box center [591, 254] width 28 height 28
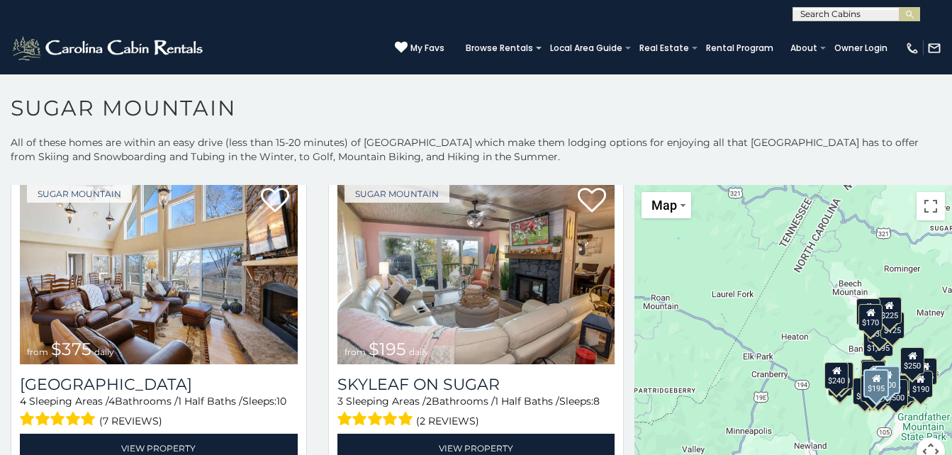
scroll to position [687, 0]
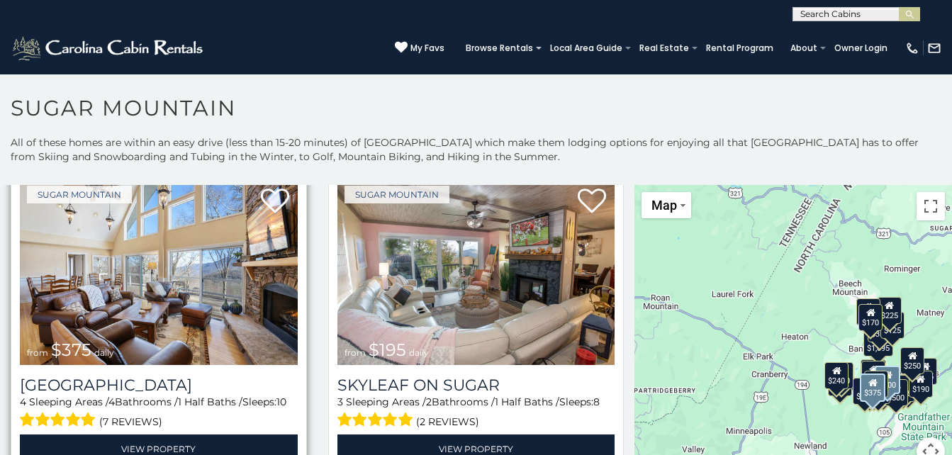
click at [212, 283] on img at bounding box center [159, 272] width 278 height 186
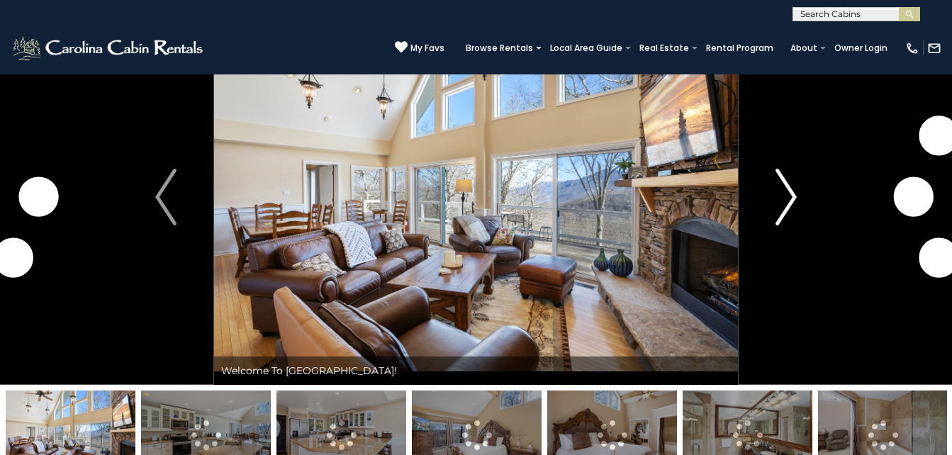
click at [787, 192] on img "Next" at bounding box center [785, 197] width 21 height 57
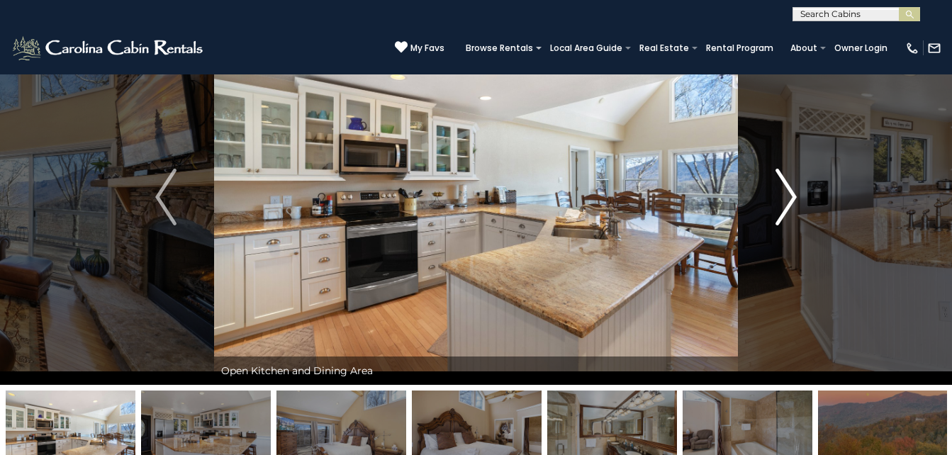
click at [787, 192] on img "Next" at bounding box center [785, 197] width 21 height 57
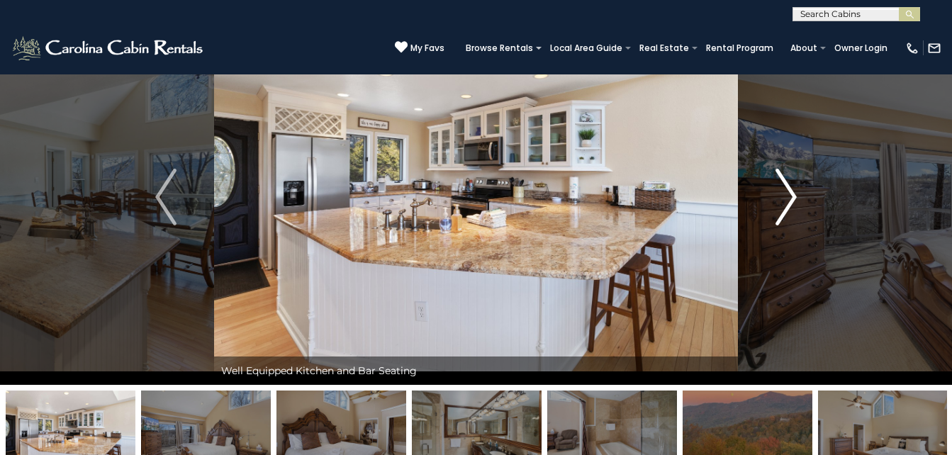
click at [787, 192] on img "Next" at bounding box center [785, 197] width 21 height 57
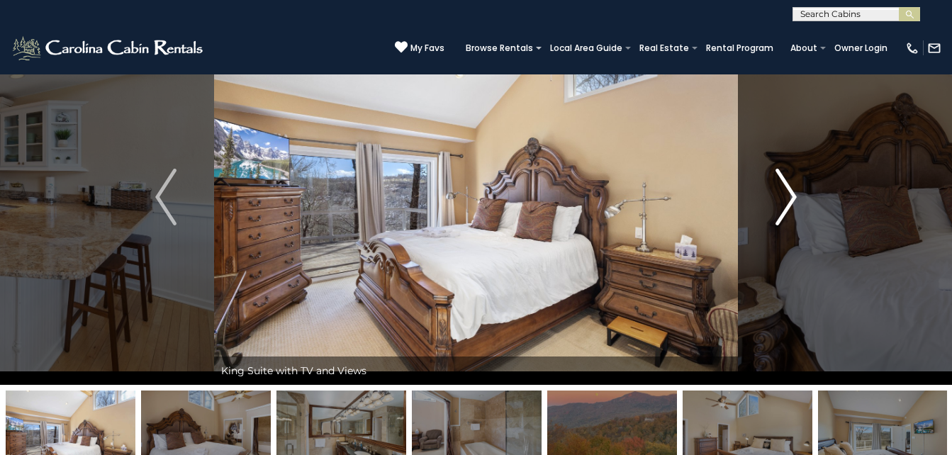
click at [787, 192] on img "Next" at bounding box center [785, 197] width 21 height 57
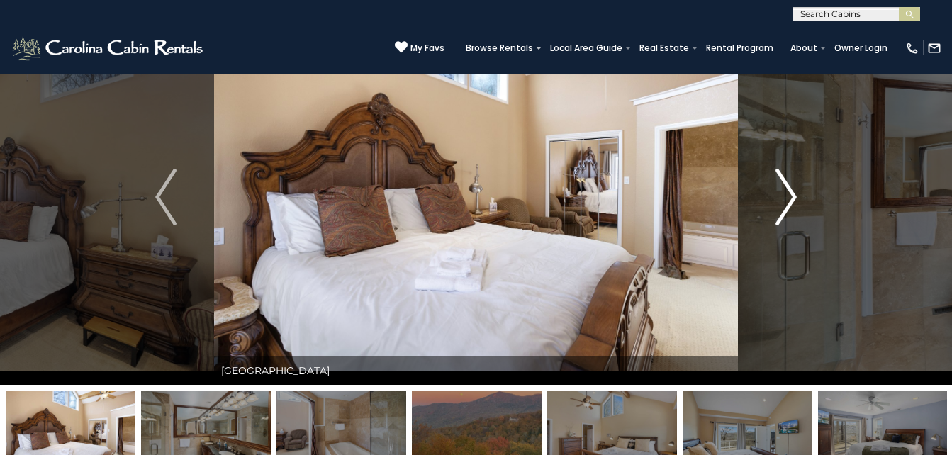
click at [787, 192] on img "Next" at bounding box center [785, 197] width 21 height 57
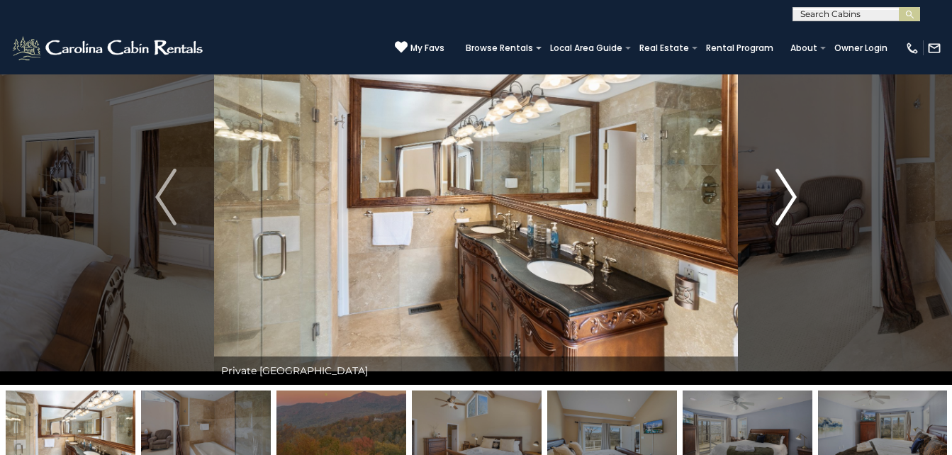
click at [787, 192] on img "Next" at bounding box center [785, 197] width 21 height 57
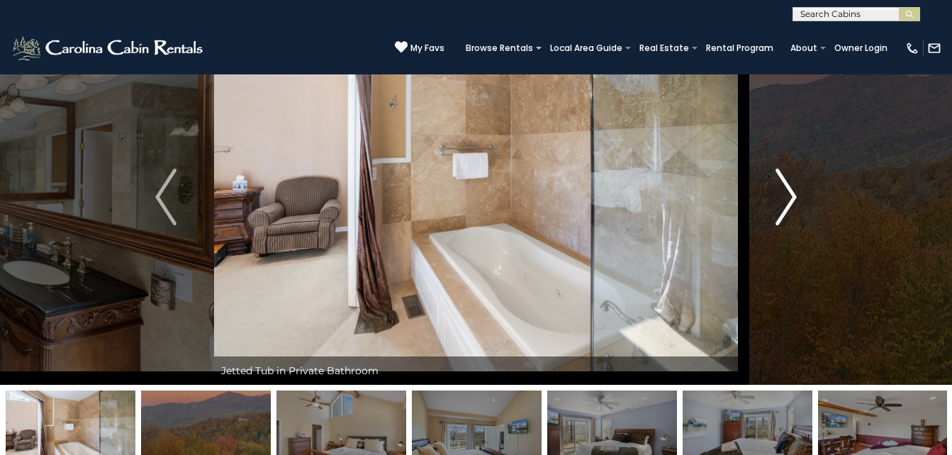
click at [787, 192] on img "Next" at bounding box center [785, 197] width 21 height 57
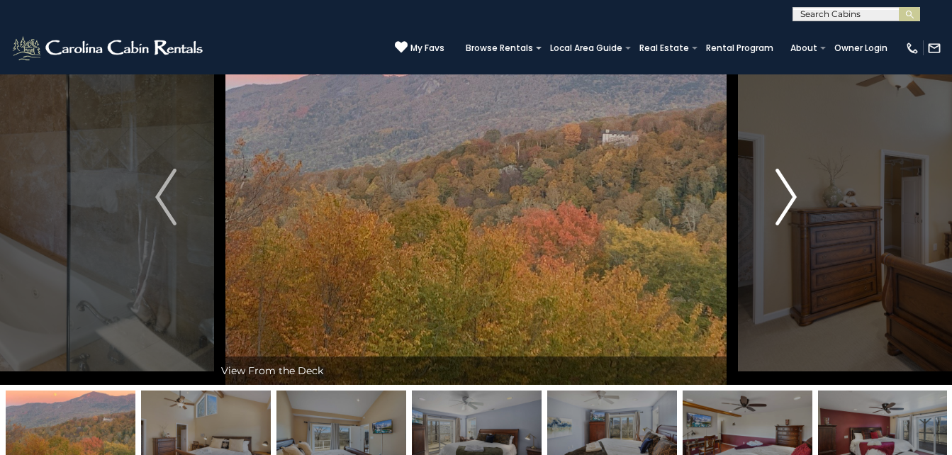
click at [787, 192] on img "Next" at bounding box center [785, 197] width 21 height 57
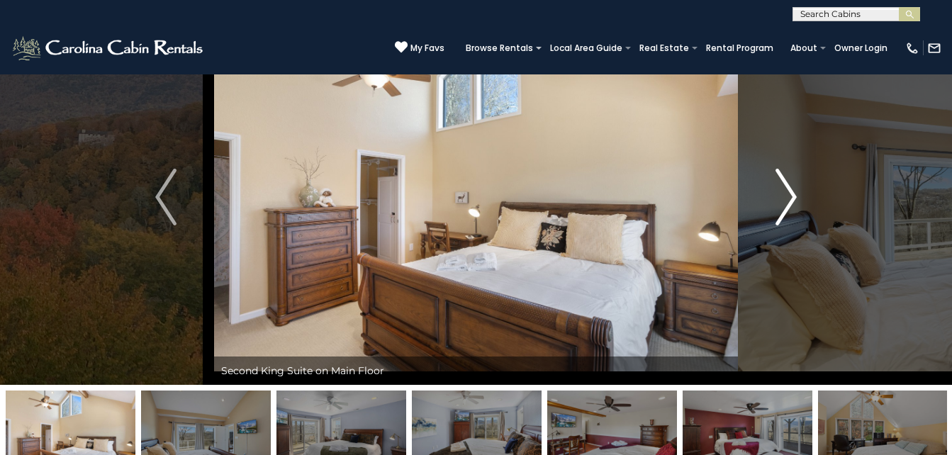
click at [787, 192] on img "Next" at bounding box center [785, 197] width 21 height 57
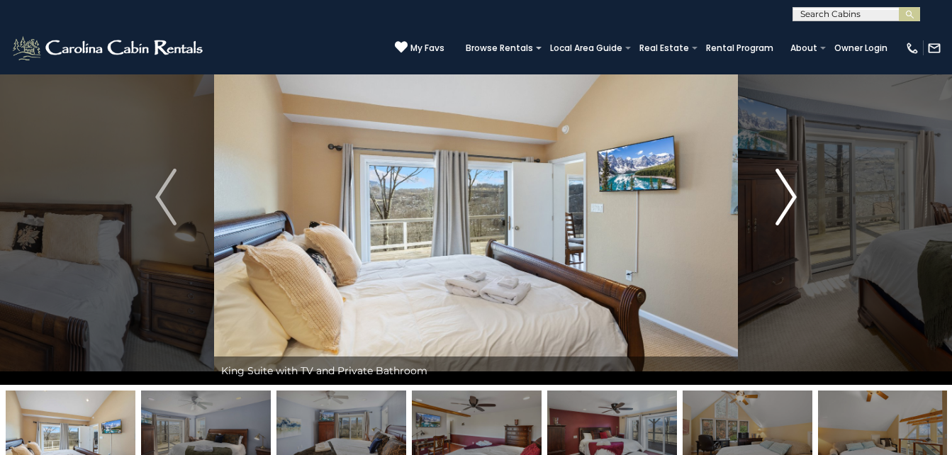
click at [787, 192] on img "Next" at bounding box center [785, 197] width 21 height 57
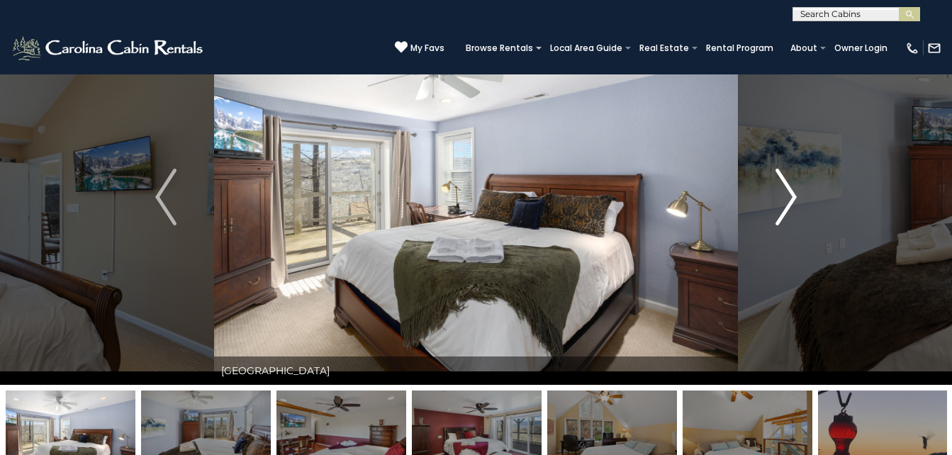
click at [787, 192] on img "Next" at bounding box center [785, 197] width 21 height 57
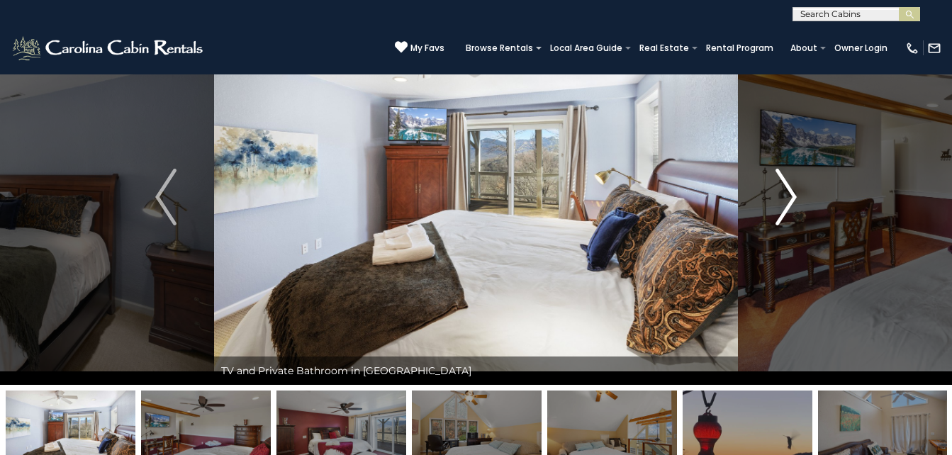
click at [787, 192] on img "Next" at bounding box center [785, 197] width 21 height 57
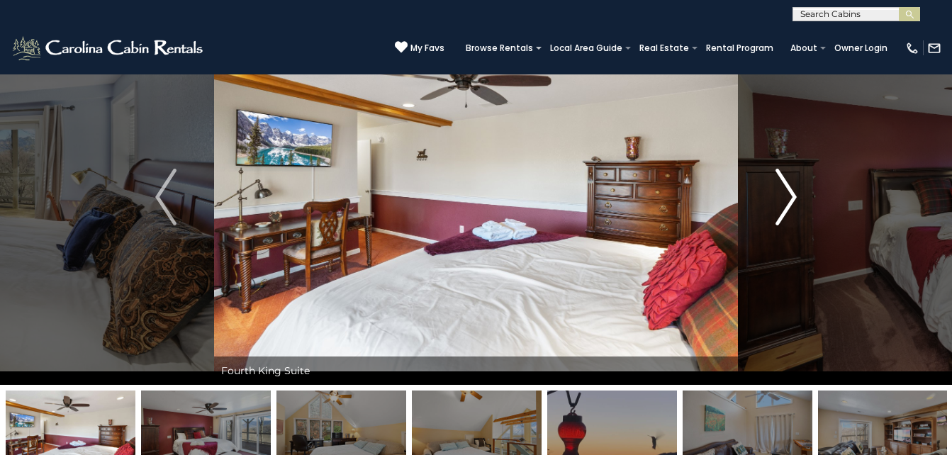
click at [787, 192] on img "Next" at bounding box center [785, 197] width 21 height 57
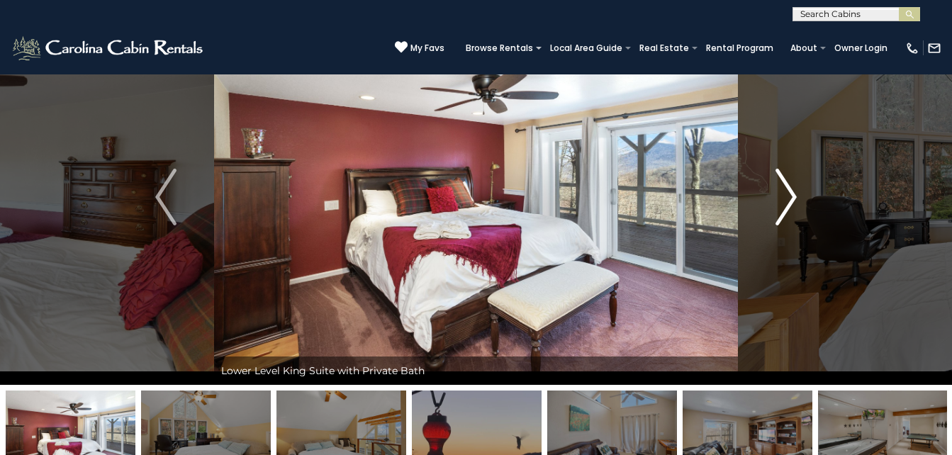
click at [787, 192] on img "Next" at bounding box center [785, 197] width 21 height 57
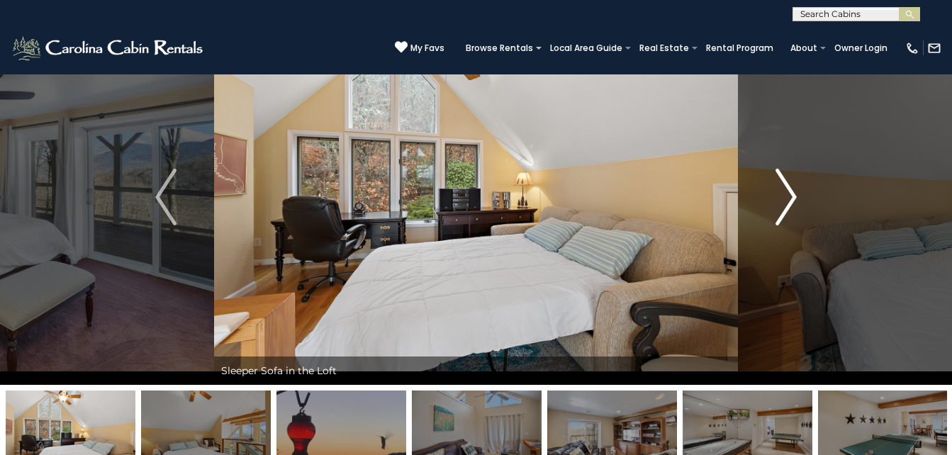
click at [787, 192] on img "Next" at bounding box center [785, 197] width 21 height 57
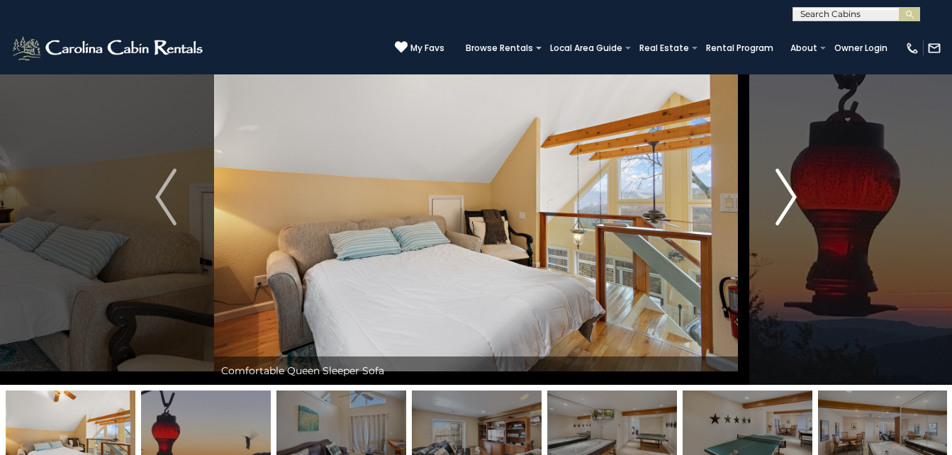
click at [787, 192] on img "Next" at bounding box center [785, 197] width 21 height 57
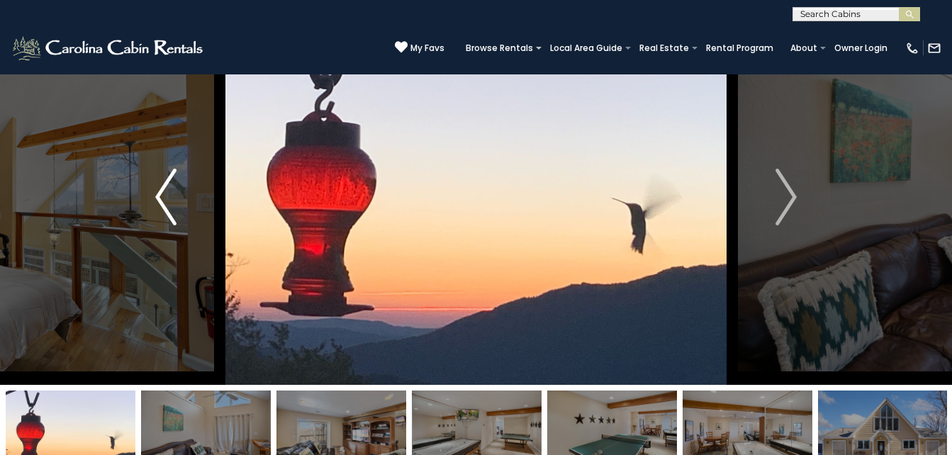
click at [163, 189] on img "Previous" at bounding box center [165, 197] width 21 height 57
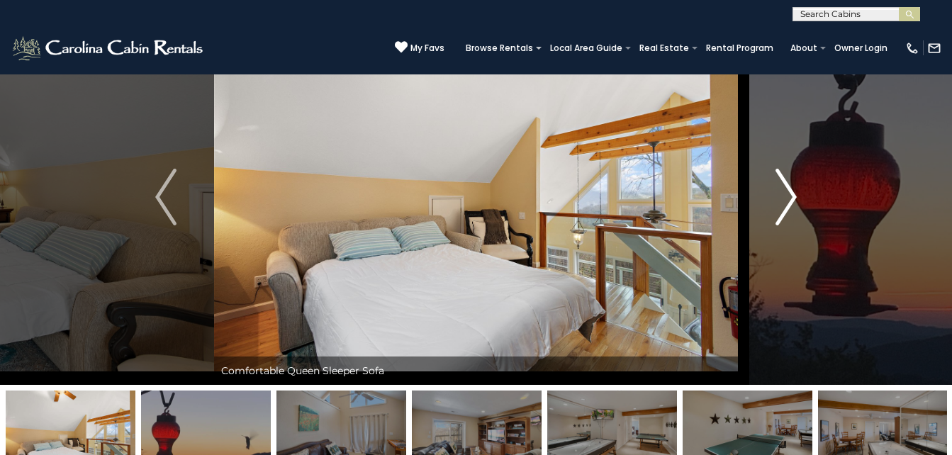
click at [784, 186] on img "Next" at bounding box center [785, 197] width 21 height 57
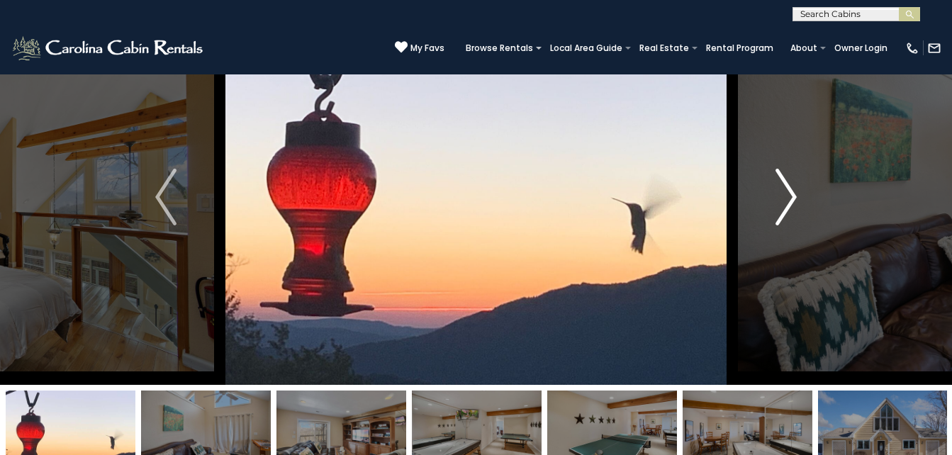
click at [784, 186] on img "Next" at bounding box center [785, 197] width 21 height 57
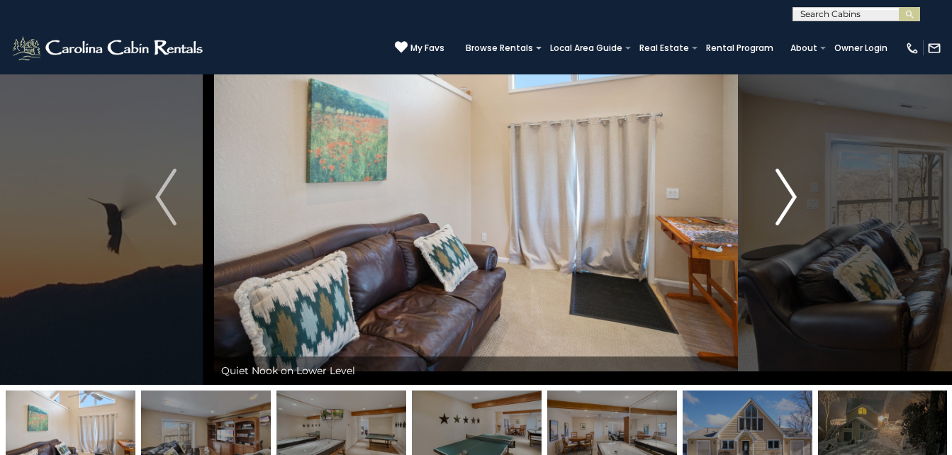
click at [784, 186] on img "Next" at bounding box center [785, 197] width 21 height 57
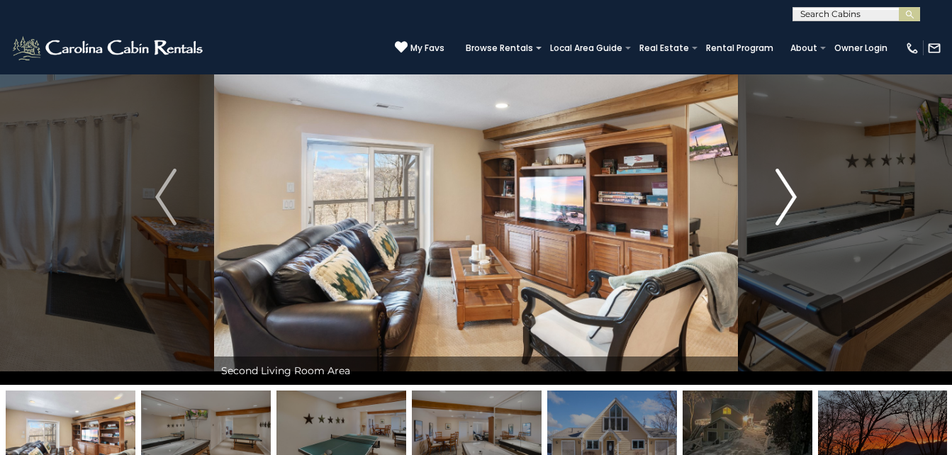
click at [784, 186] on img "Next" at bounding box center [785, 197] width 21 height 57
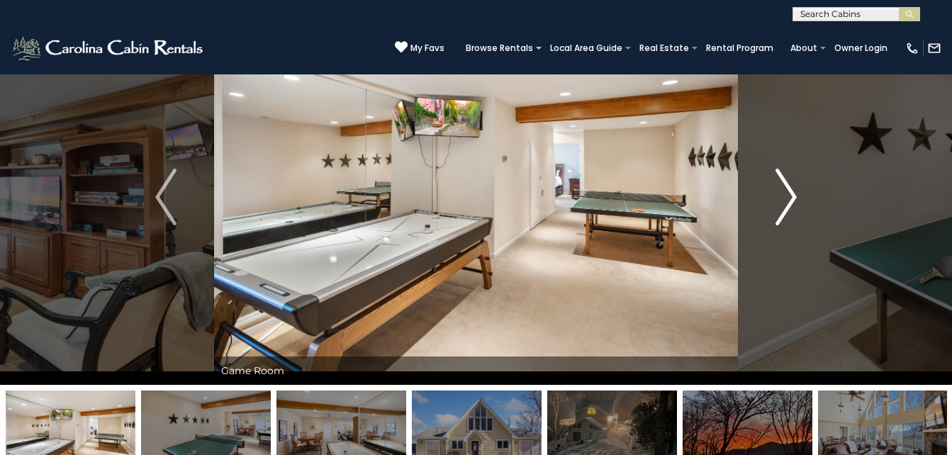
click at [784, 186] on img "Next" at bounding box center [785, 197] width 21 height 57
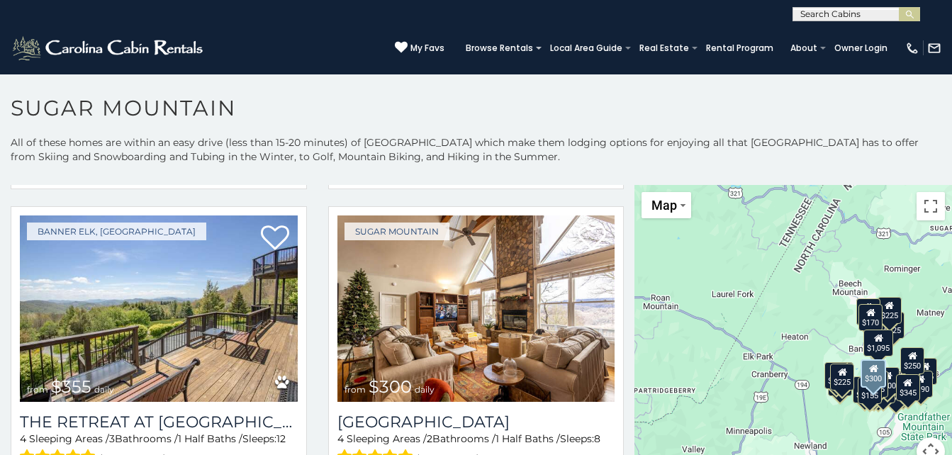
scroll to position [2569, 0]
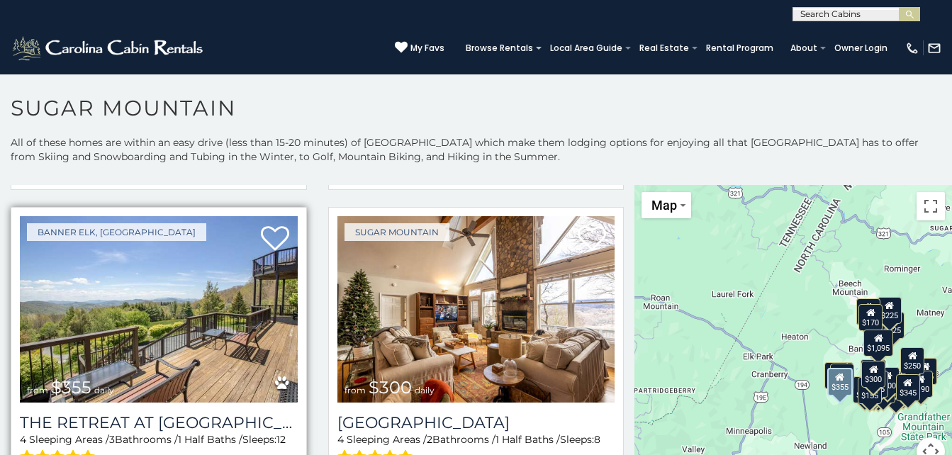
click at [205, 286] on img at bounding box center [159, 309] width 278 height 186
